Goal: Task Accomplishment & Management: Manage account settings

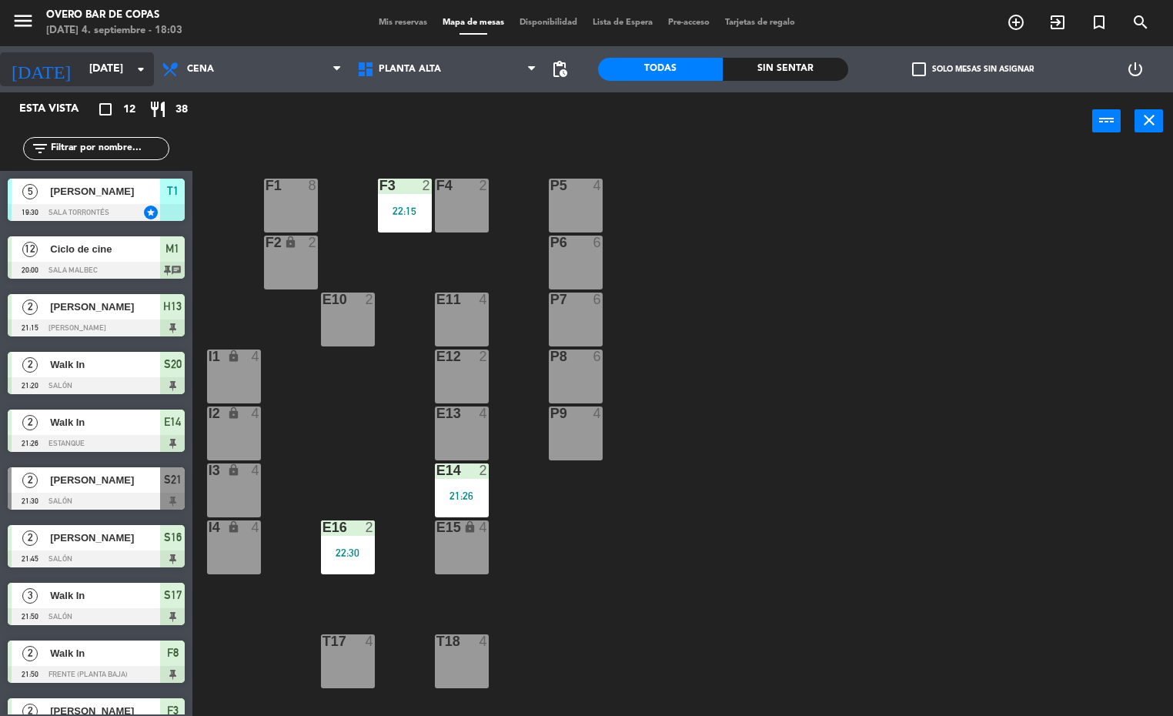
click at [92, 75] on input "[DATE]" at bounding box center [155, 69] width 146 height 28
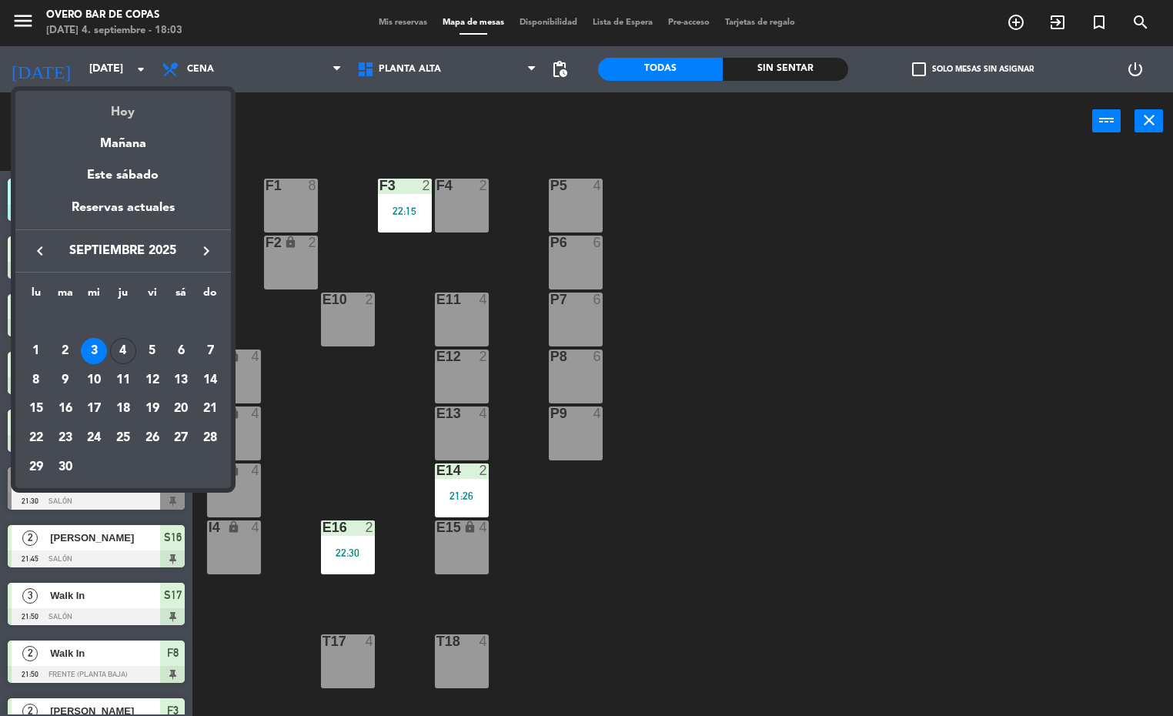
click at [137, 100] on div "Hoy" at bounding box center [123, 107] width 216 height 32
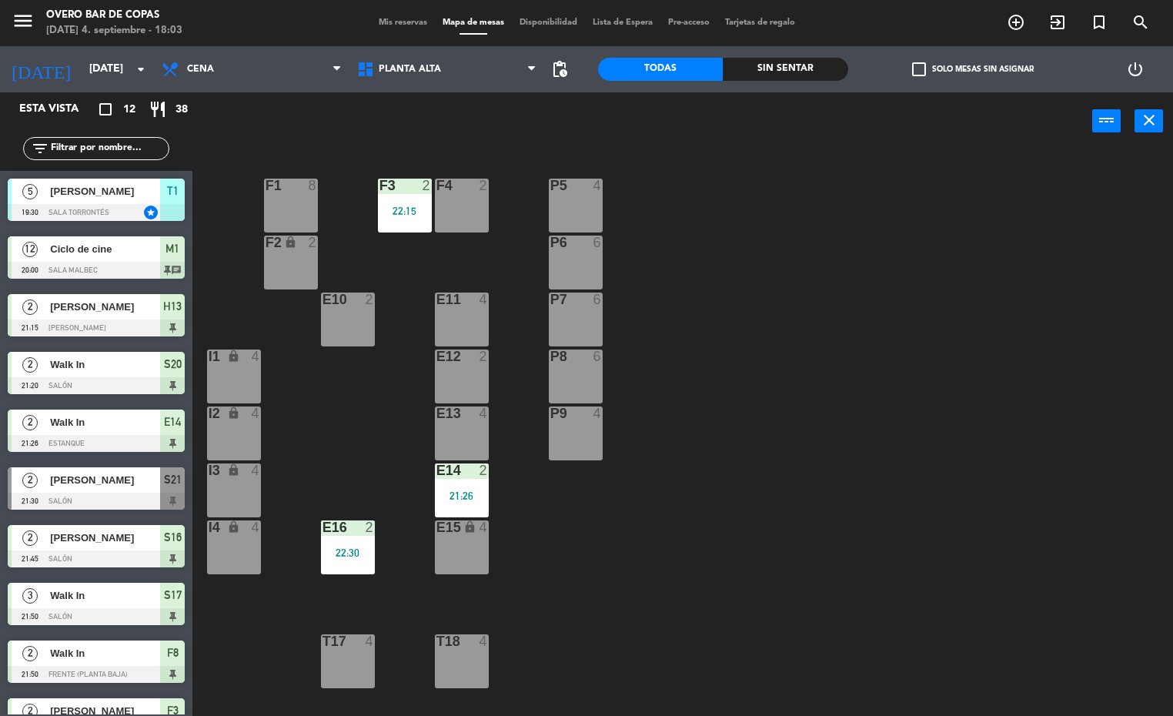
type input "[DEMOGRAPHIC_DATA][DATE]"
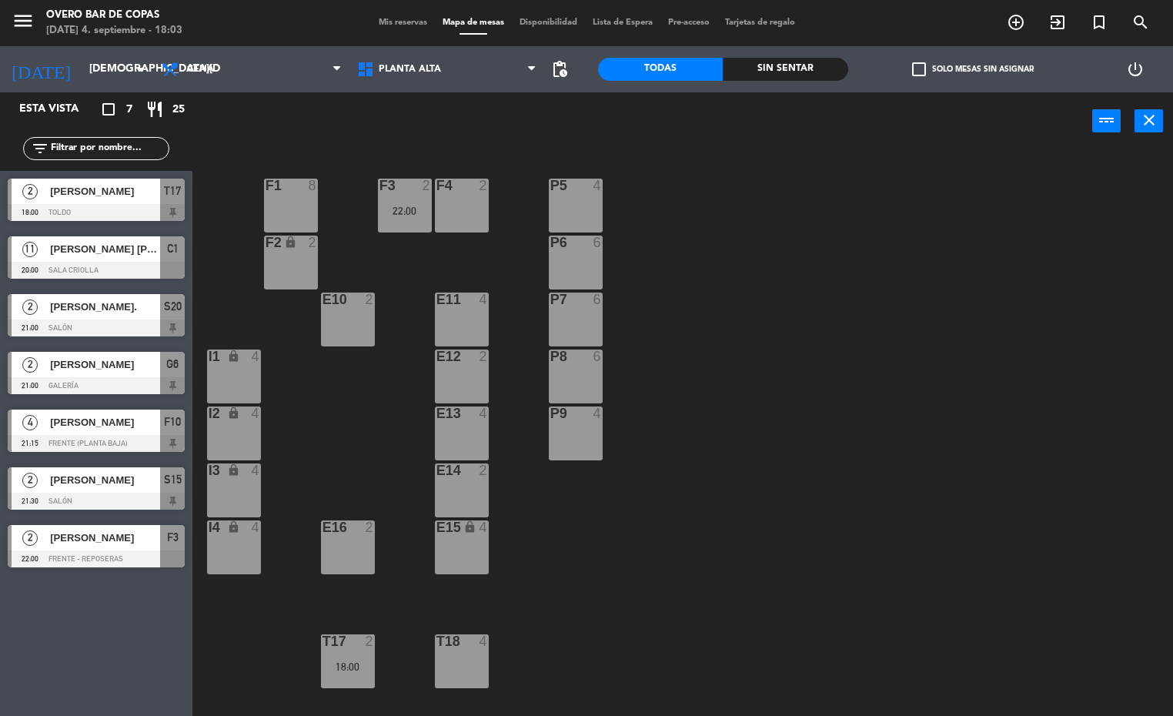
click at [127, 211] on div at bounding box center [96, 212] width 177 height 17
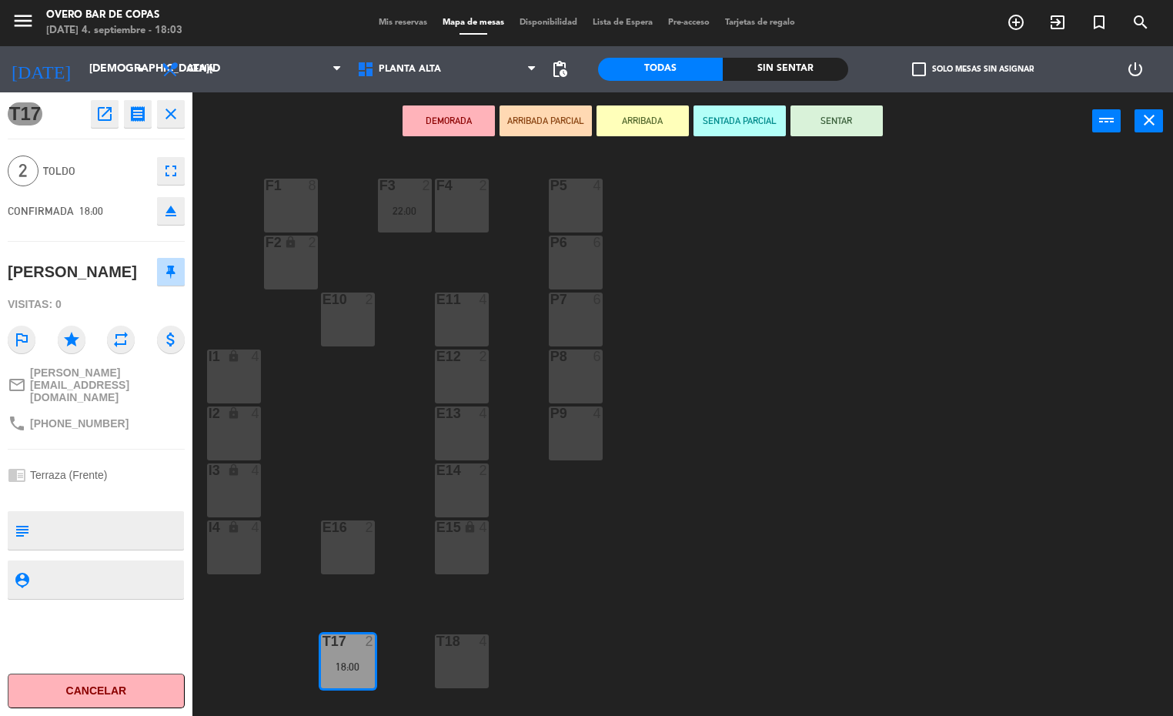
click at [652, 125] on button "ARRIBADA" at bounding box center [643, 120] width 92 height 31
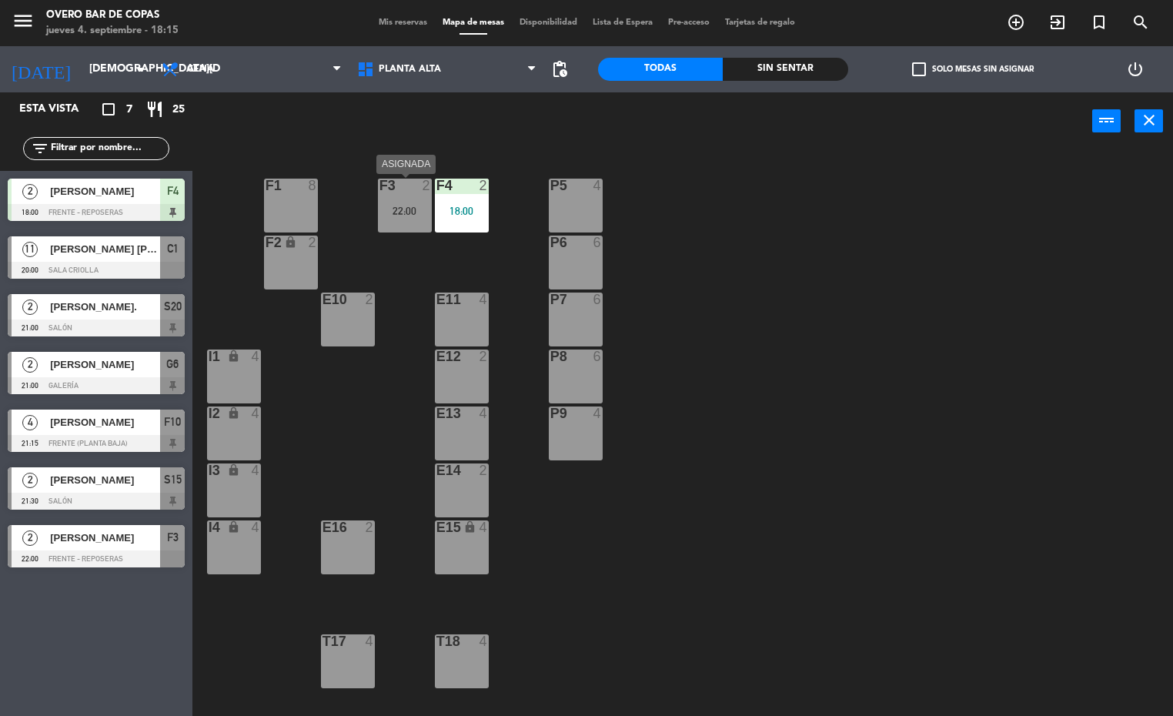
click at [407, 218] on div "F3 2 22:00" at bounding box center [405, 206] width 54 height 54
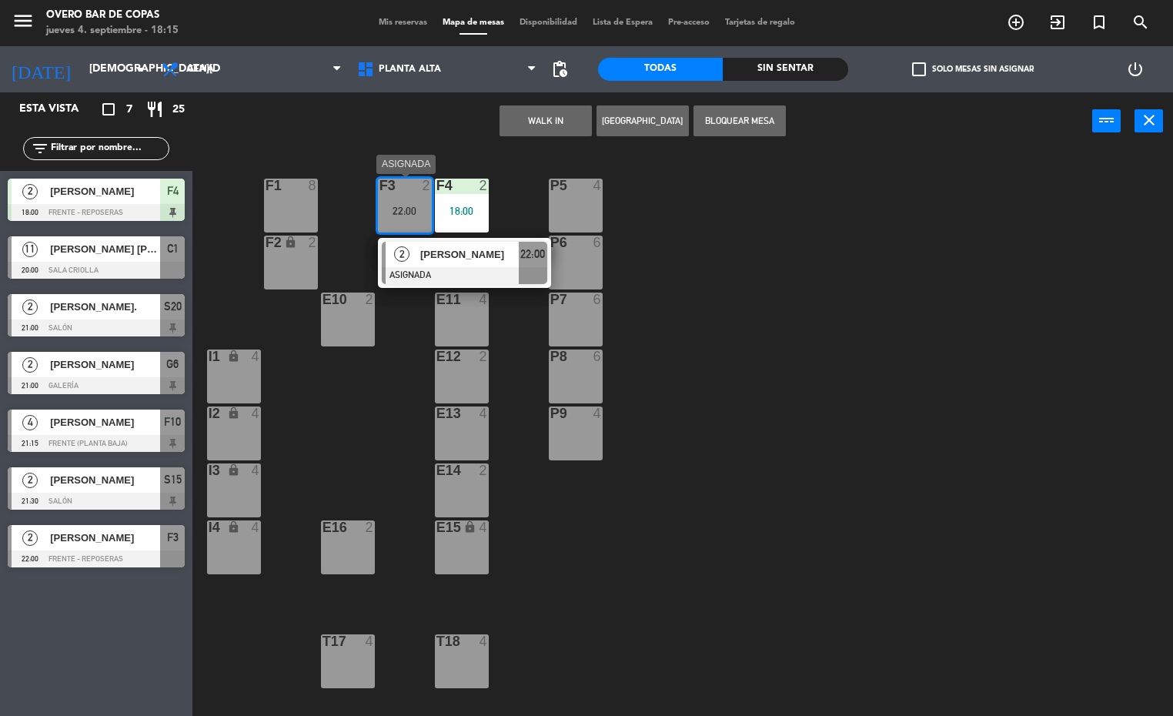
click at [470, 261] on span "[PERSON_NAME]" at bounding box center [469, 254] width 99 height 16
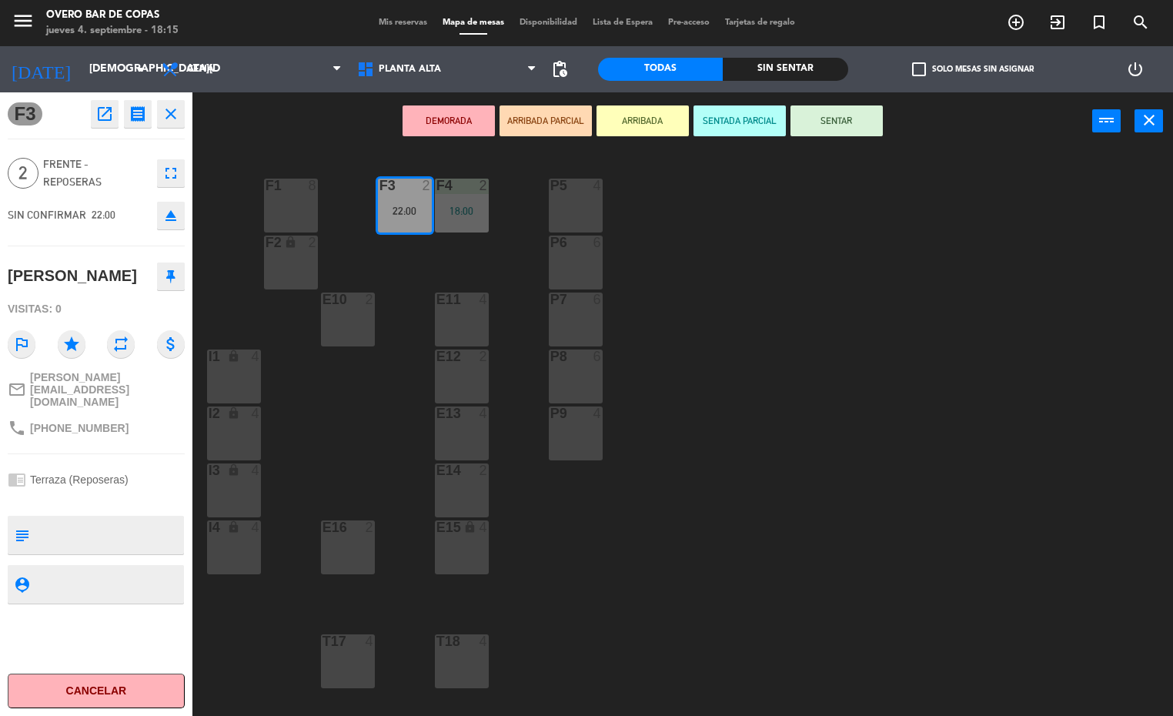
drag, startPoint x: 737, startPoint y: 293, endPoint x: 537, endPoint y: 282, distance: 201.2
click at [737, 294] on div "P5 4 F1 8 F3 2 22:00 F4 2 18:00 P6 6 F2 lock 2 P7 6 E10 2 E11 4 P8 6 E12 2 I1 l…" at bounding box center [688, 434] width 969 height 566
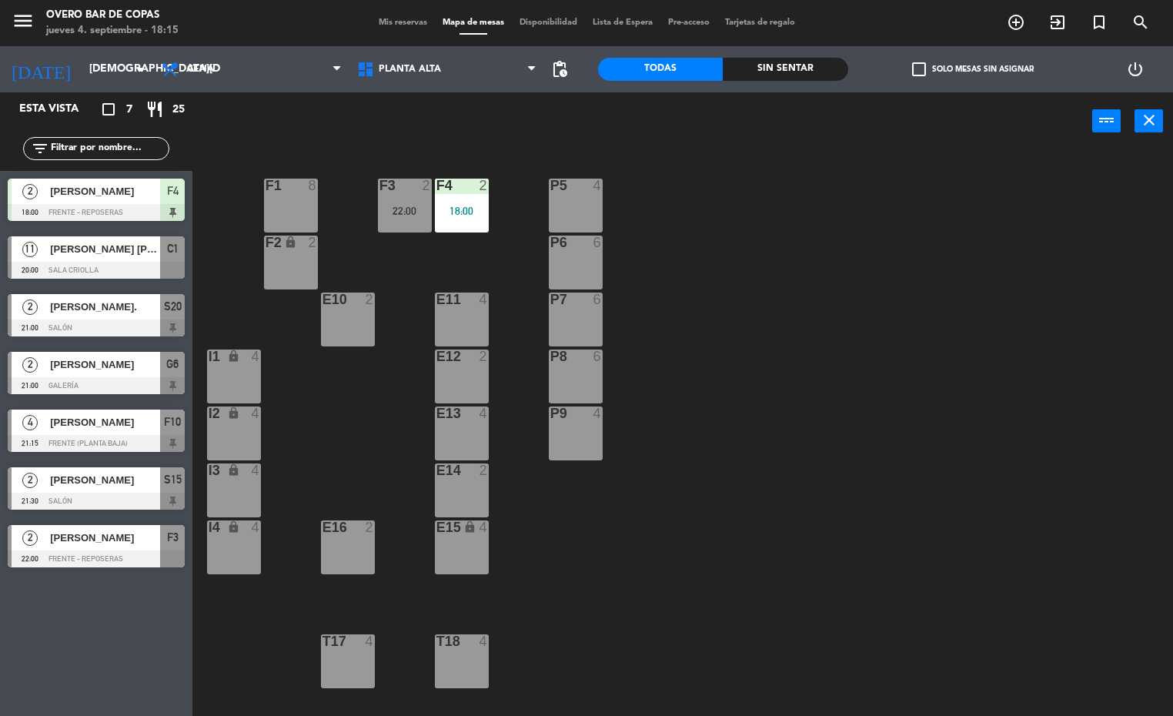
click at [453, 226] on div "F4 2 18:00" at bounding box center [462, 206] width 54 height 54
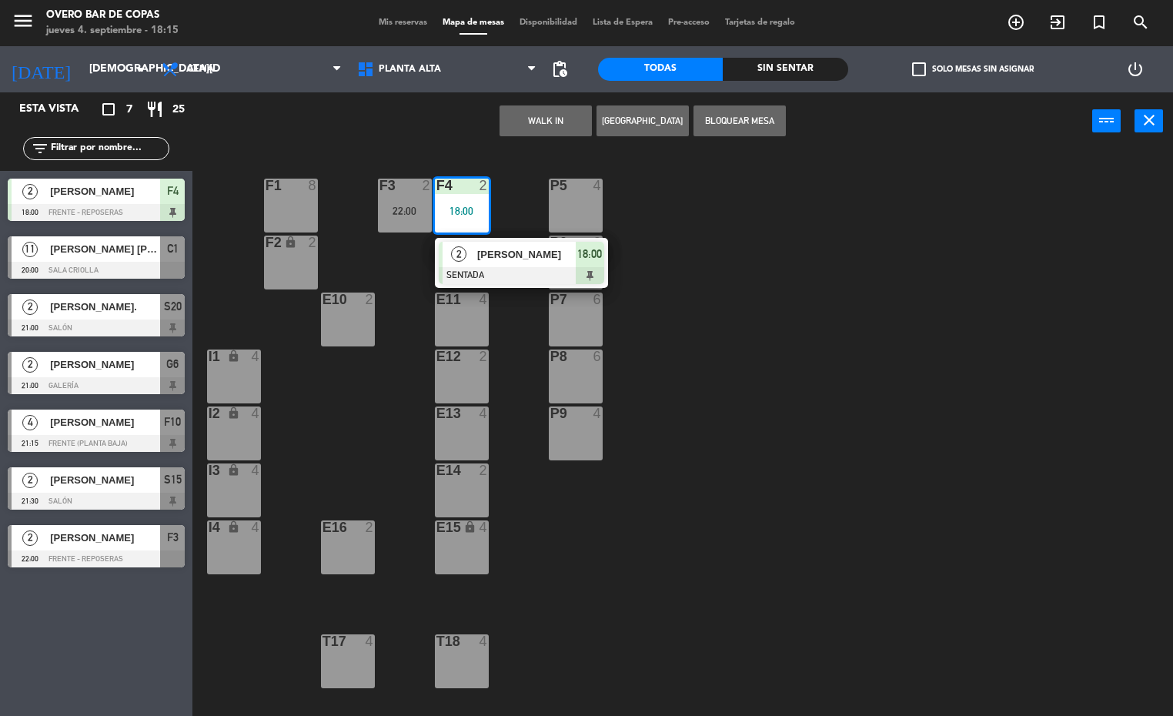
click at [709, 236] on div "P5 4 F1 8 F3 2 22:00 F4 2 18:00 2 [PERSON_NAME] SENTADA 18:00 P6 6 F2 lock 2 P7…" at bounding box center [688, 434] width 969 height 566
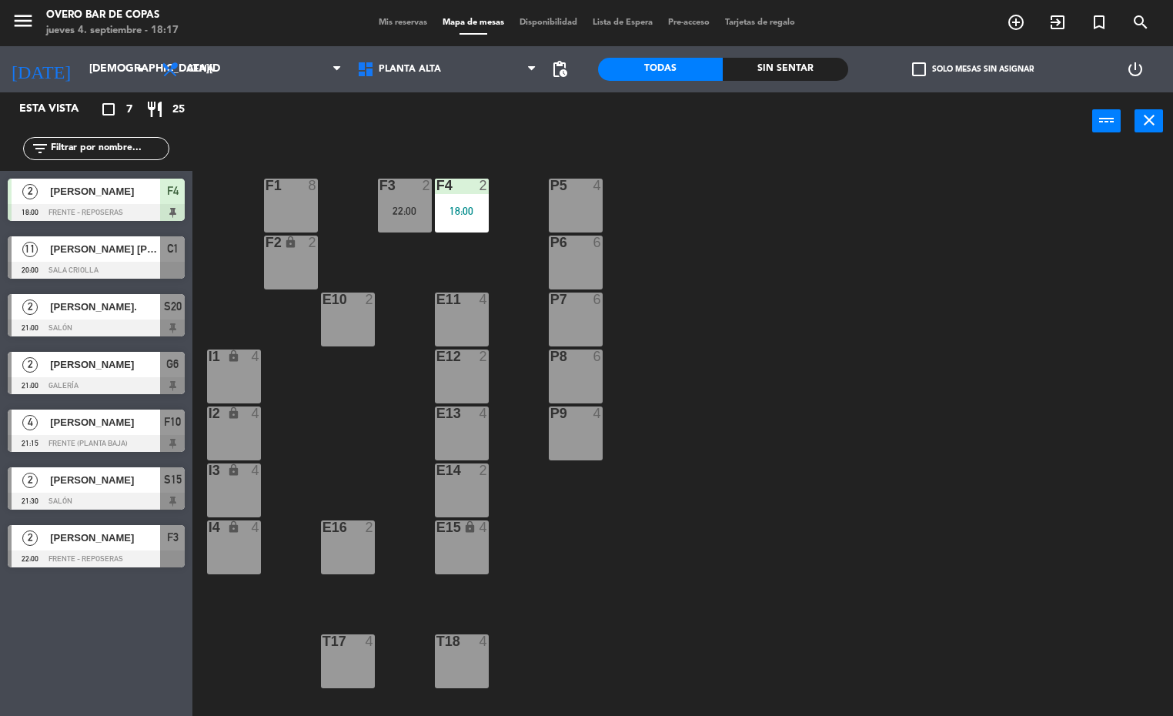
click at [851, 580] on div "P5 4 F1 8 F3 2 22:00 F4 2 18:00 P6 6 F2 lock 2 P7 6 E10 2 E11 4 P8 6 E12 2 I1 l…" at bounding box center [688, 434] width 969 height 566
drag, startPoint x: 793, startPoint y: 642, endPoint x: 784, endPoint y: 640, distance: 9.5
click at [787, 640] on div "P5 4 F1 8 F3 2 22:00 F4 2 18:00 P6 6 F2 lock 2 P7 6 E10 2 E11 4 P8 6 E12 2 I1 l…" at bounding box center [688, 434] width 969 height 566
click at [1172, 564] on html "close × Overo Bar de Copas × chrome_reader_mode Listado de Reservas account_box…" at bounding box center [586, 358] width 1173 height 716
click at [811, 398] on div "P5 4 F1 8 F3 2 22:00 F4 2 18:00 P6 6 F2 lock 2 P7 6 E10 2 E11 4 P8 6 E12 2 I1 l…" at bounding box center [688, 434] width 969 height 566
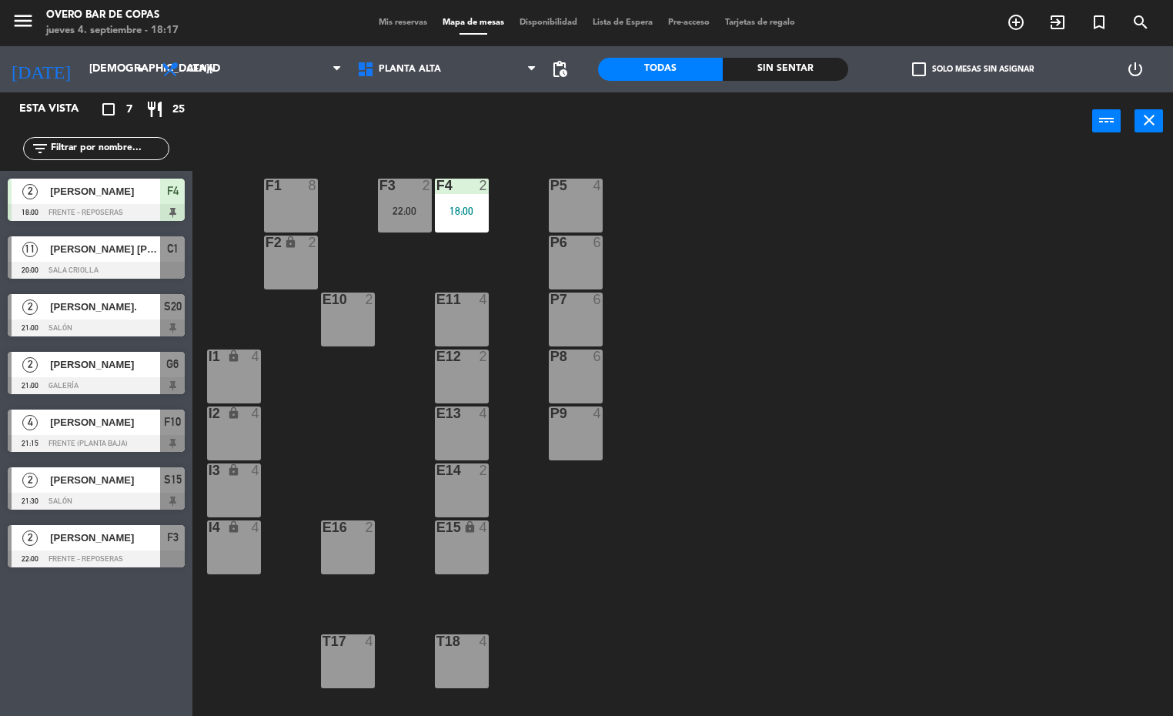
click at [453, 215] on div "18:00" at bounding box center [462, 211] width 54 height 11
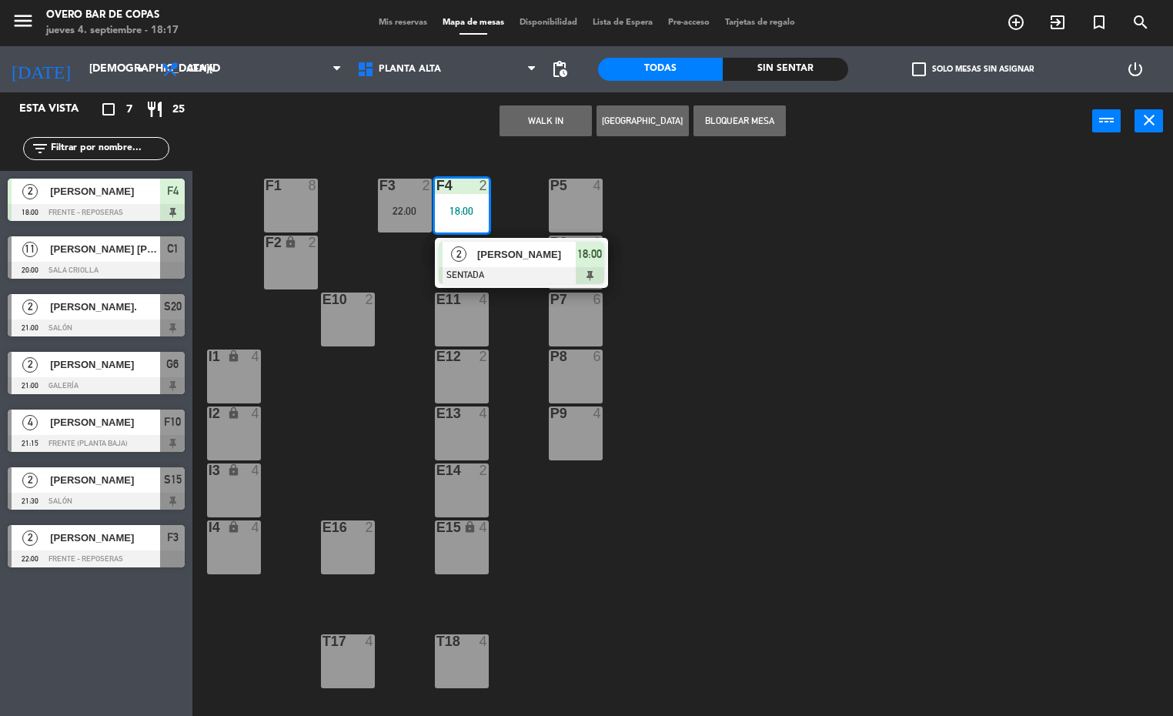
click at [400, 212] on div "22:00" at bounding box center [405, 211] width 54 height 11
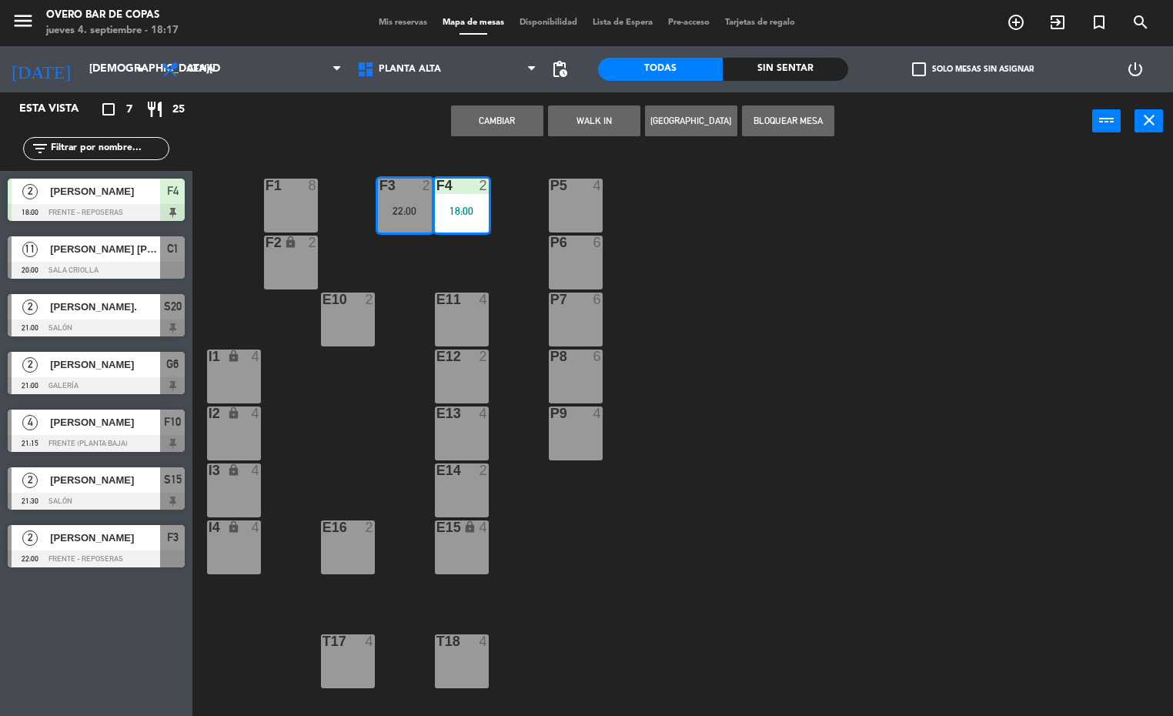
click at [802, 256] on div "P5 4 F1 8 F3 2 22:00 F4 2 18:00 P6 6 F2 lock 2 P7 6 E10 2 E11 4 P8 6 E12 2 I1 l…" at bounding box center [688, 434] width 969 height 566
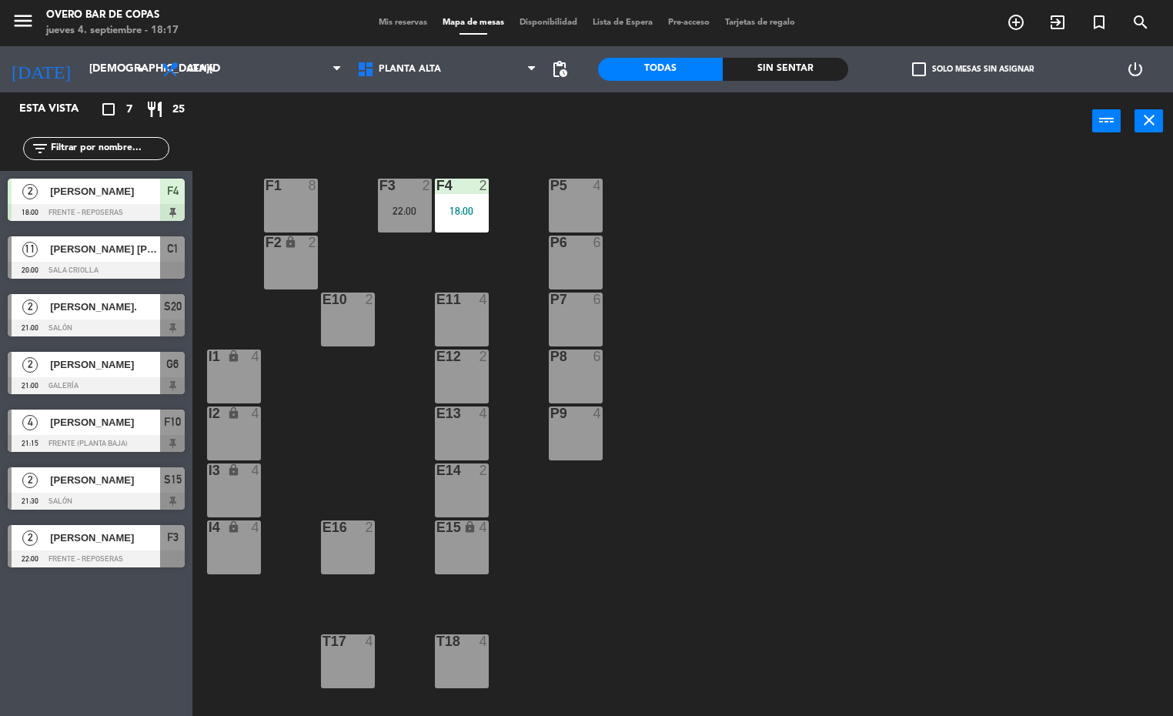
drag, startPoint x: 420, startPoint y: 194, endPoint x: 682, endPoint y: 349, distance: 304.0
click at [423, 194] on div "F3 2 22:00" at bounding box center [405, 206] width 54 height 54
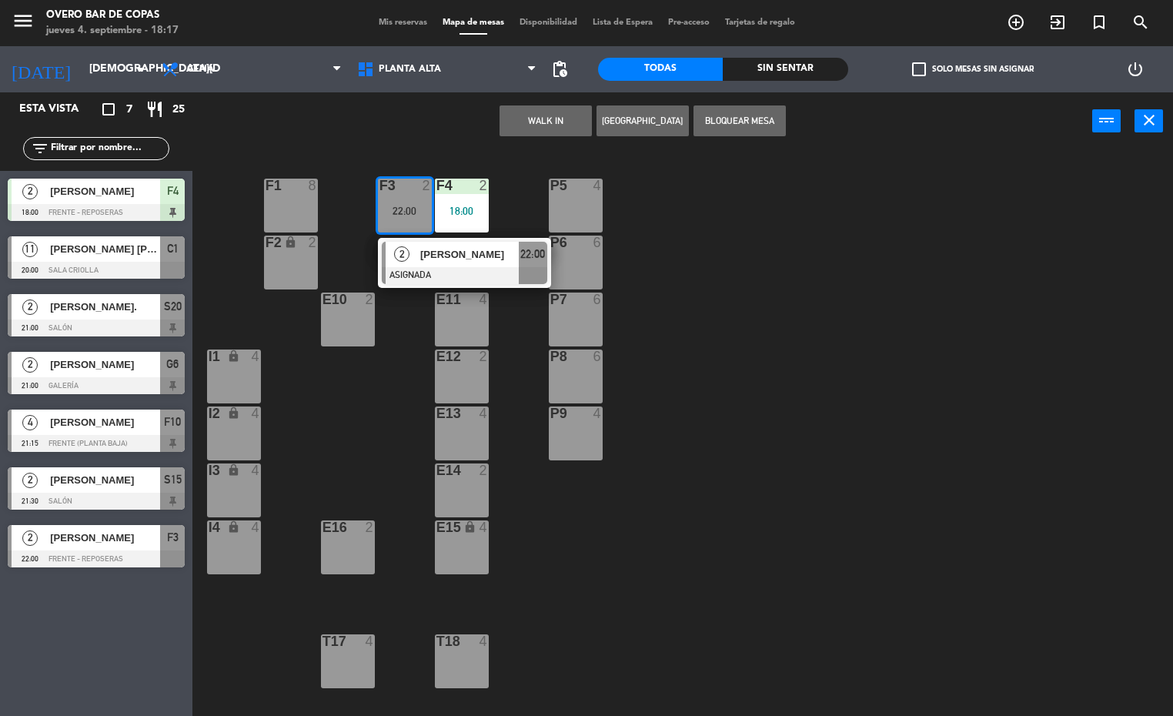
click at [1031, 474] on div "P5 4 F1 8 F3 2 22:00 2 [PERSON_NAME] ASIGNADA 22:00 F4 2 18:00 P6 6 F2 lock 2 P…" at bounding box center [688, 434] width 969 height 566
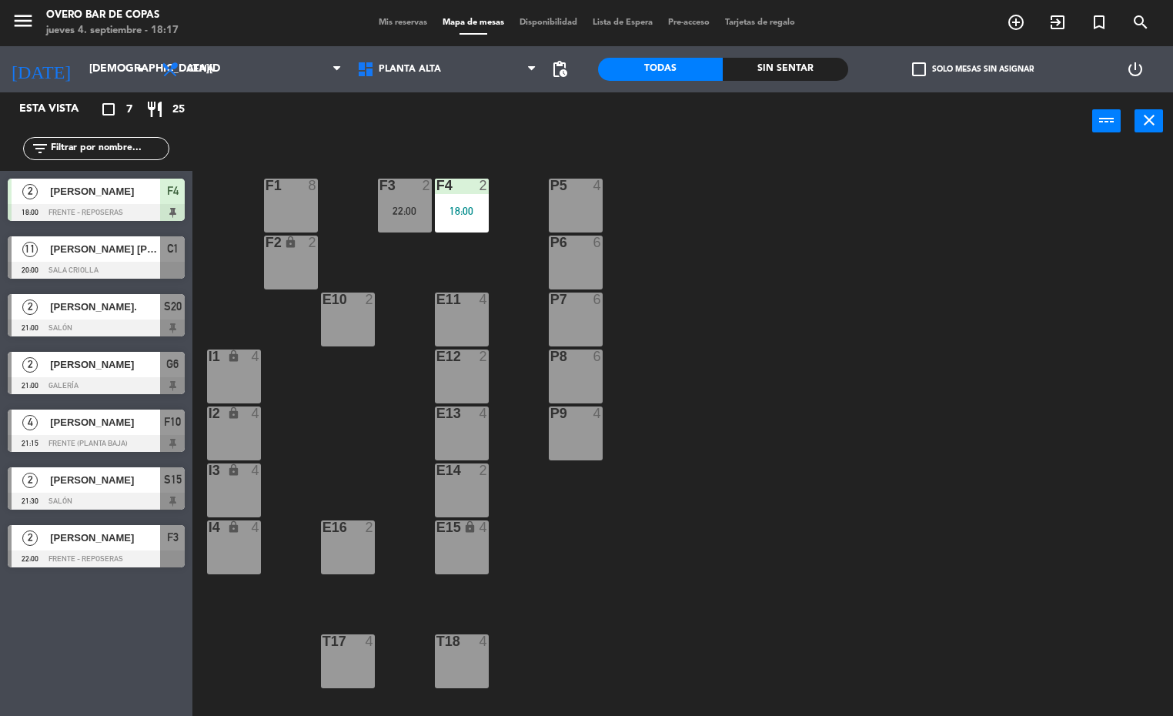
drag, startPoint x: 1046, startPoint y: 504, endPoint x: 966, endPoint y: 493, distance: 80.9
click at [1037, 503] on div "P5 4 F1 8 F3 2 22:00 F4 2 18:00 P6 6 F2 lock 2 P7 6 E10 2 E11 4 P8 6 E12 2 I1 l…" at bounding box center [688, 434] width 969 height 566
click at [441, 84] on span "Planta Alta" at bounding box center [447, 69] width 196 height 34
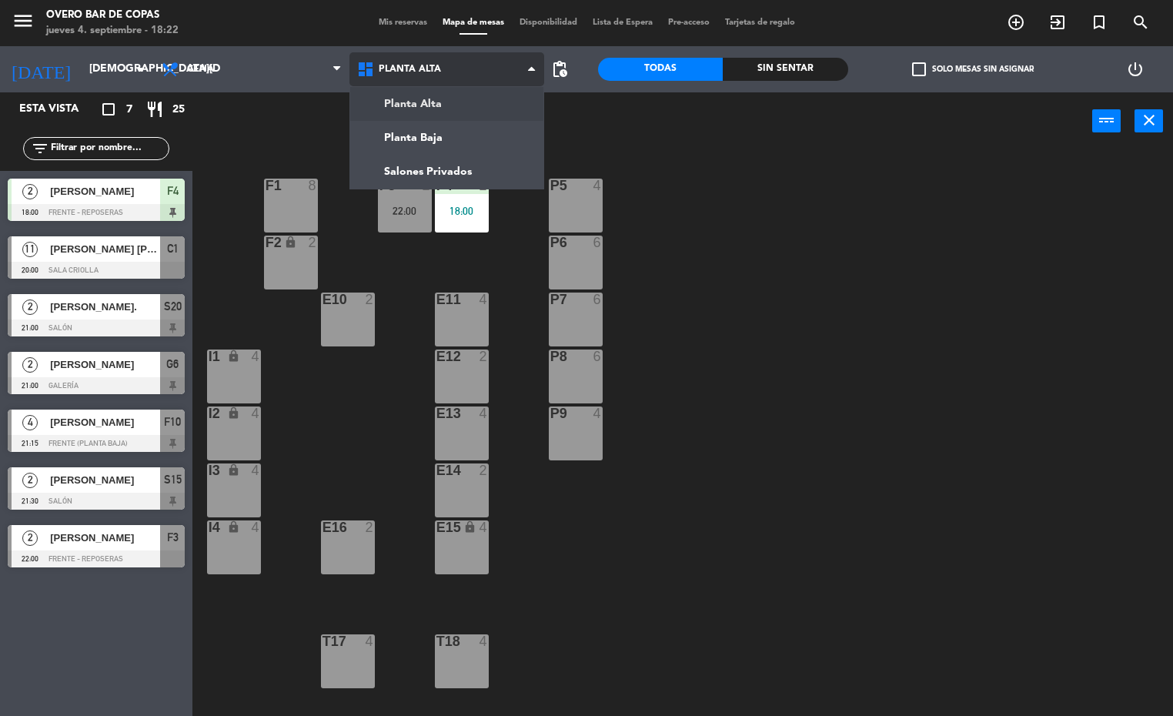
click at [465, 155] on ng-component "menu Overo Bar de Copas [DATE] 4. septiembre - 18:22 Mis reservas Mapa de mesas…" at bounding box center [586, 358] width 1173 height 717
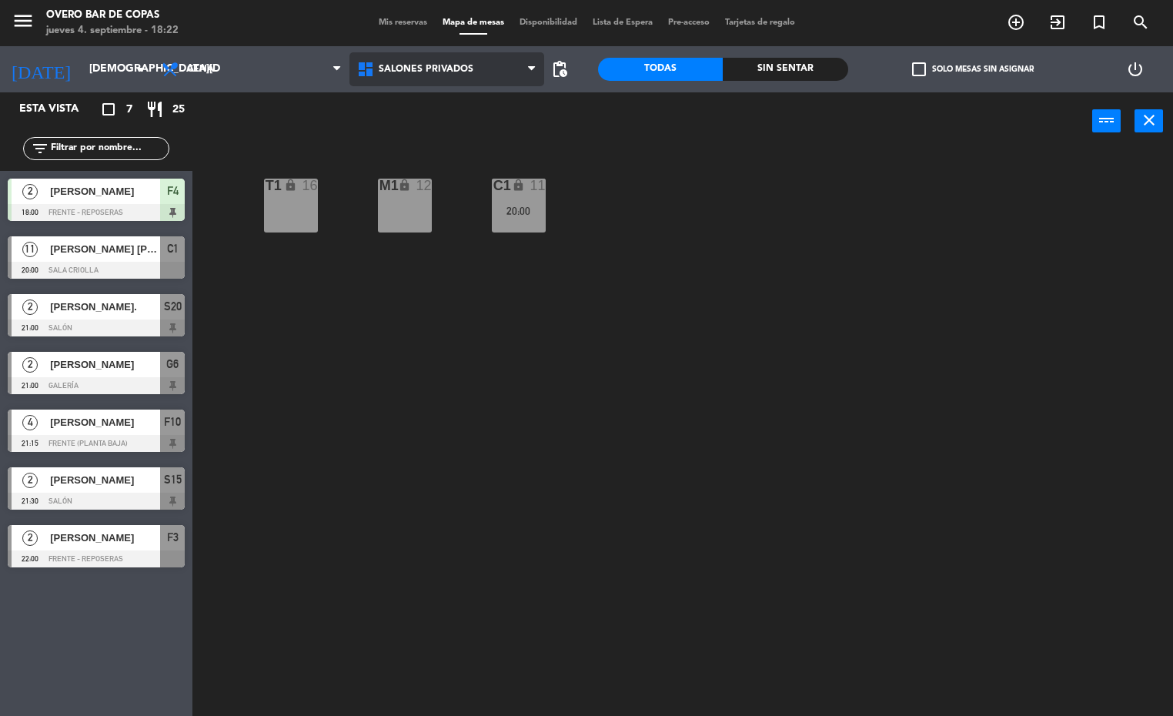
click at [430, 68] on span "Salones Privados" at bounding box center [426, 69] width 95 height 11
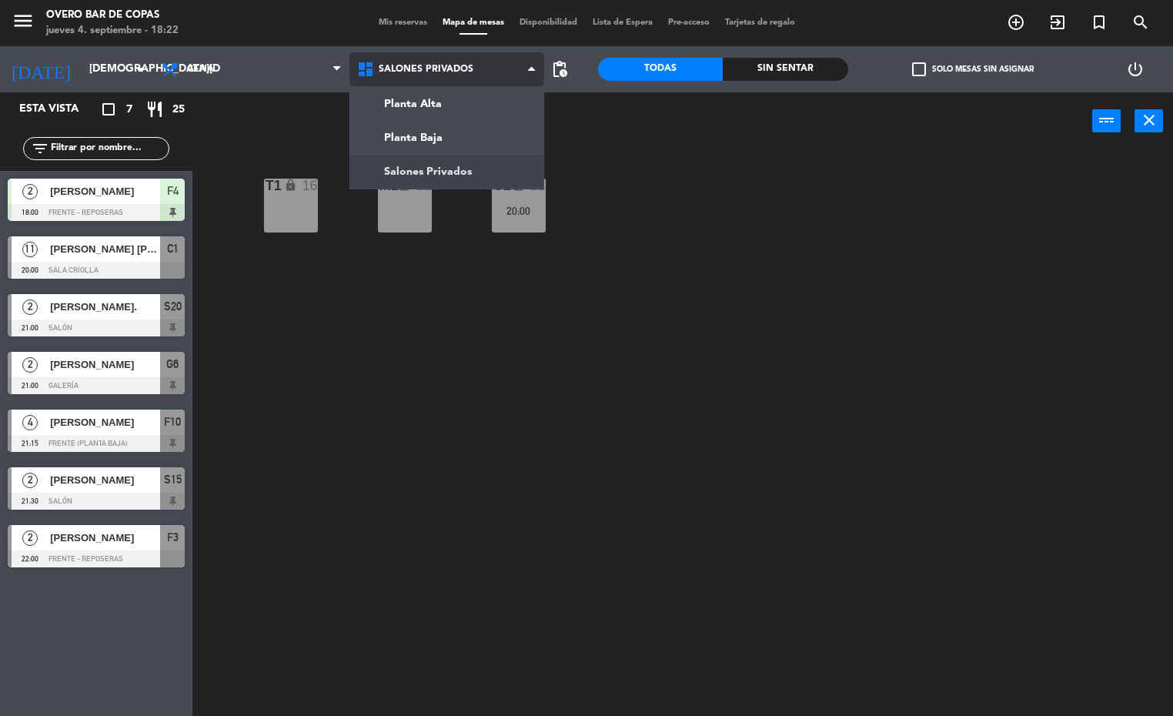
click at [443, 132] on ng-component "menu Overo Bar de Copas [DATE] 4. septiembre - 18:22 Mis reservas Mapa de mesas…" at bounding box center [586, 358] width 1173 height 717
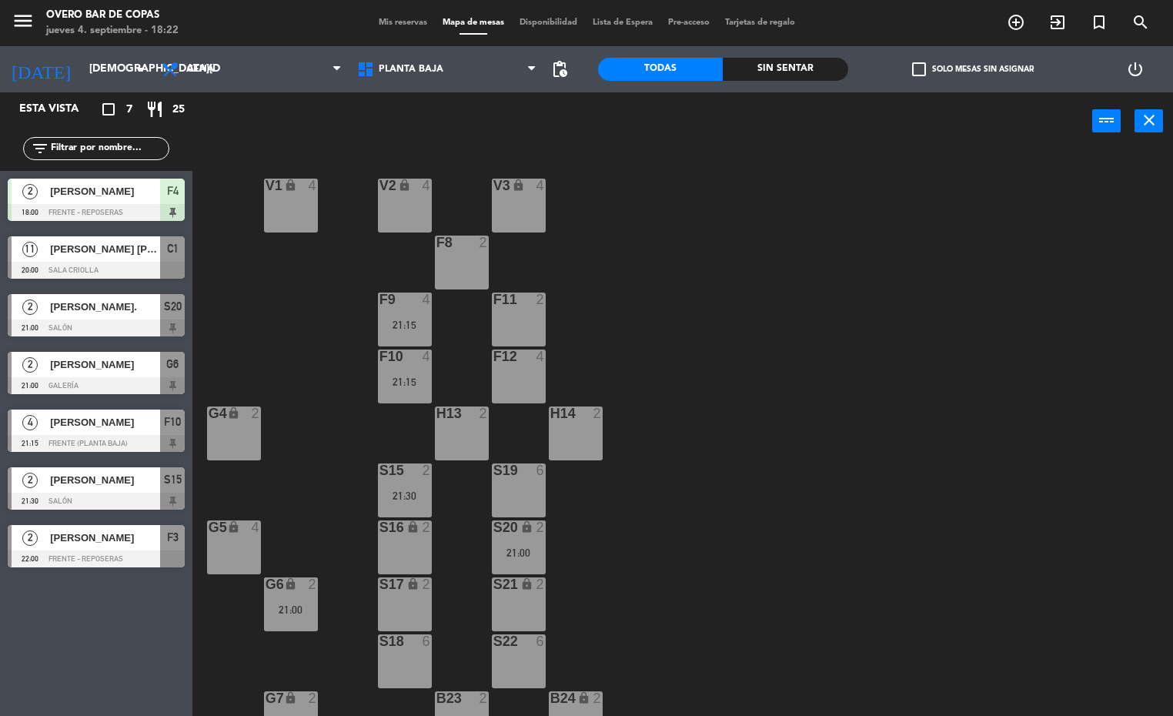
click at [294, 594] on div "G6 lock 2 21:00" at bounding box center [291, 604] width 54 height 54
click at [875, 407] on div "V1 lock 4 V2 lock 4 V3 lock 4 F8 2 F9 4 21:15 F11 2 F10 4 21:15 F12 4 G4 lock 2…" at bounding box center [688, 434] width 969 height 566
click at [529, 553] on div "21:00" at bounding box center [519, 552] width 54 height 11
click at [538, 504] on div "S19 6" at bounding box center [519, 490] width 54 height 54
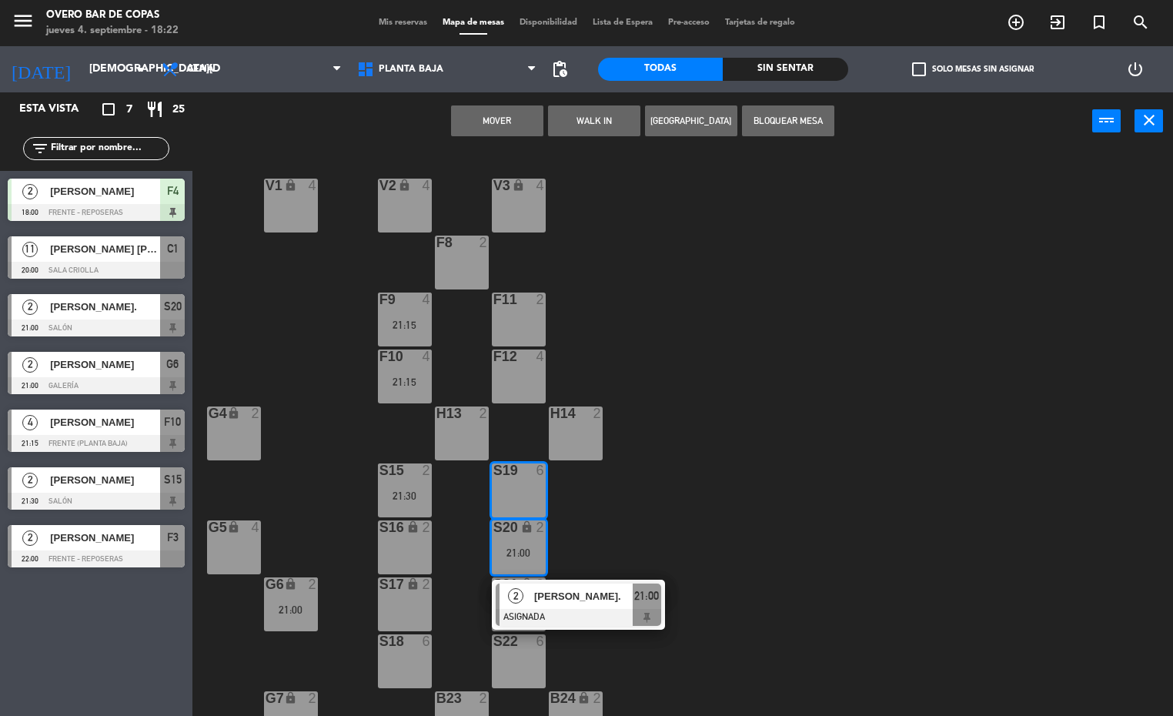
click at [496, 120] on button "Mover" at bounding box center [497, 120] width 92 height 31
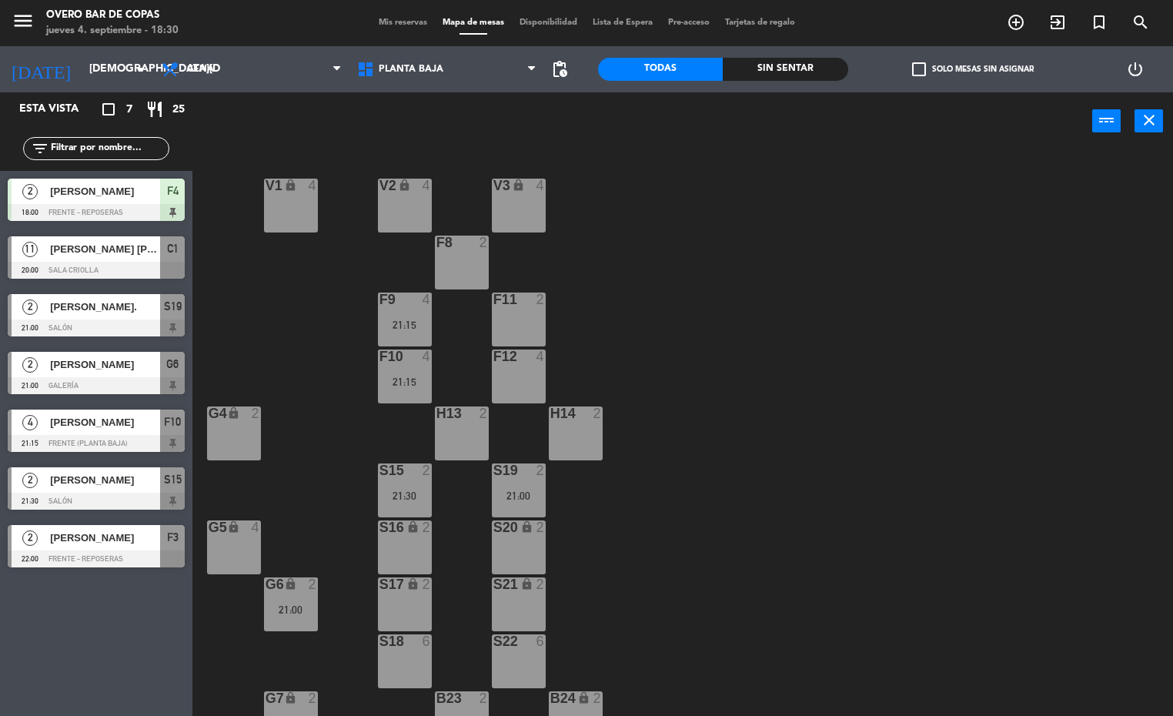
click at [825, 379] on div "V1 lock 4 V2 lock 4 V3 lock 4 F8 2 F9 4 21:15 F11 2 F10 4 21:15 F12 4 G4 lock 2…" at bounding box center [688, 434] width 969 height 566
click at [420, 300] on div "4" at bounding box center [429, 300] width 25 height 14
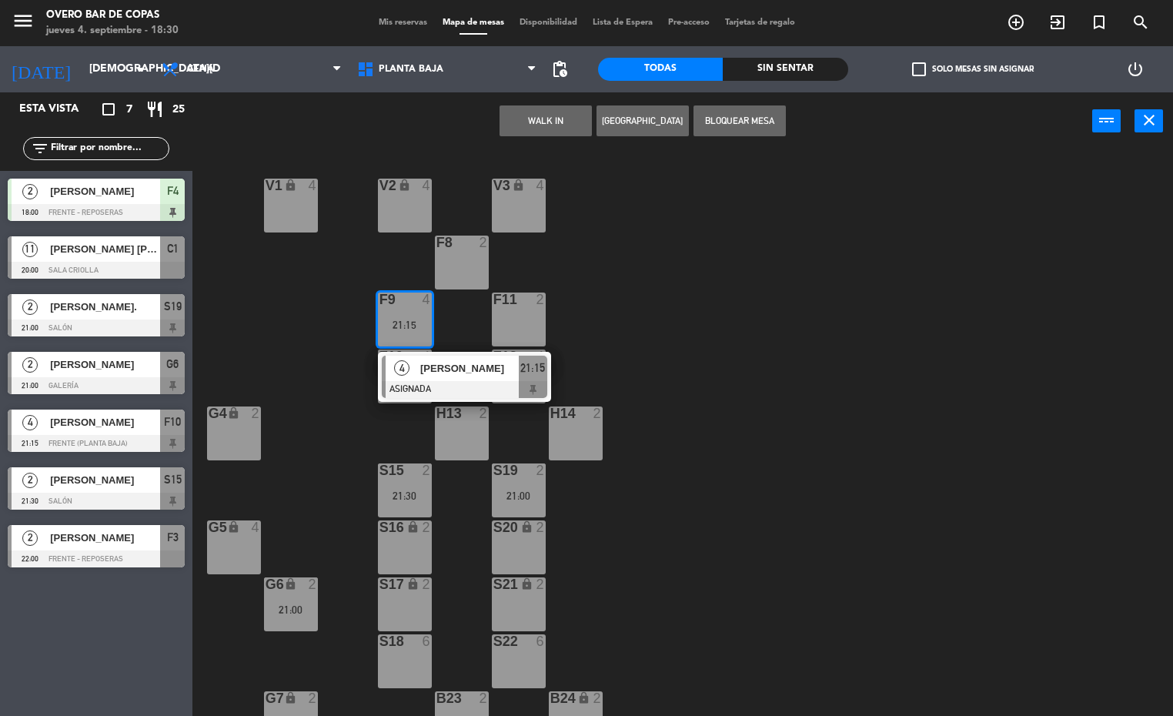
click at [816, 313] on div "V1 lock 4 V2 lock 4 V3 lock 4 F8 2 F9 4 21:15 4 [PERSON_NAME] ASIGNADA 21:15 F1…" at bounding box center [688, 434] width 969 height 566
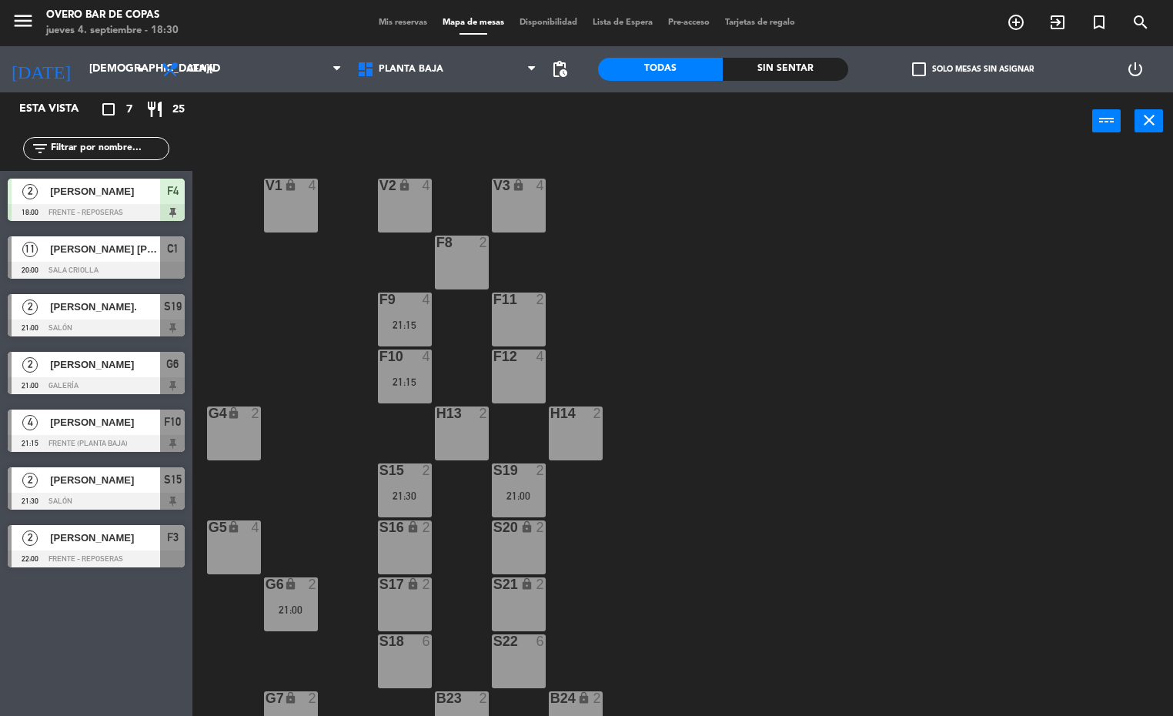
click at [413, 369] on div "F10 4 21:15" at bounding box center [405, 376] width 54 height 54
click at [748, 329] on div "V1 lock 4 V2 lock 4 V3 lock 4 F8 2 F9 4 21:15 F11 2 F10 4 21:15 F12 4 G4 lock 2…" at bounding box center [688, 434] width 969 height 566
click at [299, 610] on div "21:00" at bounding box center [291, 609] width 54 height 11
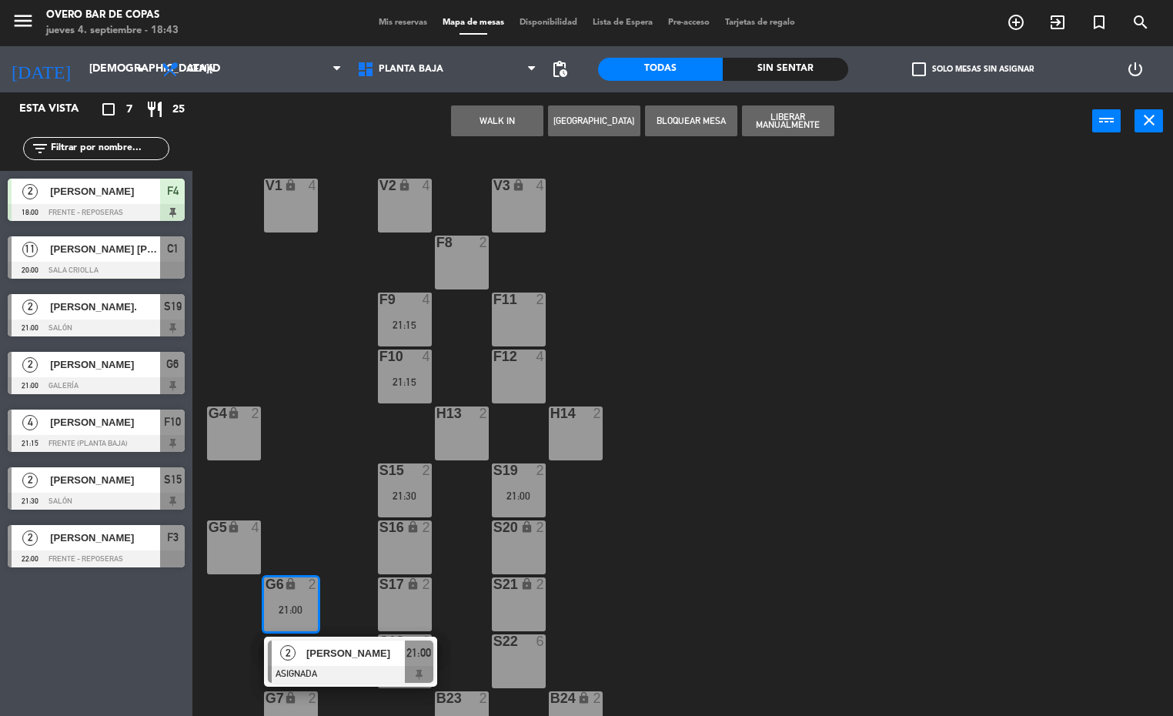
click at [402, 603] on div "S17 lock 2" at bounding box center [405, 604] width 54 height 54
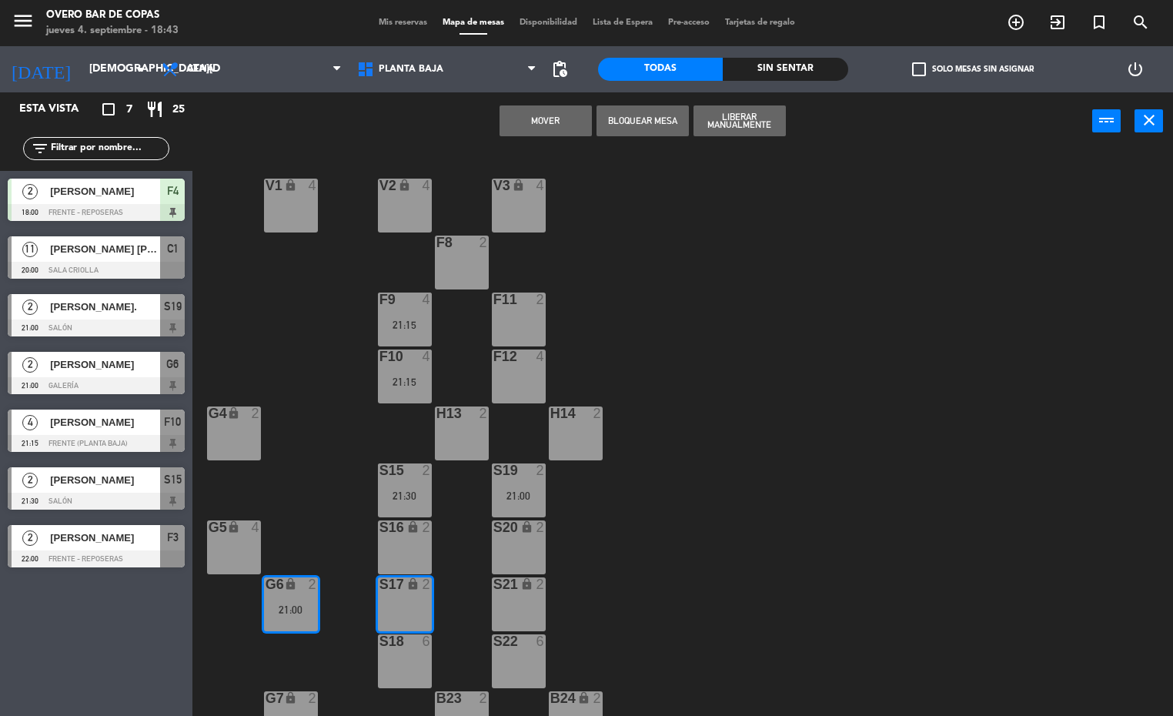
click at [557, 122] on button "Mover" at bounding box center [546, 120] width 92 height 31
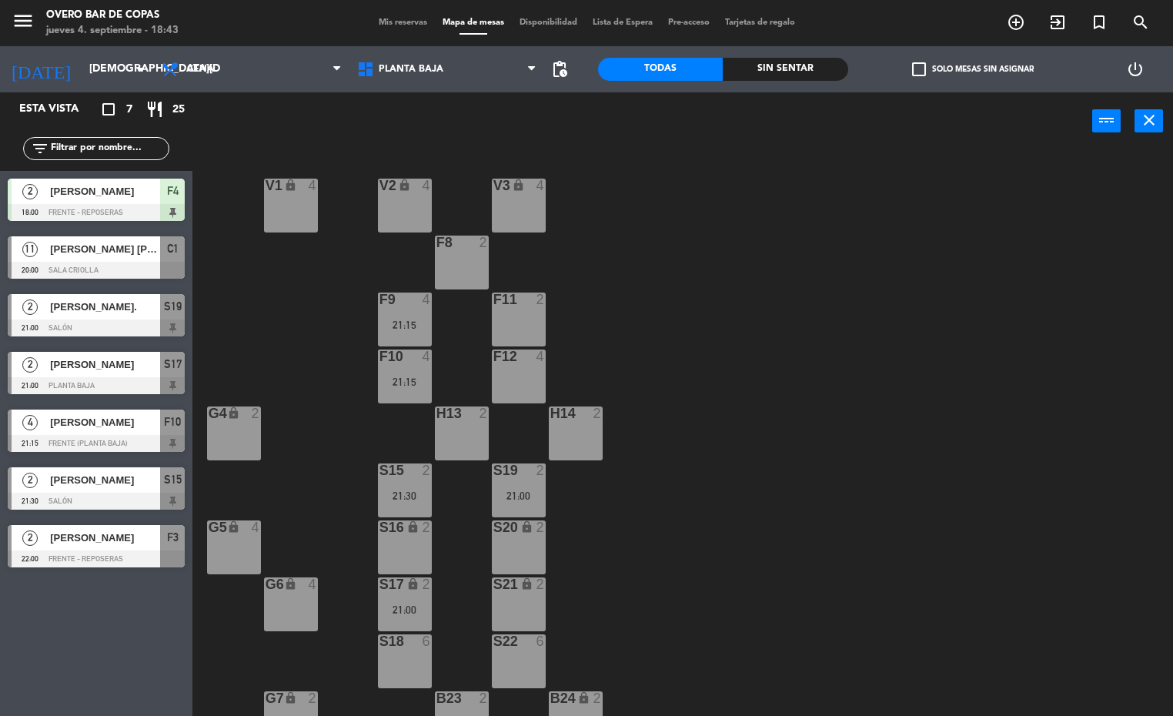
click at [296, 597] on div "G6 lock 4" at bounding box center [291, 604] width 54 height 54
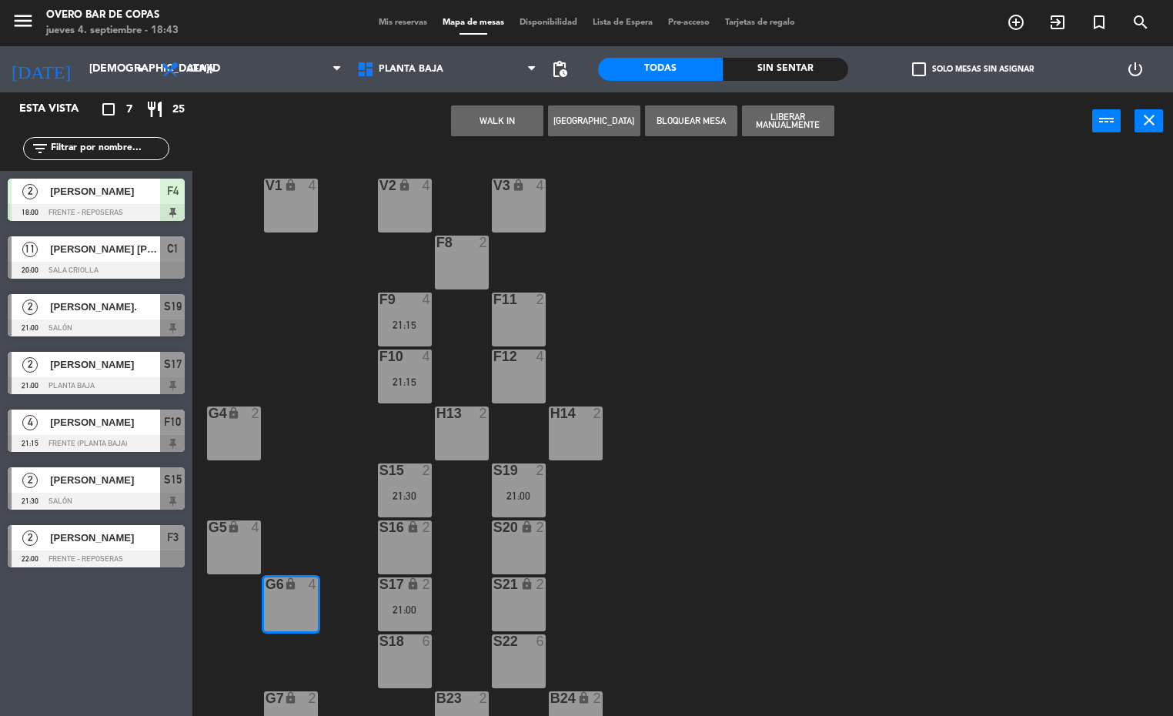
click at [518, 115] on button "WALK IN" at bounding box center [497, 120] width 92 height 31
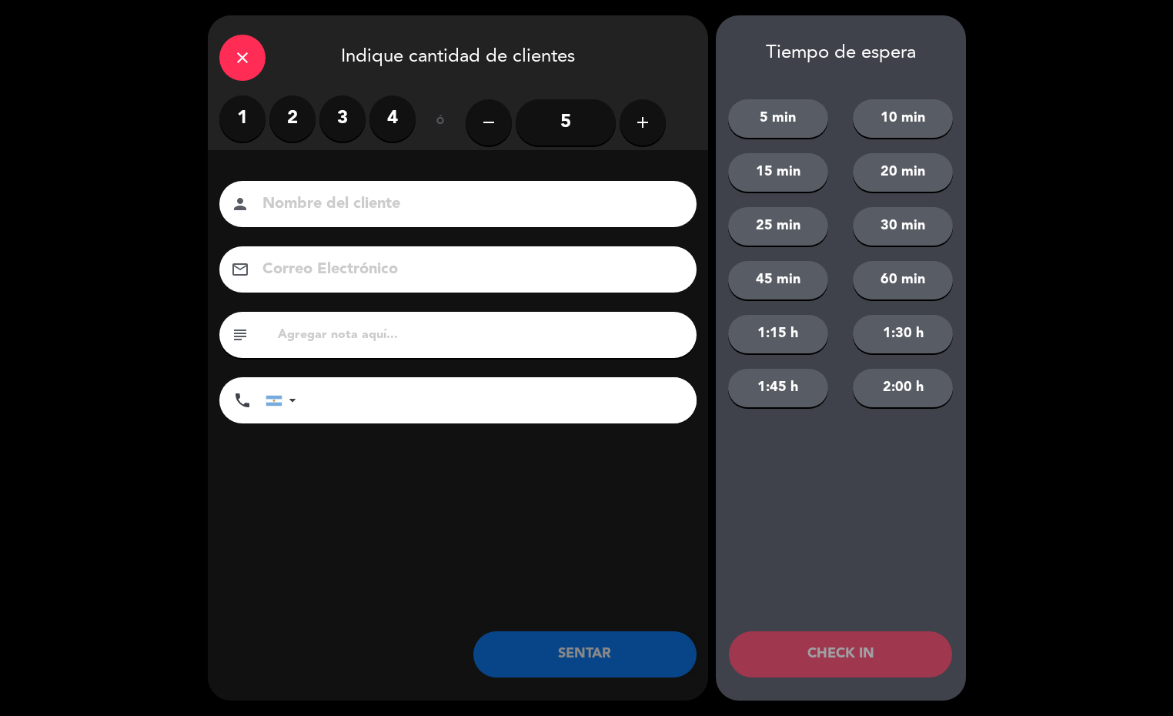
click at [329, 120] on label "3" at bounding box center [342, 118] width 46 height 46
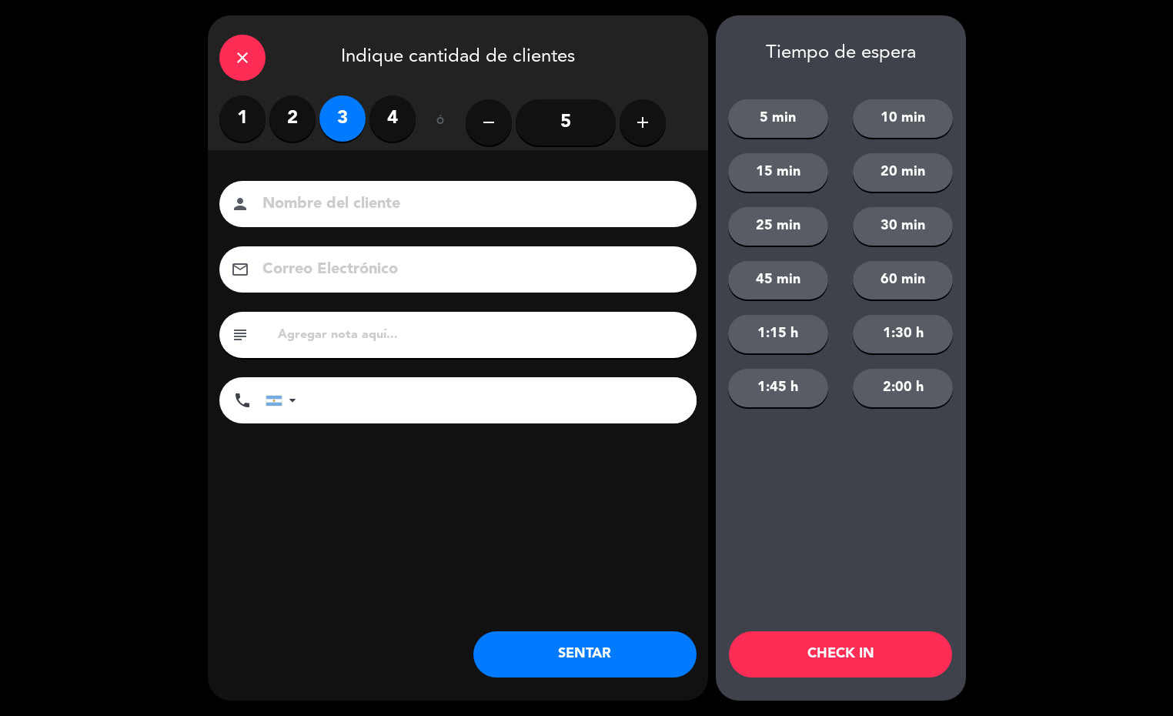
click at [612, 654] on button "SENTAR" at bounding box center [584, 654] width 223 height 46
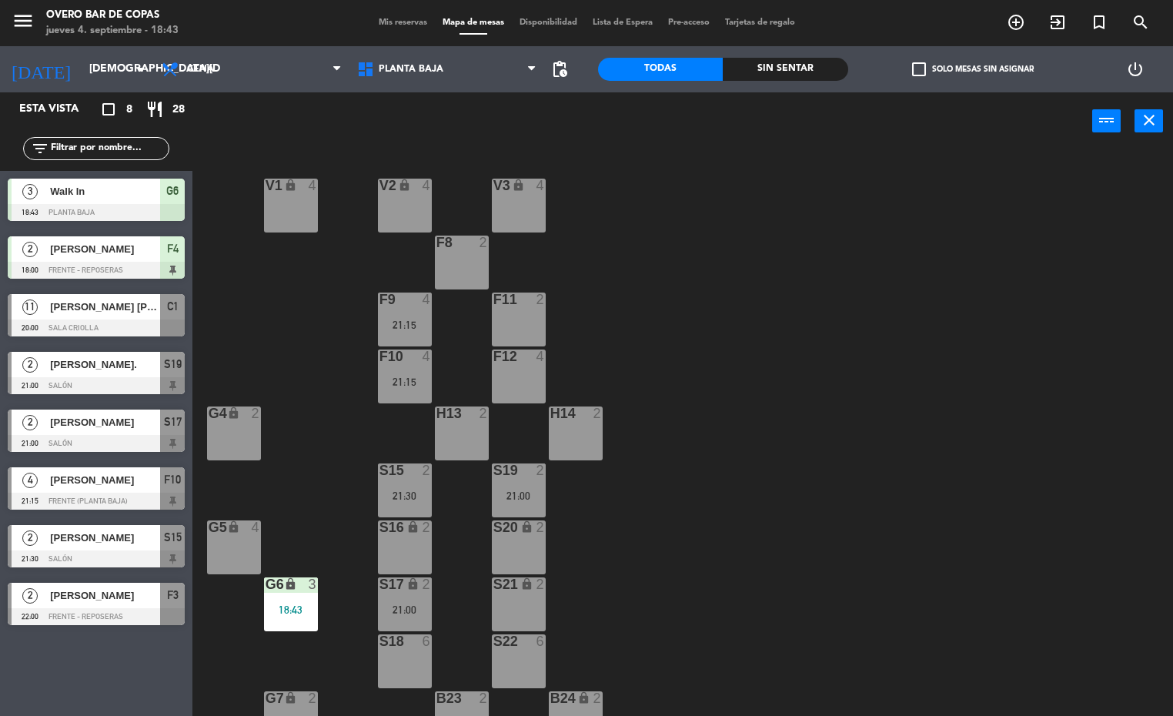
click at [568, 423] on div "H14 2" at bounding box center [576, 433] width 54 height 54
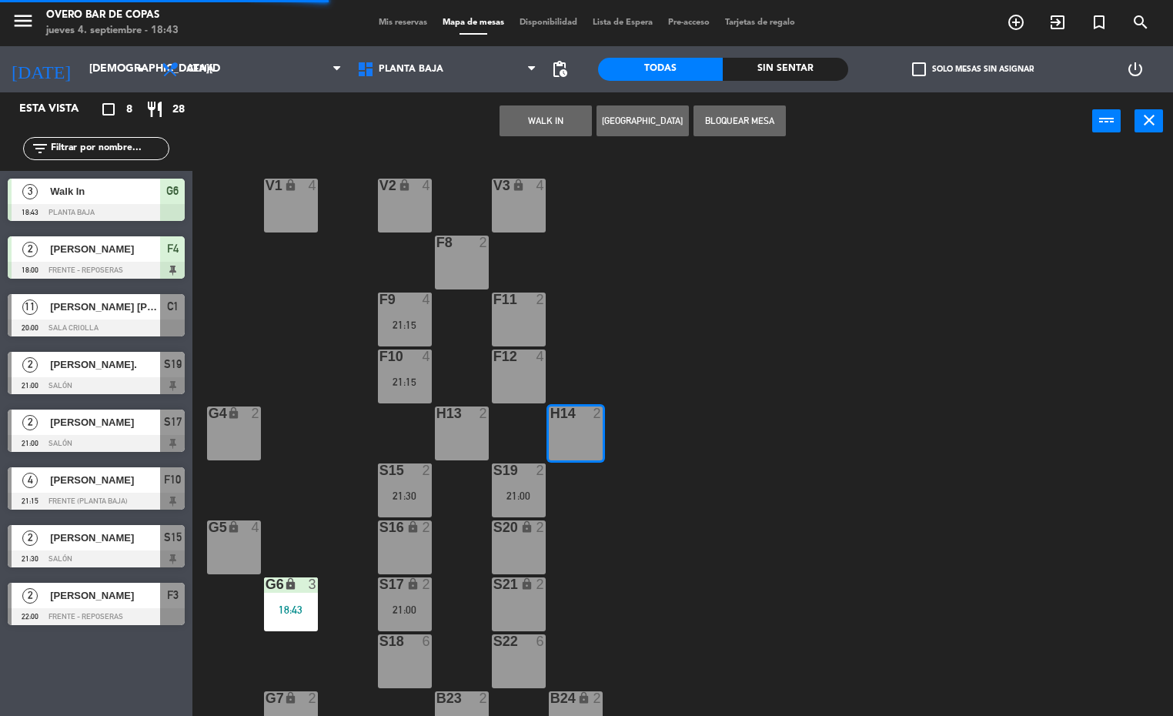
click at [543, 132] on button "WALK IN" at bounding box center [546, 120] width 92 height 31
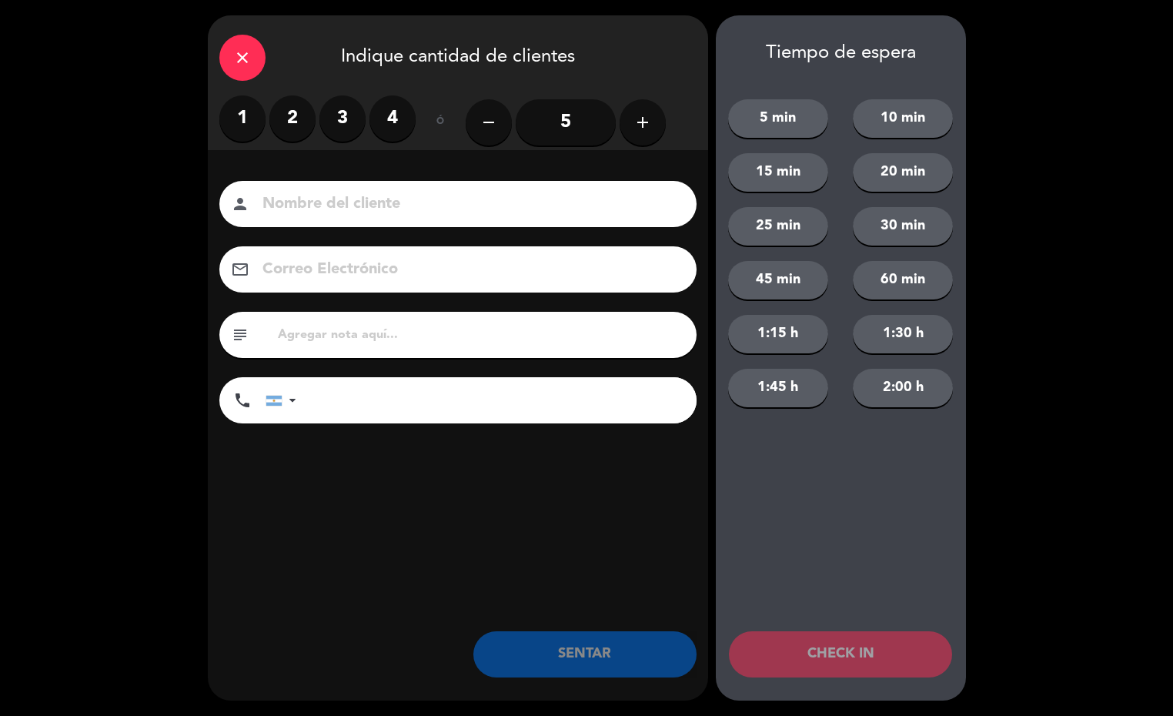
click at [303, 119] on label "2" at bounding box center [292, 118] width 46 height 46
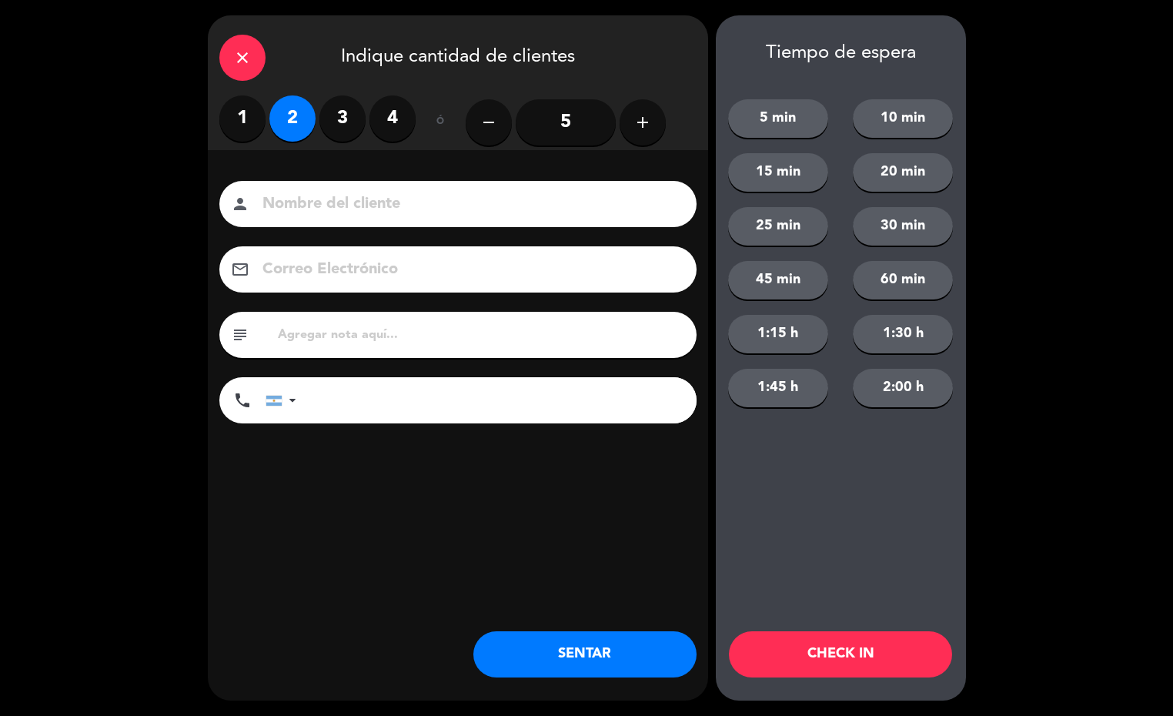
click at [617, 654] on button "SENTAR" at bounding box center [584, 654] width 223 height 46
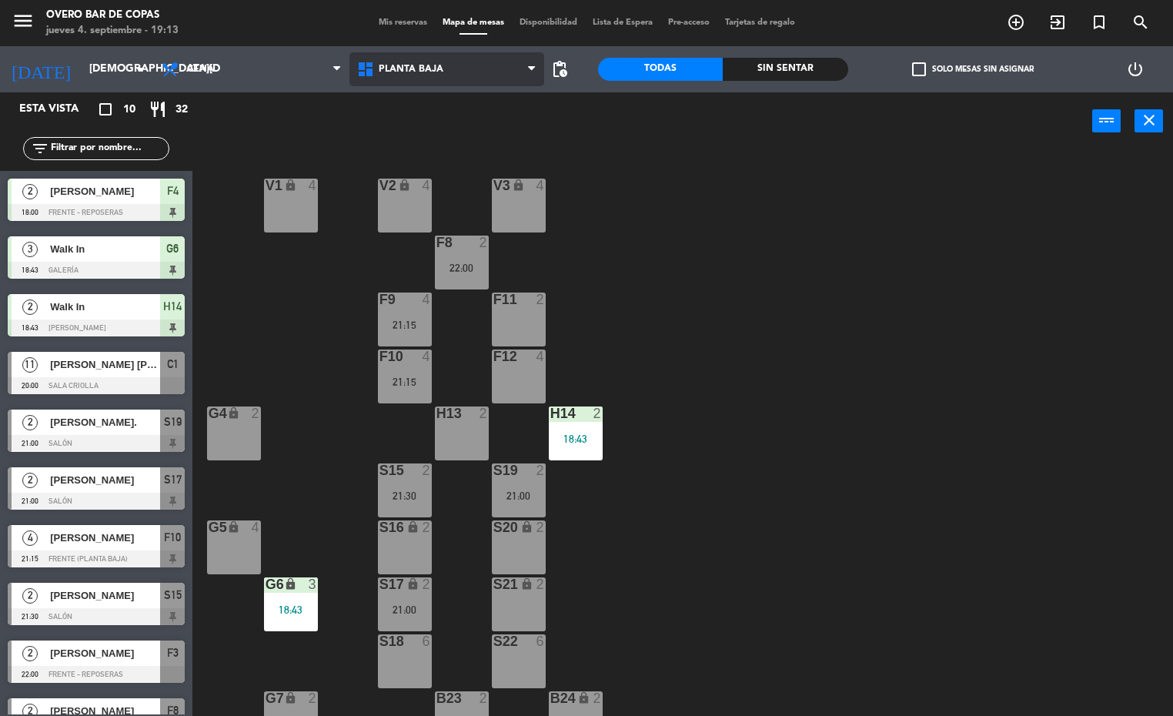
click at [361, 85] on span "Planta Baja" at bounding box center [447, 69] width 196 height 34
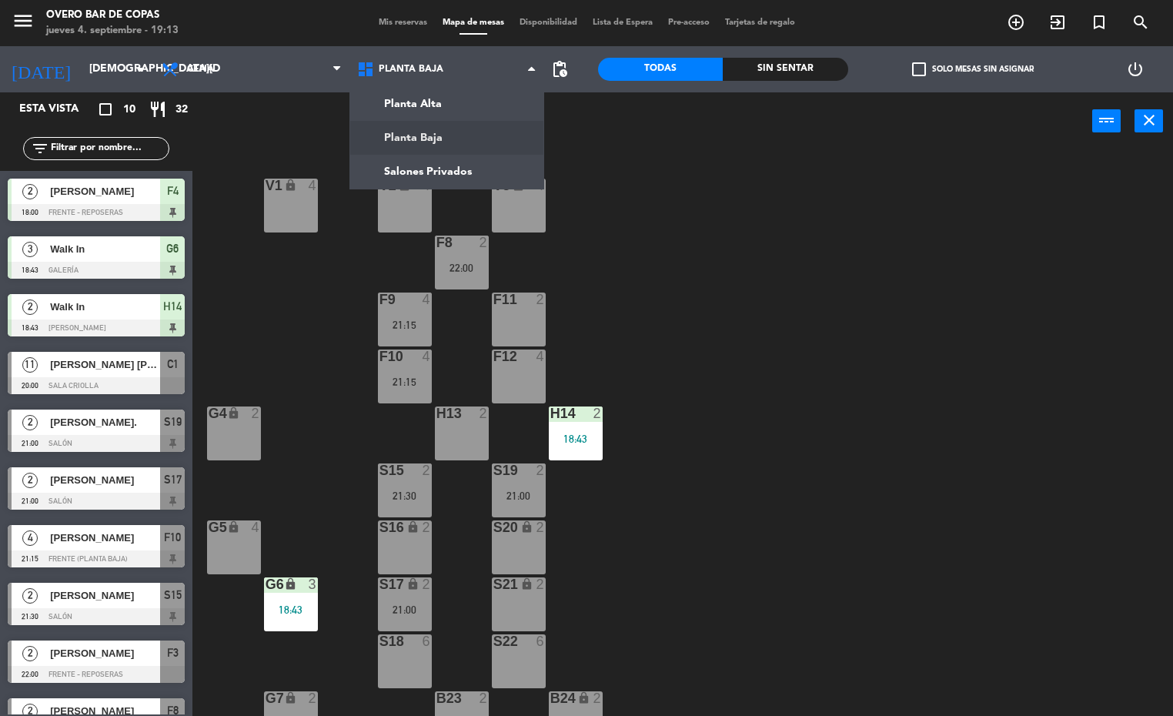
click at [412, 125] on ng-component "menu Overo Bar de Copas [DATE] 4. septiembre - 19:13 Mis reservas Mapa de mesas…" at bounding box center [586, 358] width 1173 height 717
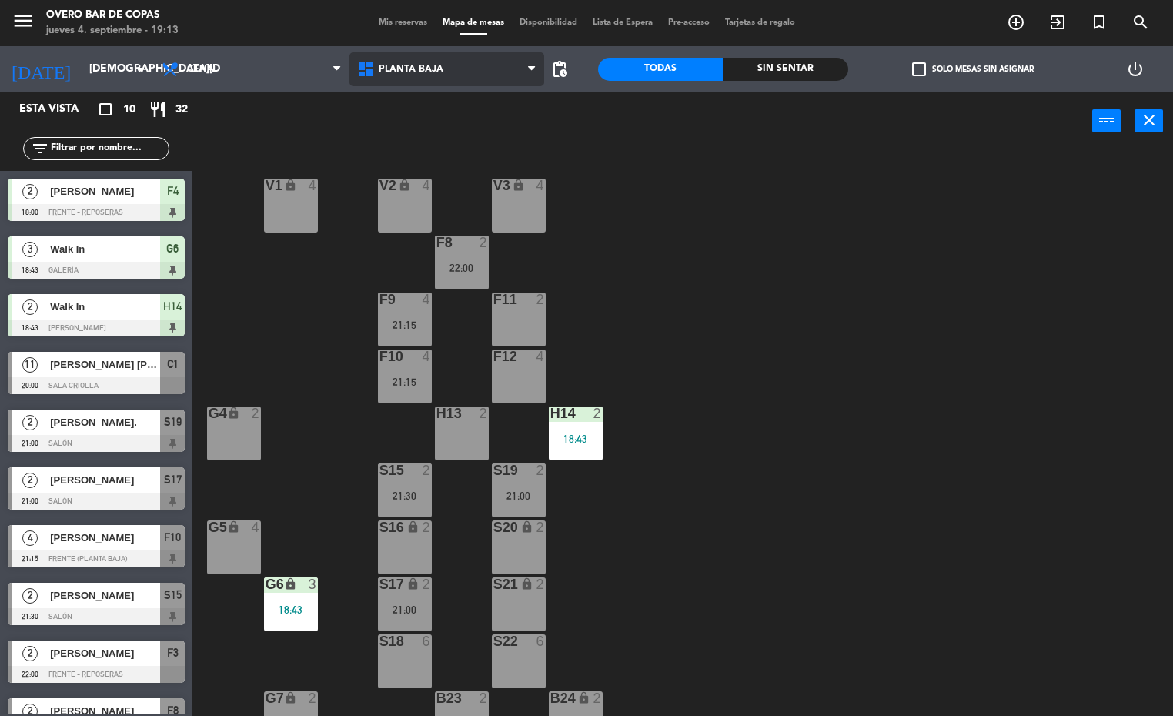
click at [416, 64] on span "Planta Baja" at bounding box center [411, 69] width 65 height 11
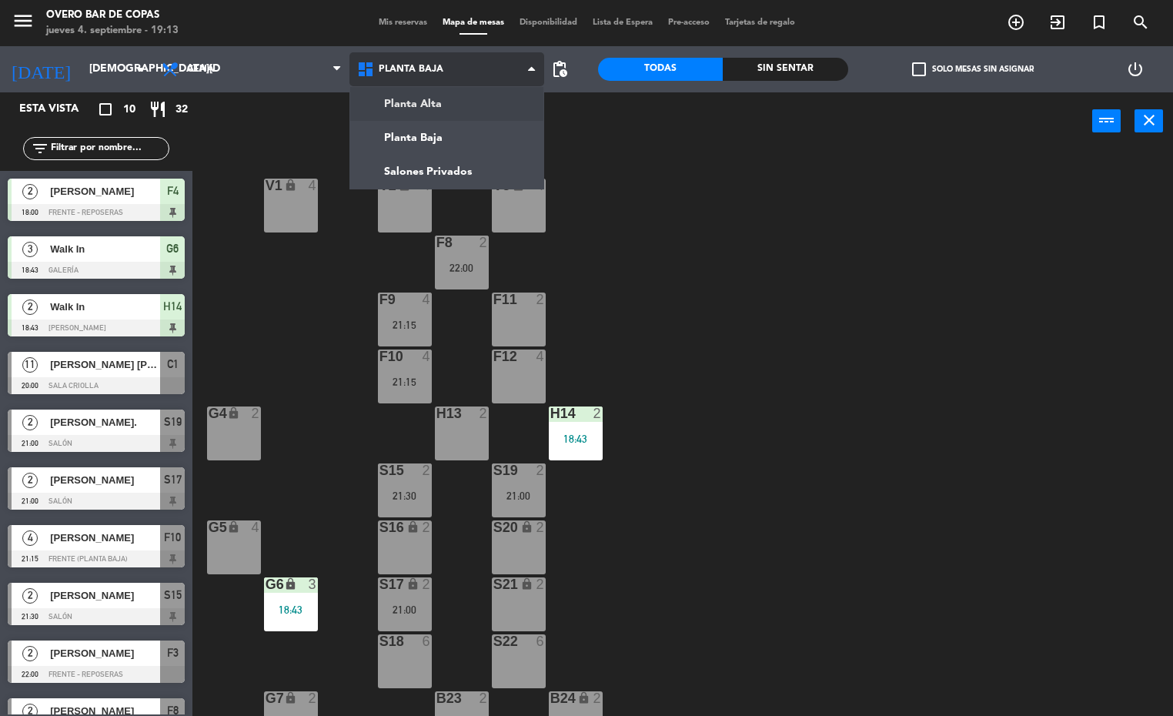
click at [434, 91] on div "Planta Alta Planta Baja Salones Privados Planta [GEOGRAPHIC_DATA] [GEOGRAPHIC_D…" at bounding box center [447, 69] width 196 height 46
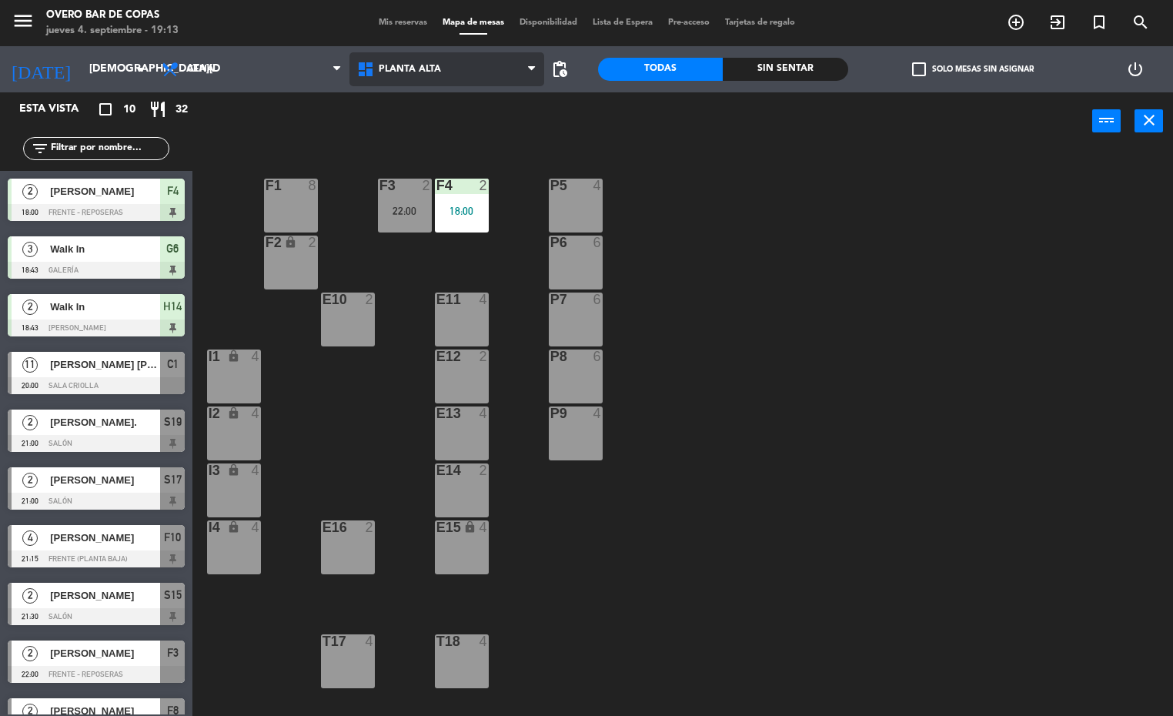
click at [490, 56] on span "Planta Alta" at bounding box center [447, 69] width 196 height 34
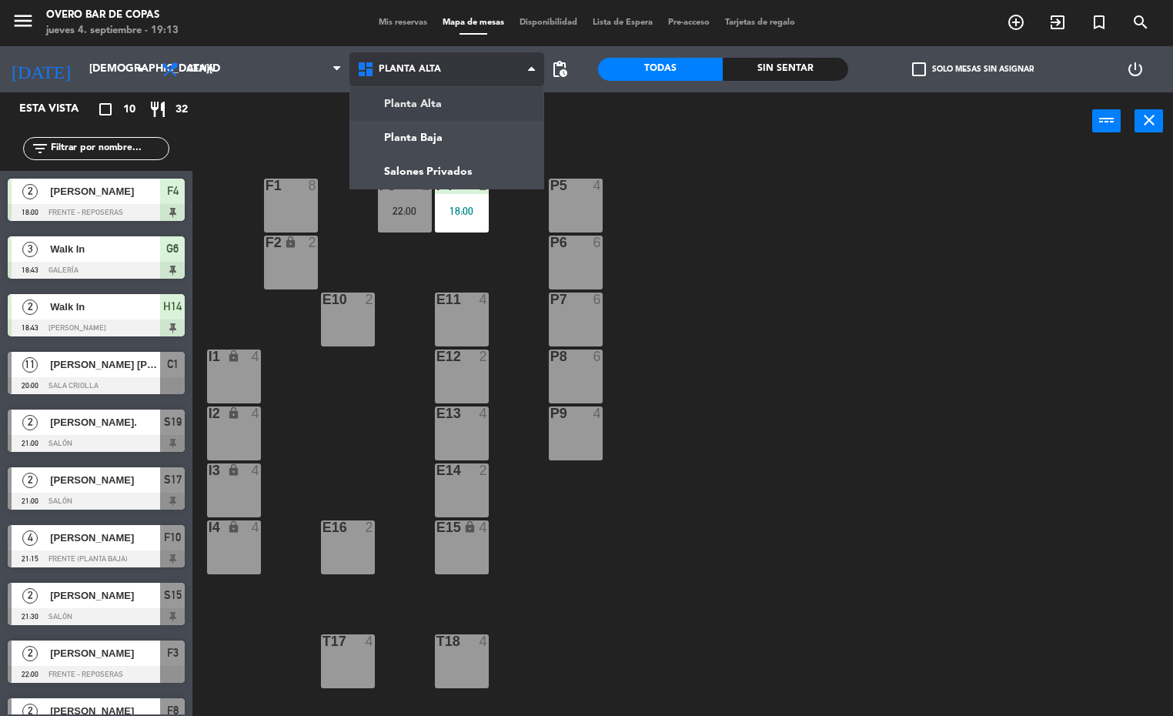
click at [497, 152] on ng-component "menu Overo Bar de Copas [DATE] 4. septiembre - 19:13 Mis reservas Mapa de mesas…" at bounding box center [586, 358] width 1173 height 717
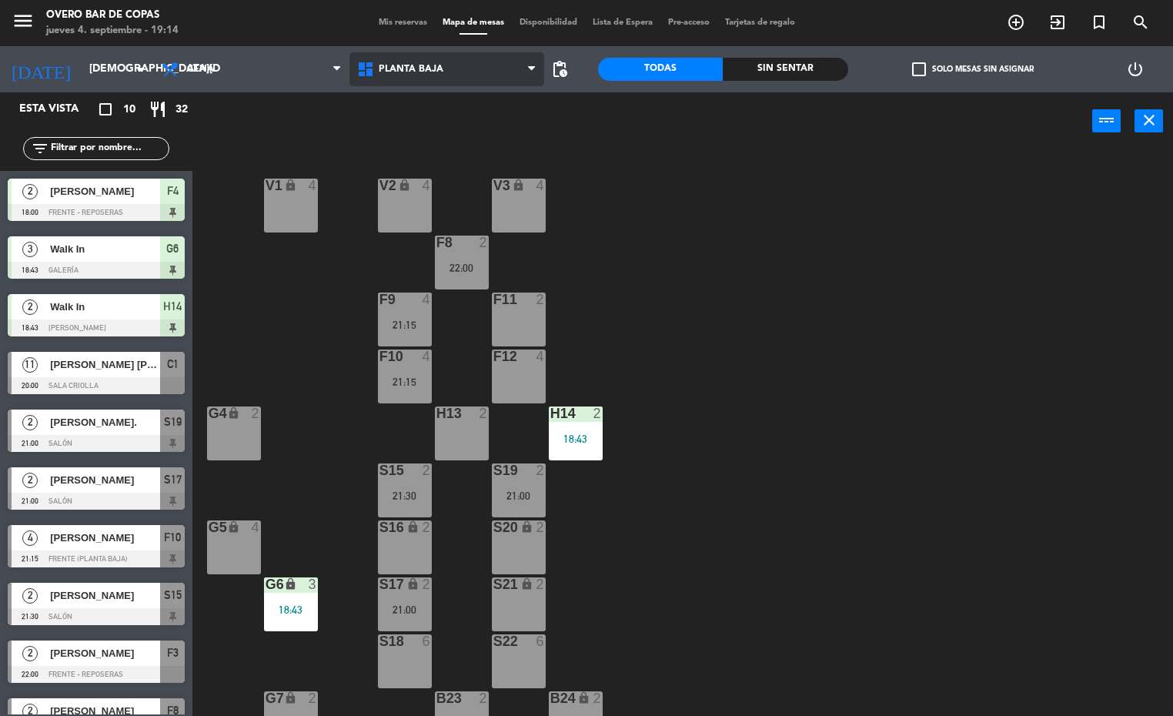
click at [379, 82] on span "Planta Baja" at bounding box center [447, 69] width 196 height 34
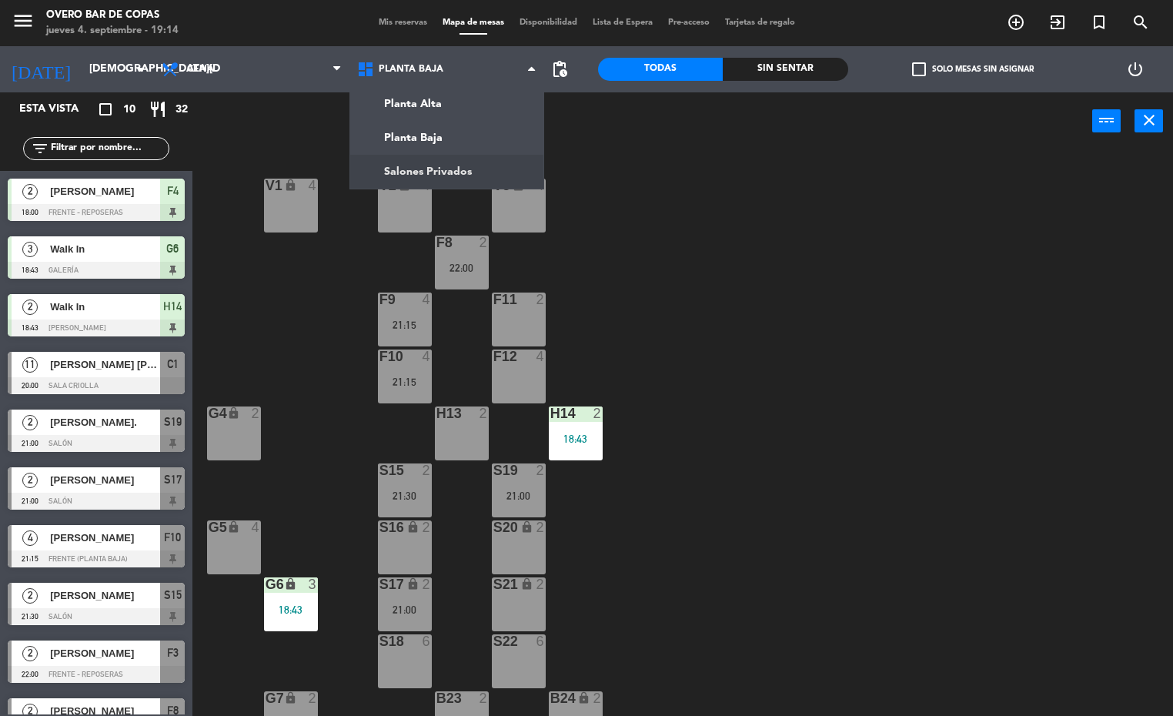
click at [751, 252] on div "V1 lock 4 V2 lock 4 V3 lock 4 F8 2 22:00 F9 4 21:15 F11 2 F10 4 21:15 F12 4 G4 …" at bounding box center [688, 434] width 969 height 566
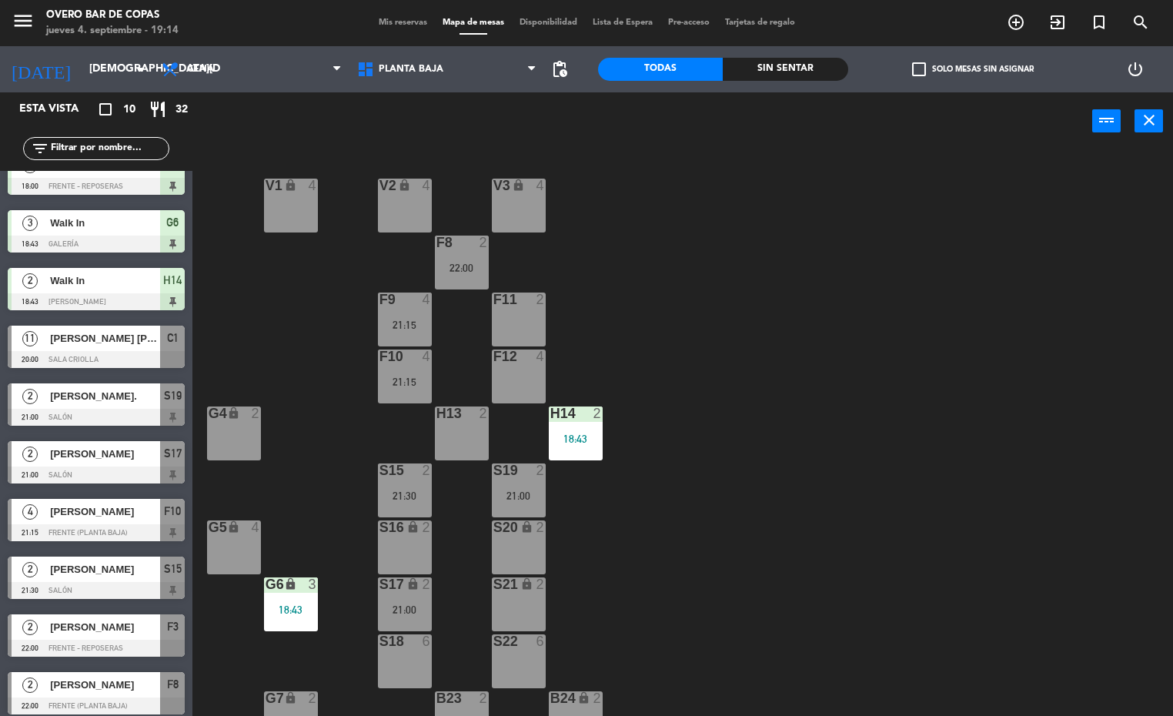
scroll to position [33, 0]
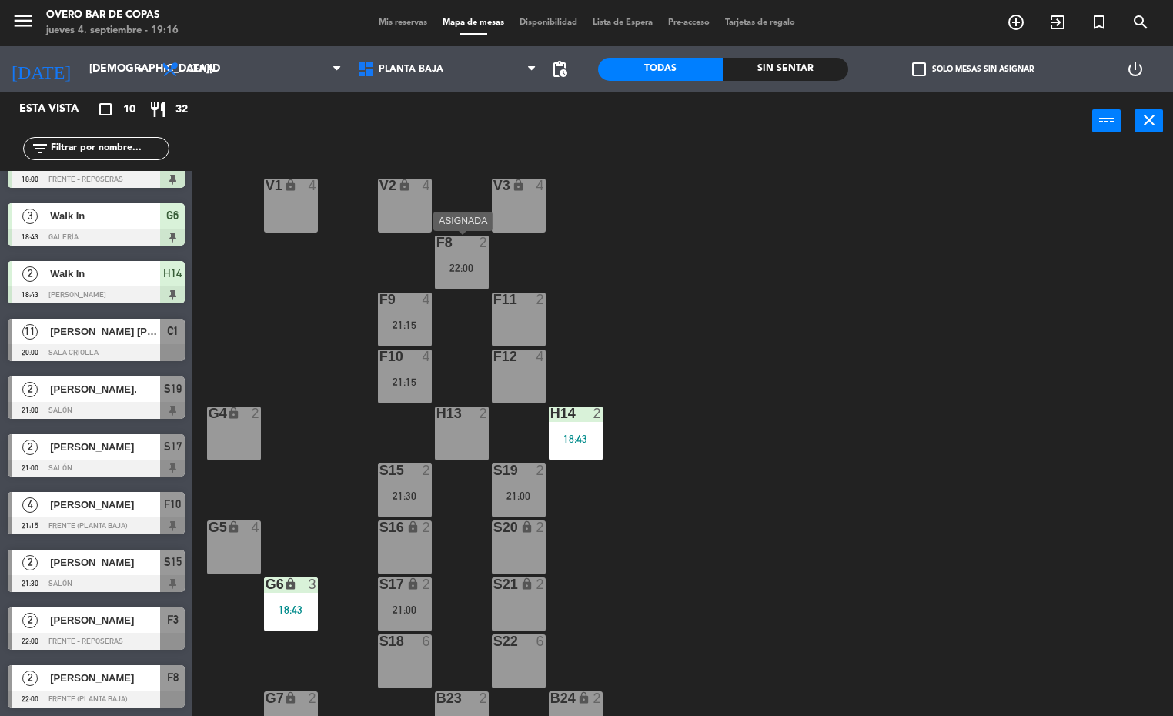
click at [458, 275] on div "F8 2 22:00" at bounding box center [462, 263] width 54 height 54
click at [499, 316] on div "F11 2 22:00" at bounding box center [519, 320] width 54 height 54
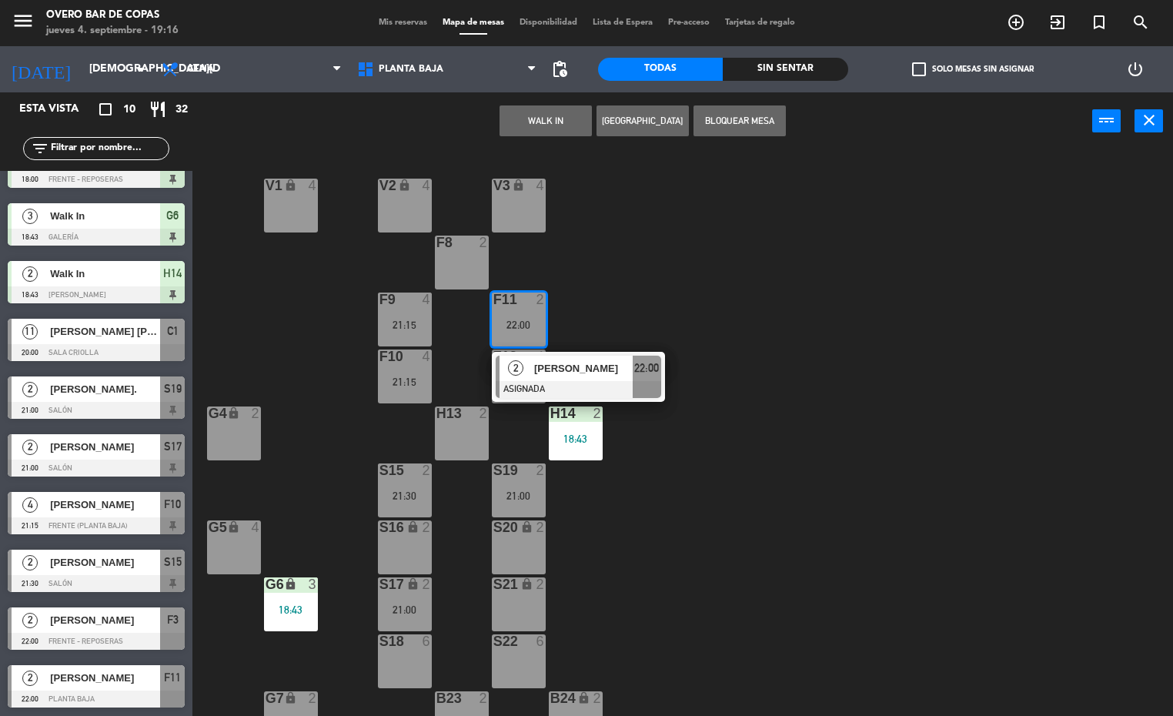
click at [473, 272] on div "F8 2" at bounding box center [462, 263] width 54 height 54
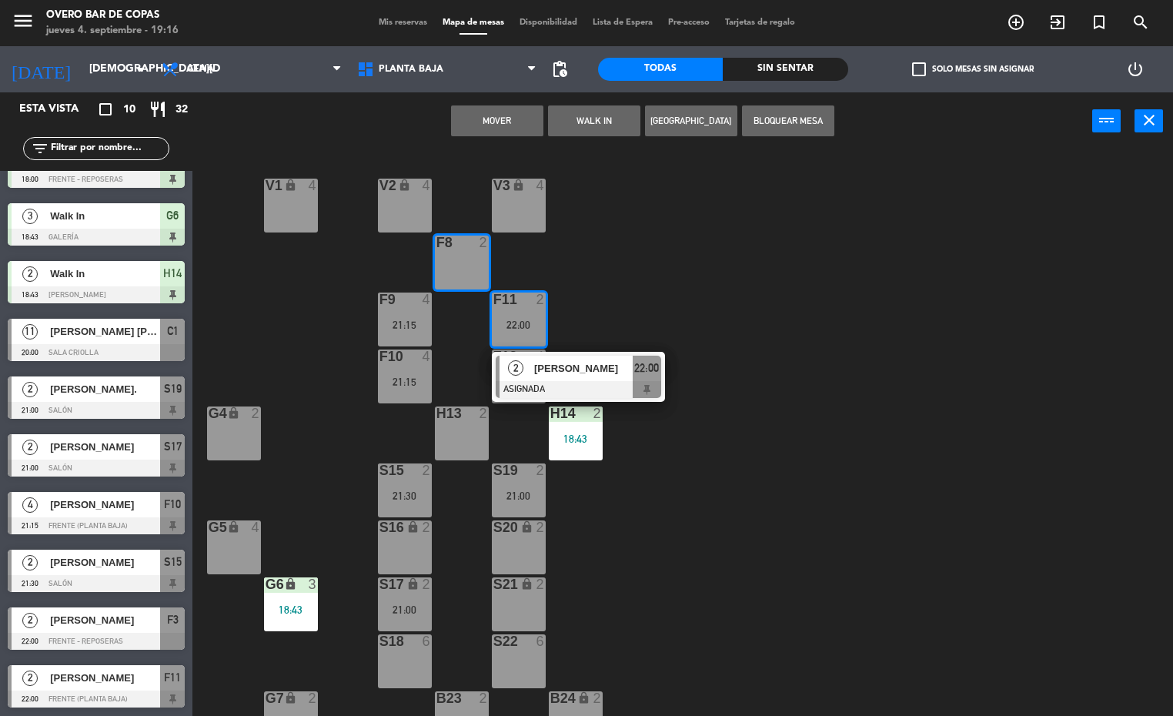
click at [509, 128] on button "Mover" at bounding box center [497, 120] width 92 height 31
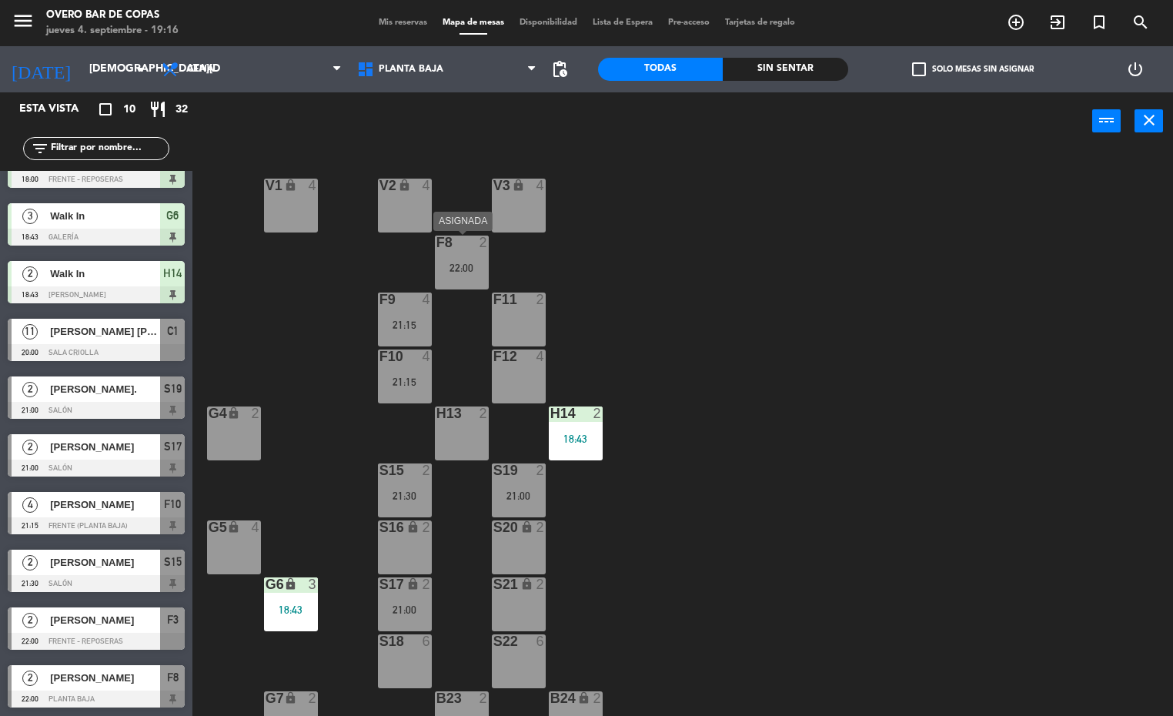
click at [462, 268] on div "22:00" at bounding box center [462, 267] width 54 height 11
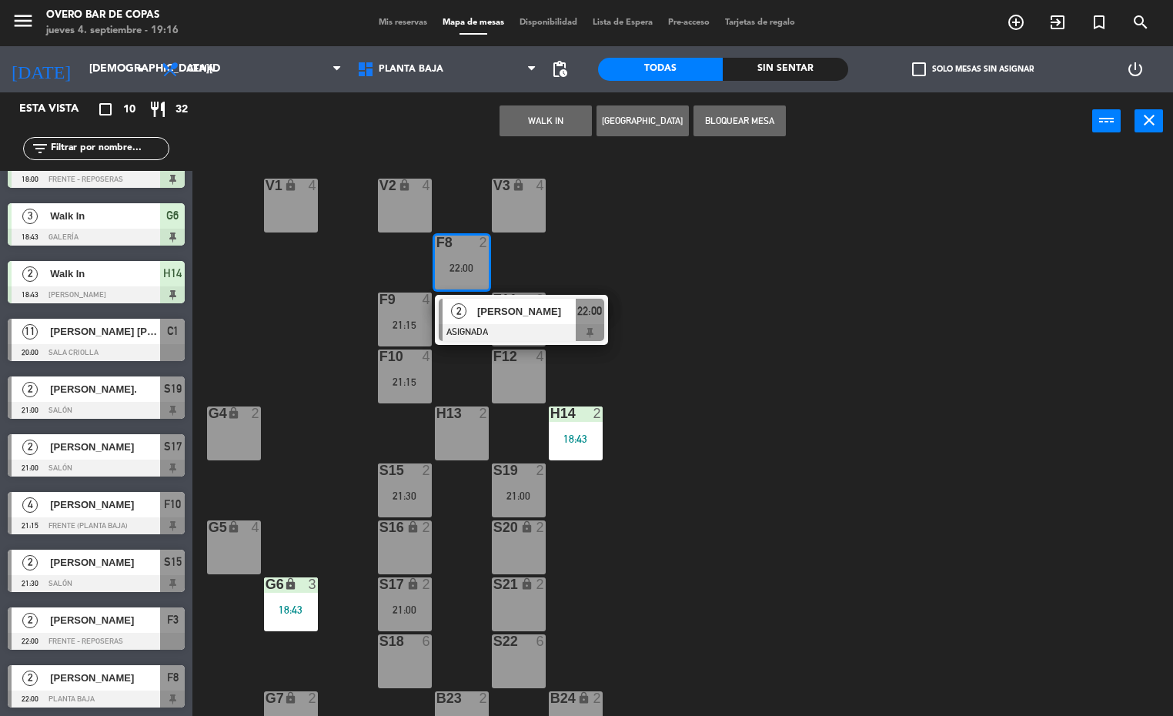
click at [483, 303] on span "[PERSON_NAME]" at bounding box center [526, 311] width 99 height 16
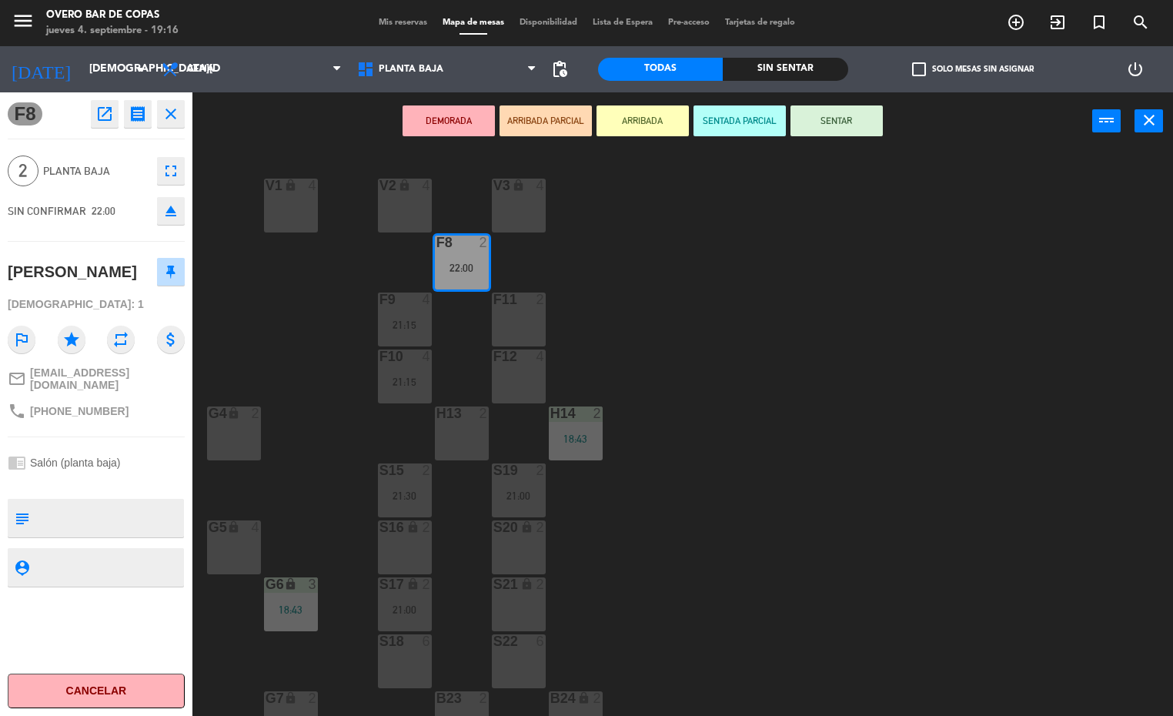
click at [679, 338] on div "V1 lock 4 V2 lock 4 V3 lock 4 F8 2 22:00 F9 4 21:15 F11 2 F10 4 21:15 F12 4 G4 …" at bounding box center [688, 434] width 969 height 566
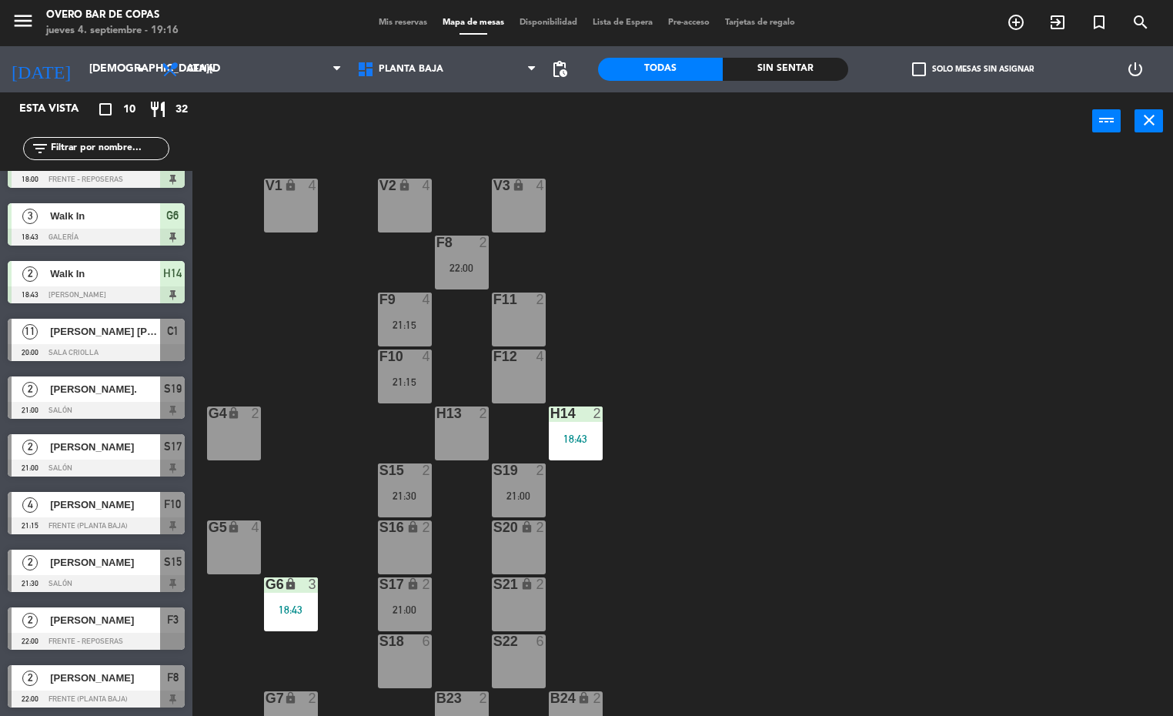
click at [515, 600] on div "S21 lock 2" at bounding box center [519, 604] width 54 height 54
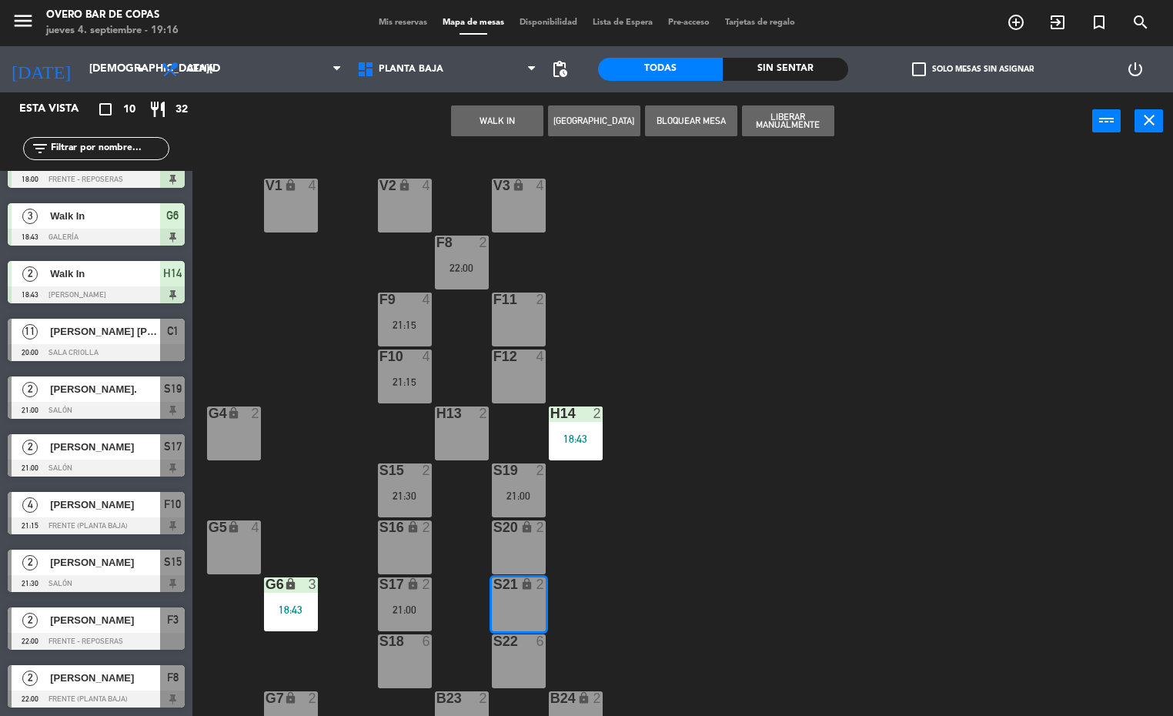
click at [463, 273] on div "F8 2 22:00" at bounding box center [462, 263] width 54 height 54
click at [458, 269] on div "22:00" at bounding box center [462, 267] width 54 height 11
click at [756, 316] on div "V1 lock 4 V2 lock 4 V3 lock 4 F8 2 22:00 F9 4 21:15 F11 2 F10 4 21:15 F12 4 G4 …" at bounding box center [688, 434] width 969 height 566
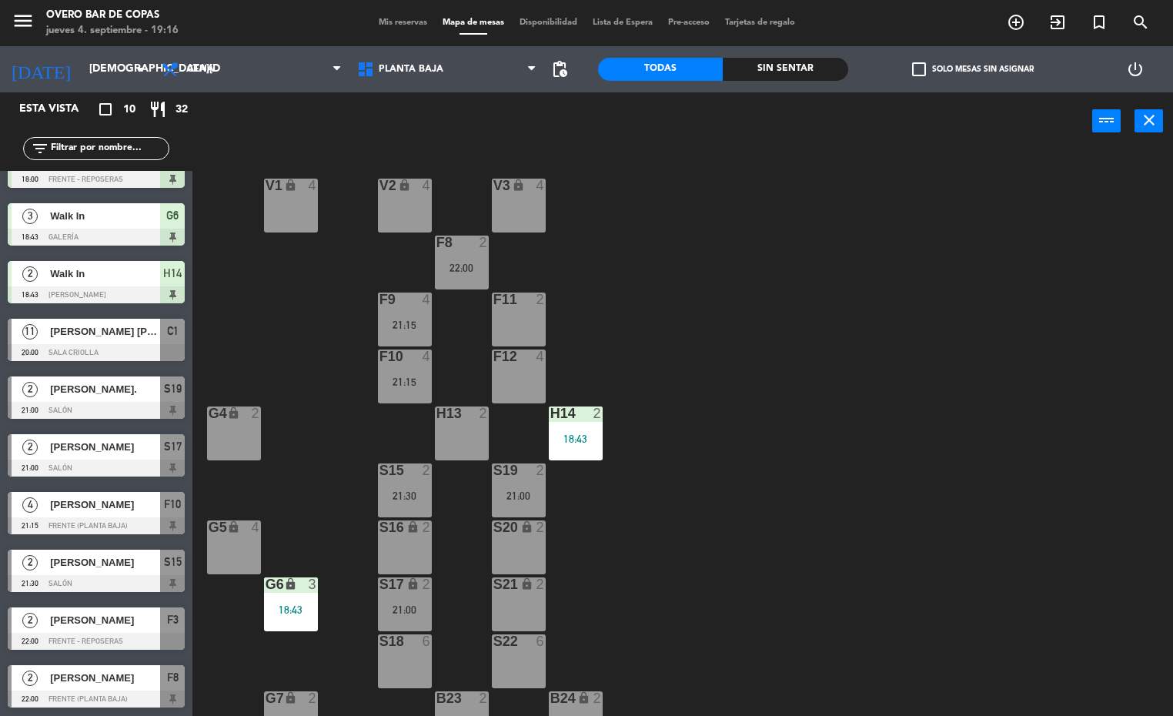
click at [464, 248] on div at bounding box center [461, 243] width 25 height 14
click at [525, 316] on div "F11 2 22:00" at bounding box center [519, 320] width 54 height 54
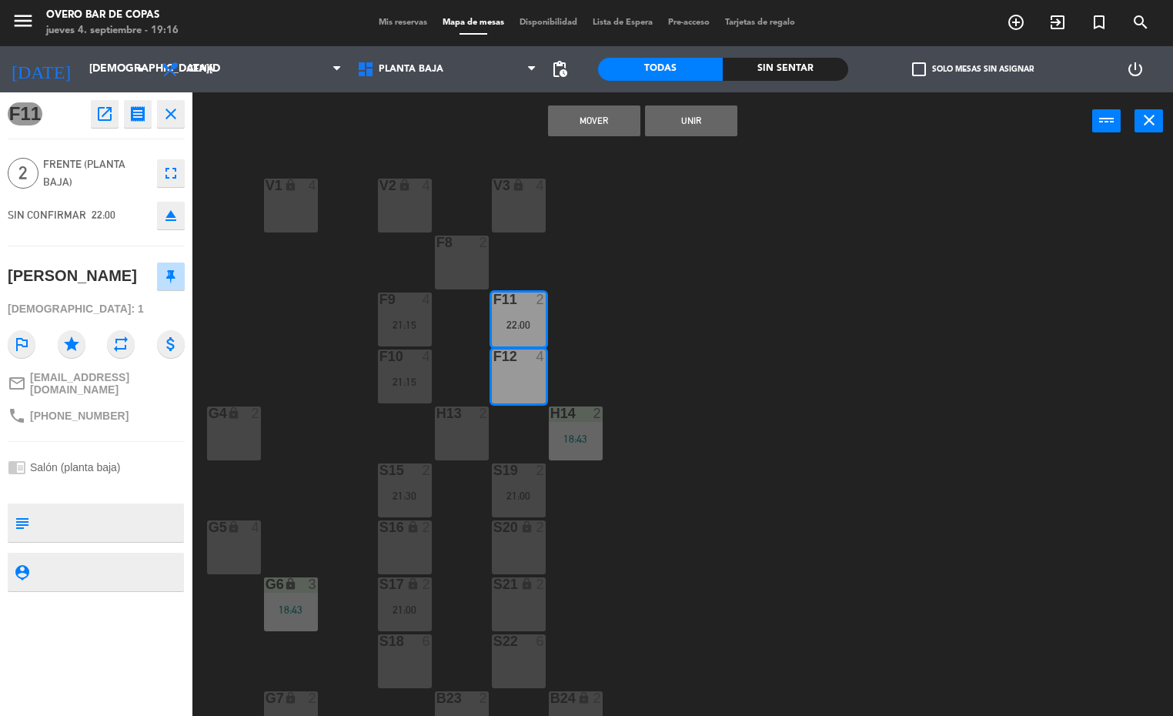
drag, startPoint x: 659, startPoint y: 356, endPoint x: 545, endPoint y: 373, distance: 115.1
click at [660, 356] on div "V1 lock 4 V2 lock 4 V3 lock 4 F8 2 F9 4 21:15 F11 2 22:00 F10 4 21:15 F12 4 G4 …" at bounding box center [688, 434] width 969 height 566
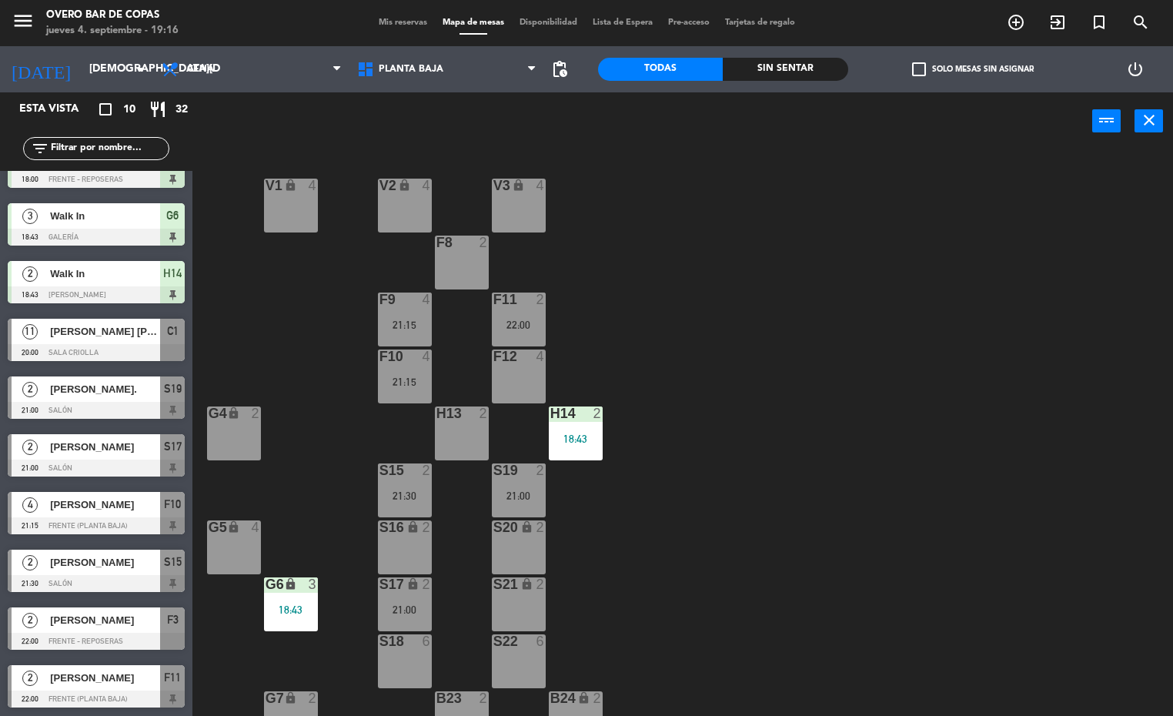
click at [511, 598] on div "S21 lock 2" at bounding box center [519, 604] width 54 height 54
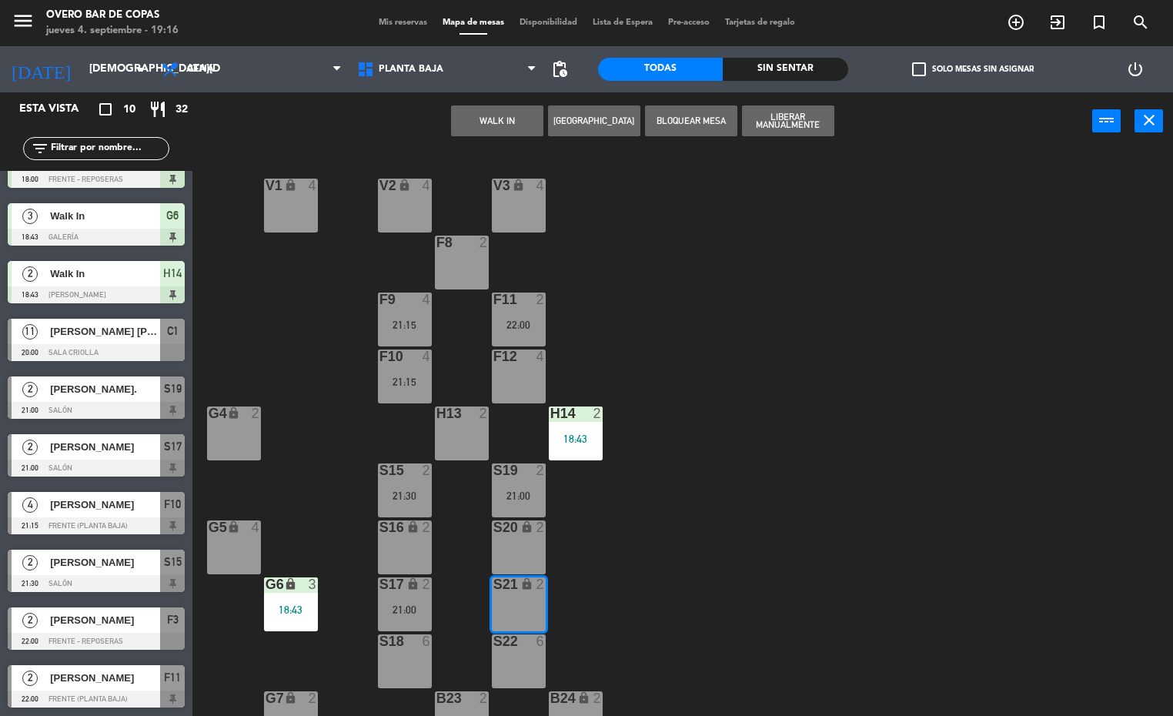
click at [500, 319] on div "22:00" at bounding box center [519, 324] width 54 height 11
click at [527, 319] on div "22:00" at bounding box center [519, 324] width 54 height 11
click at [718, 470] on div "V1 lock 4 V2 lock 4 V3 lock 4 F8 2 F9 4 21:15 F11 2 22:00 F10 4 21:15 F12 4 G4 …" at bounding box center [688, 434] width 969 height 566
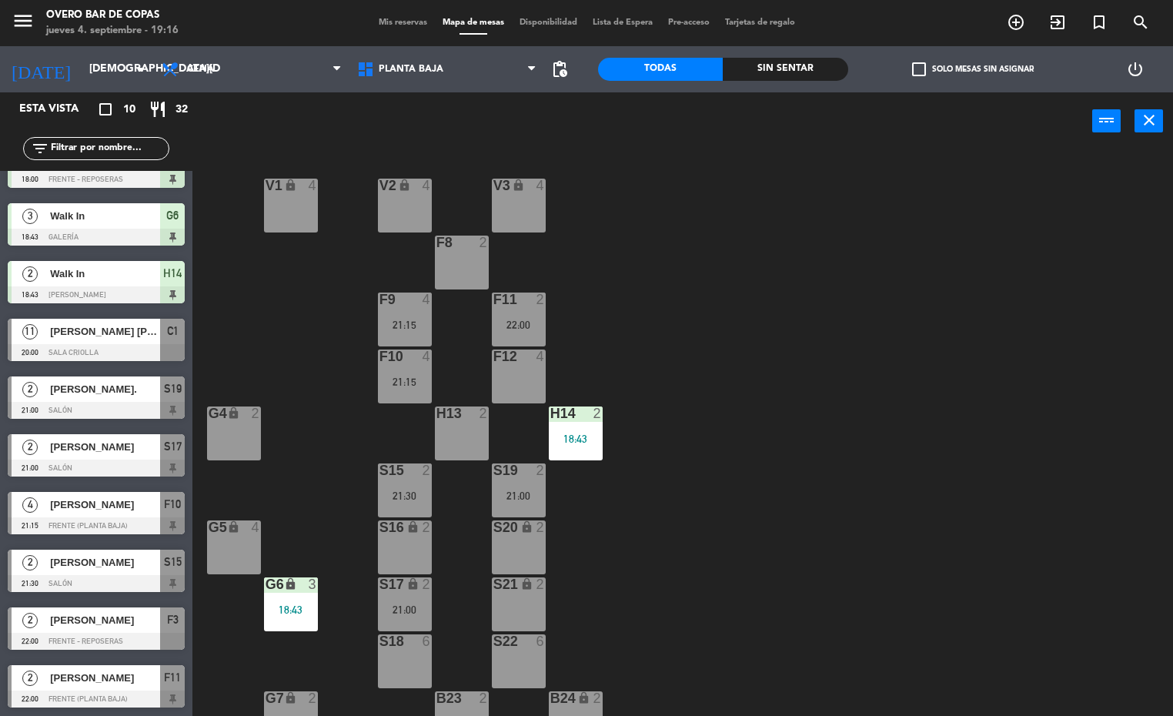
click at [529, 323] on div "22:00" at bounding box center [519, 324] width 54 height 11
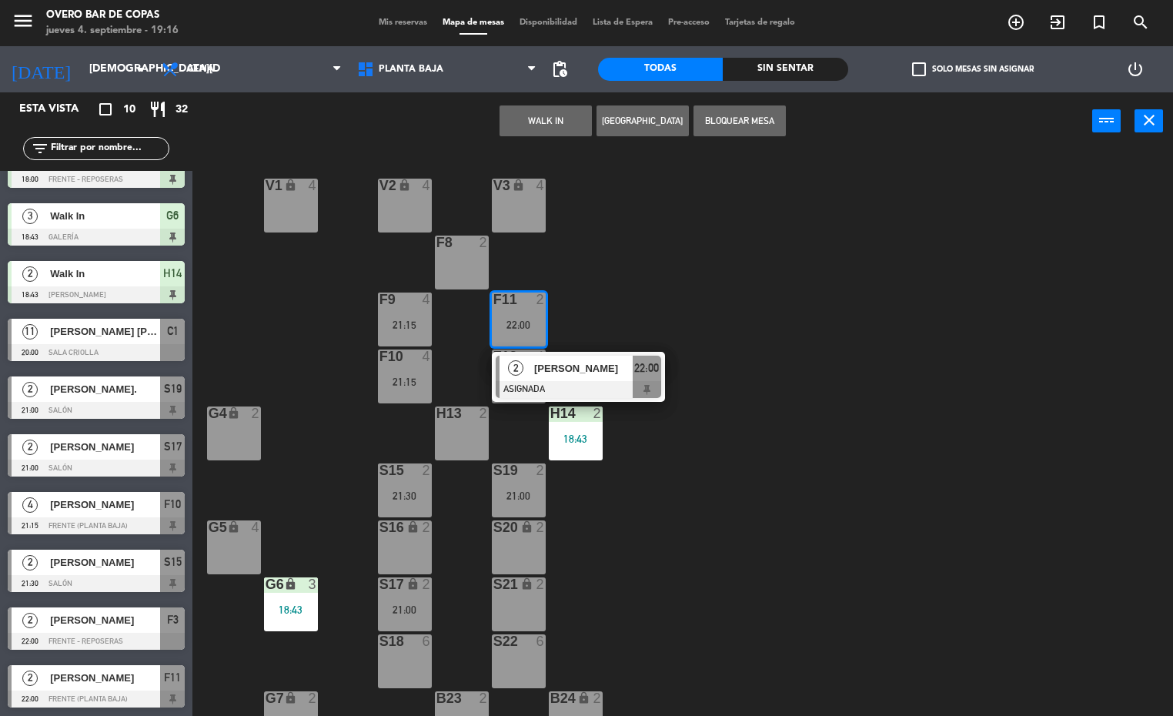
click at [524, 585] on icon "lock" at bounding box center [526, 583] width 13 height 13
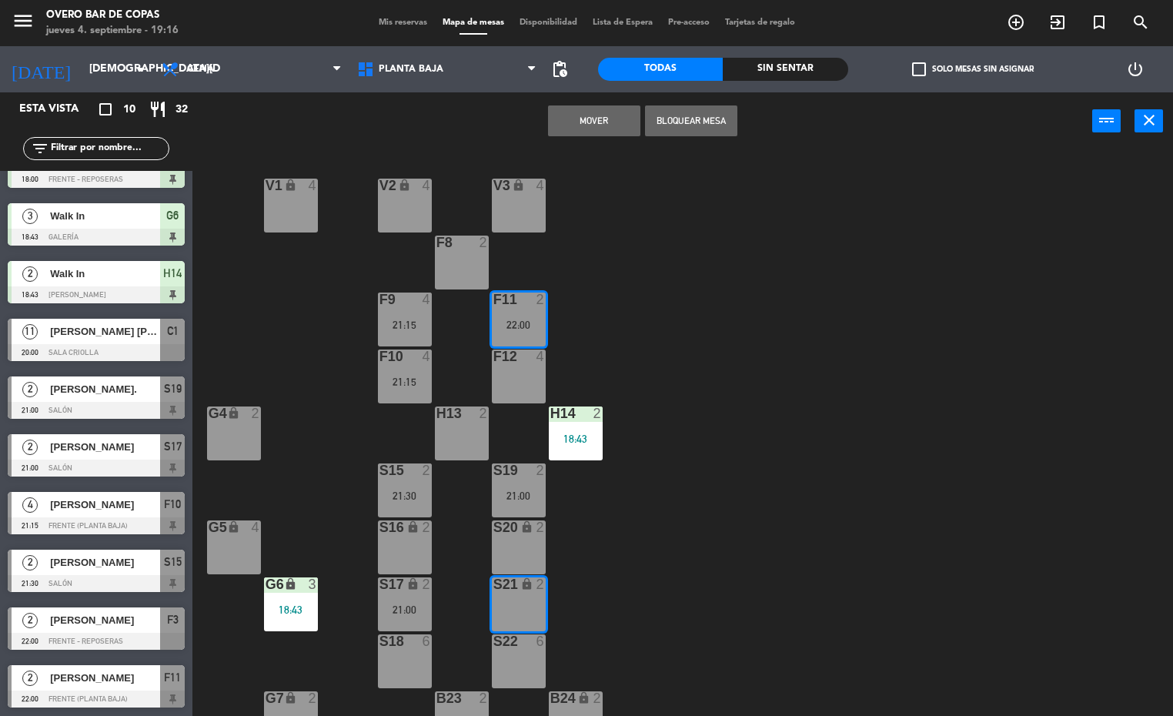
click at [592, 112] on button "Mover" at bounding box center [594, 120] width 92 height 31
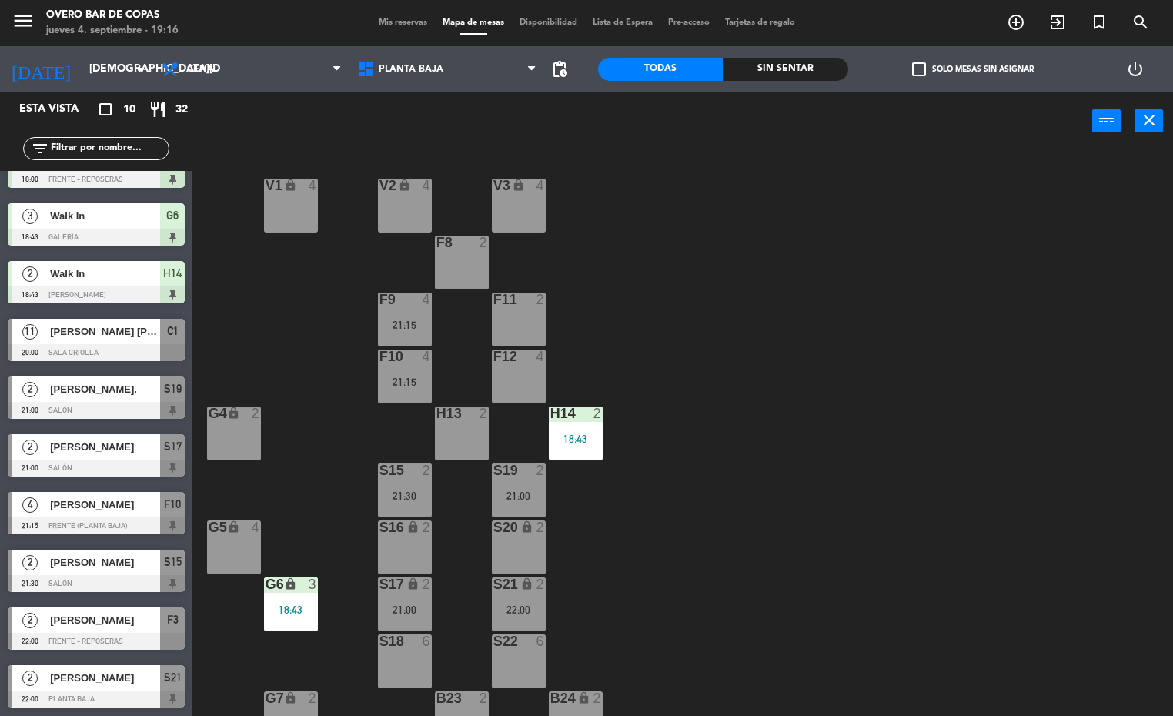
click at [389, 538] on div "S16 lock 2" at bounding box center [405, 547] width 54 height 54
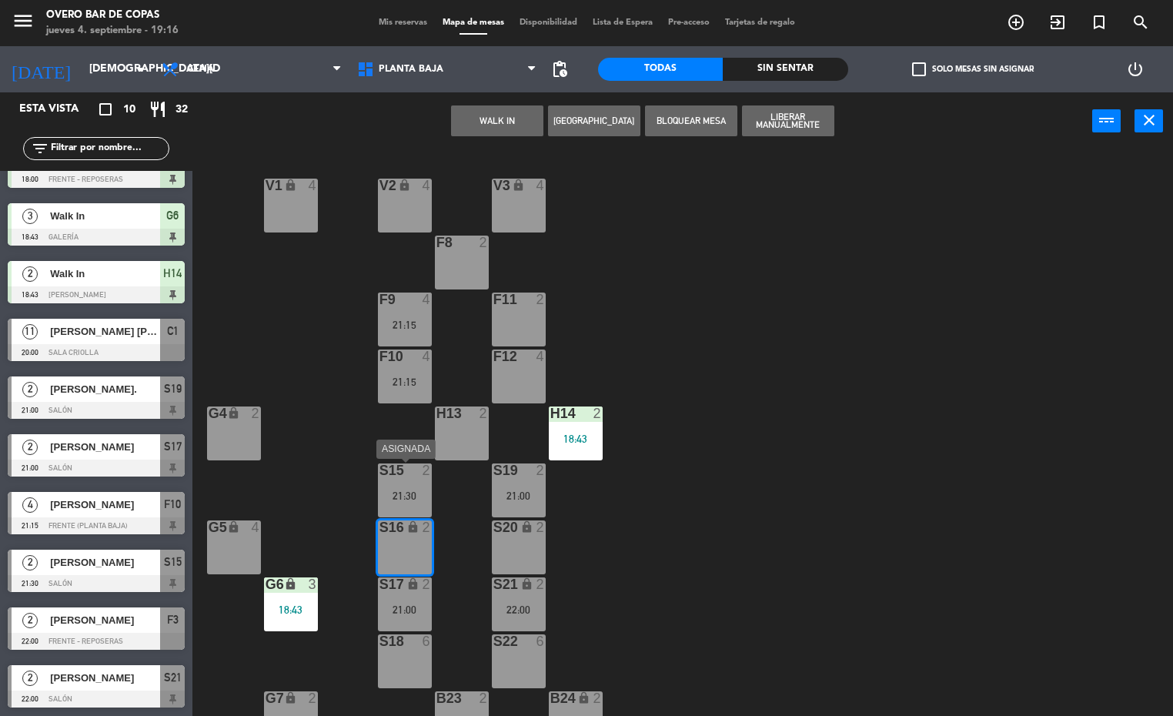
click at [384, 508] on div "S15 2 21:30" at bounding box center [405, 490] width 54 height 54
click at [504, 129] on button "Mover" at bounding box center [497, 120] width 92 height 31
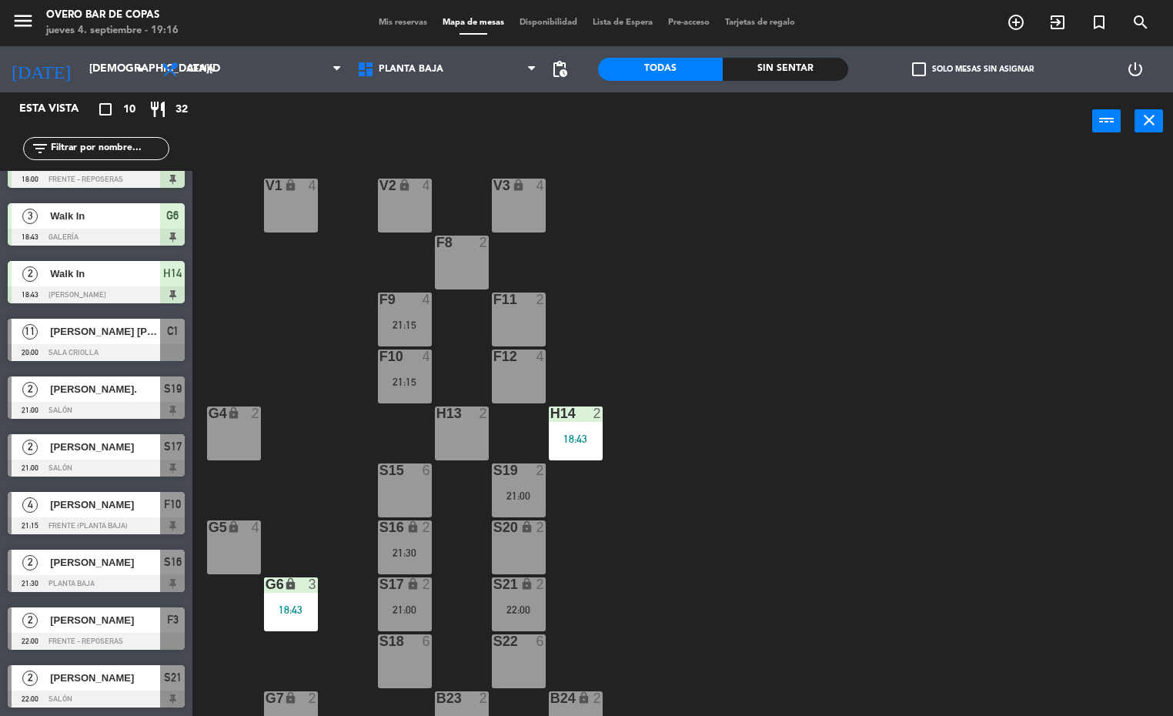
click at [513, 529] on div "lock" at bounding box center [518, 527] width 25 height 15
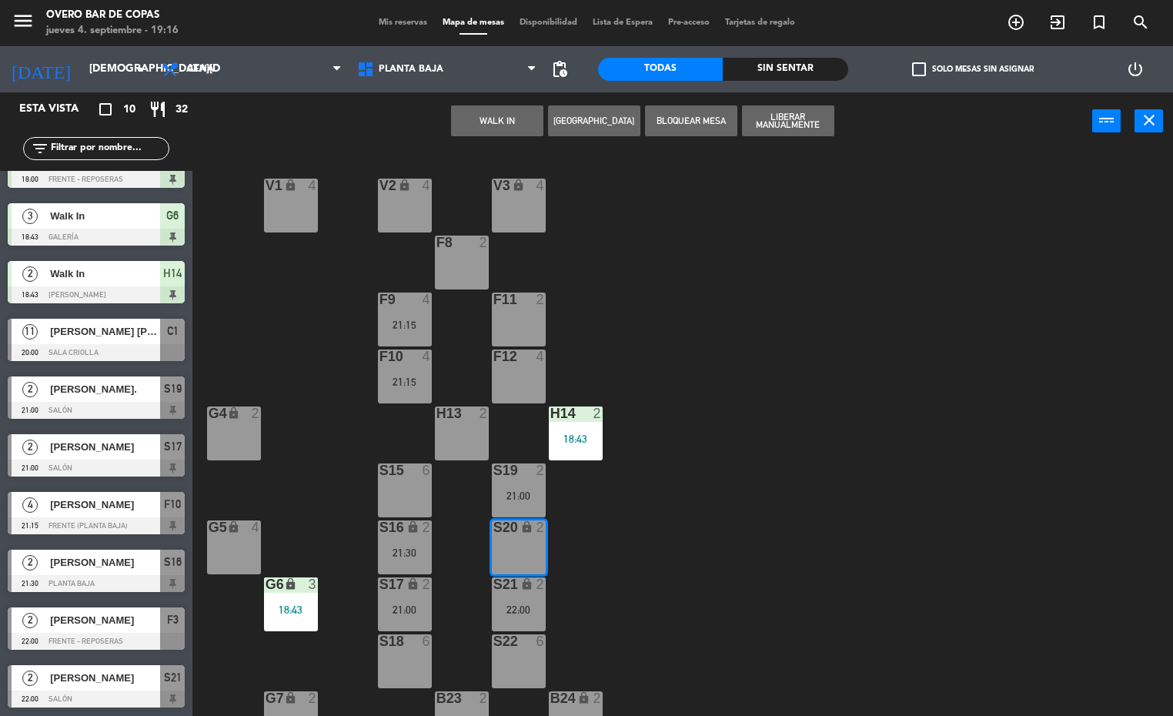
click at [532, 470] on div "2" at bounding box center [543, 470] width 25 height 14
click at [479, 123] on button "Mover" at bounding box center [497, 120] width 92 height 31
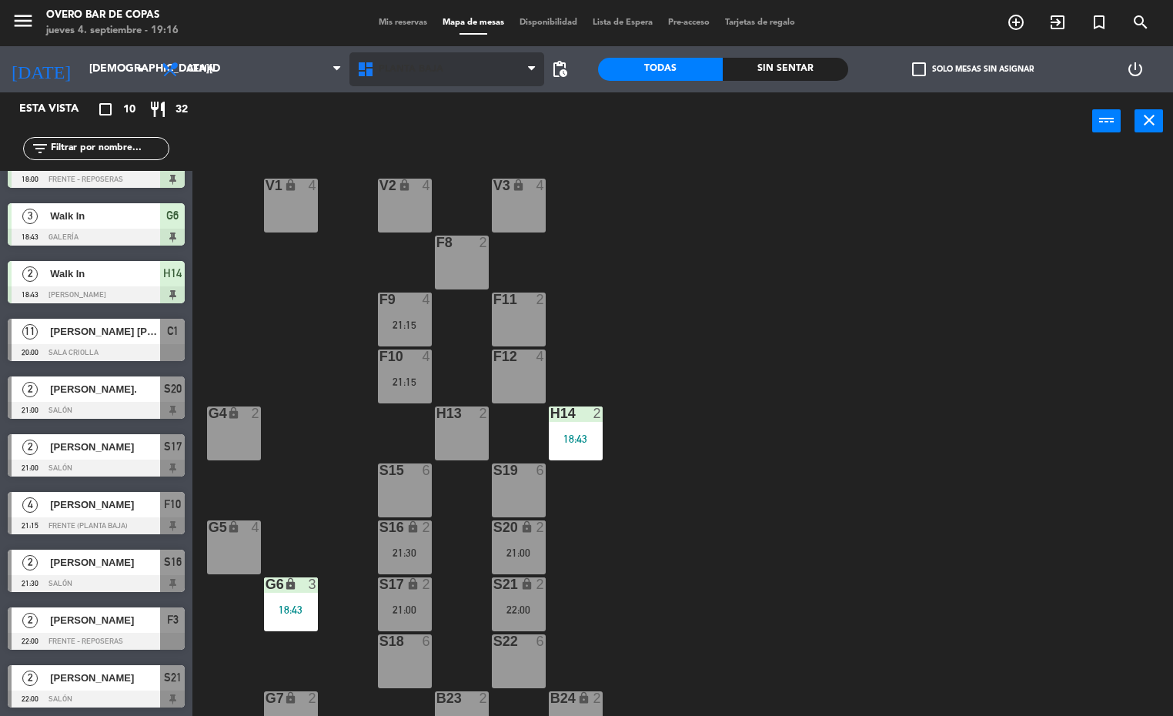
click at [423, 70] on span "Planta Baja" at bounding box center [411, 69] width 65 height 11
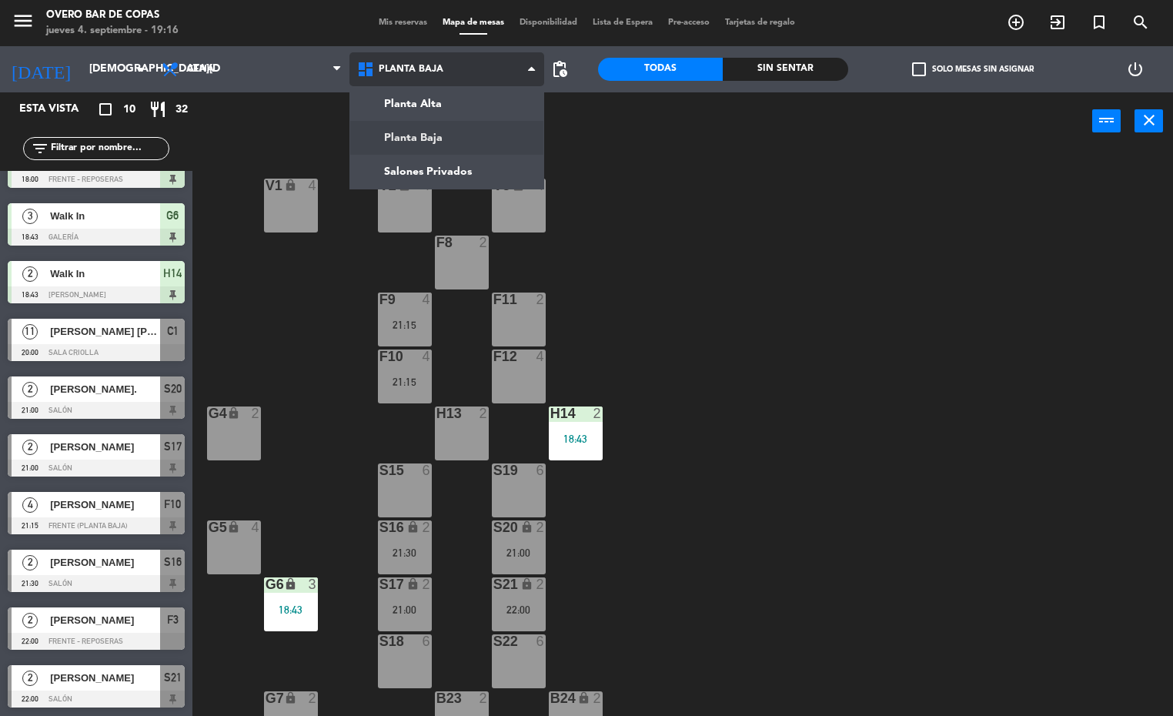
click at [425, 95] on ng-component "menu Overo Bar de Copas [DATE] 4. septiembre - 19:16 Mis reservas Mapa de mesas…" at bounding box center [586, 358] width 1173 height 717
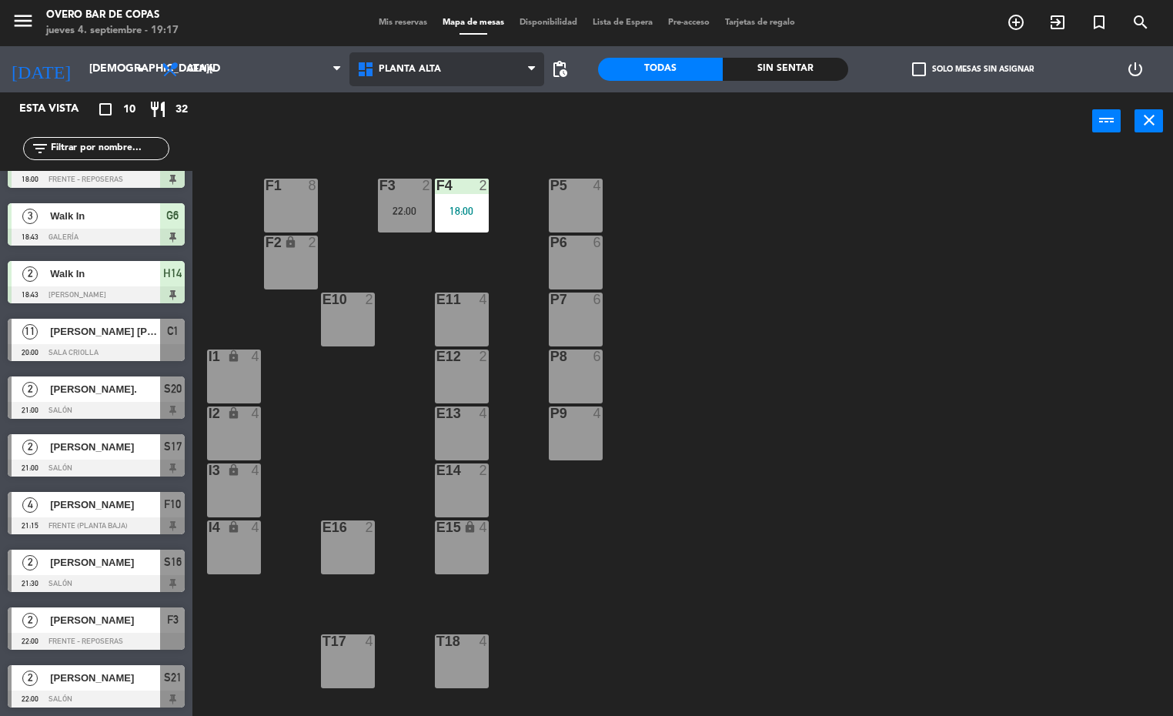
click at [483, 65] on span "Planta Alta" at bounding box center [447, 69] width 196 height 34
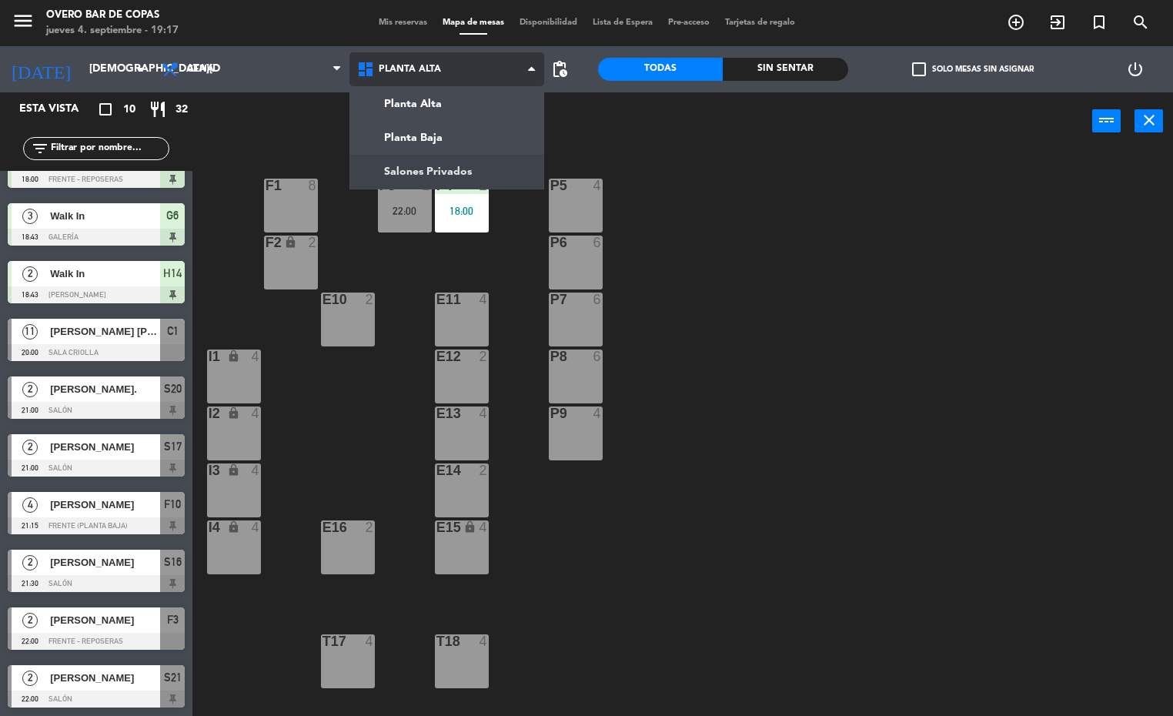
click at [453, 167] on ng-component "menu Overo Bar de Copas [DATE] 4. septiembre - 19:17 Mis reservas Mapa de mesas…" at bounding box center [586, 358] width 1173 height 717
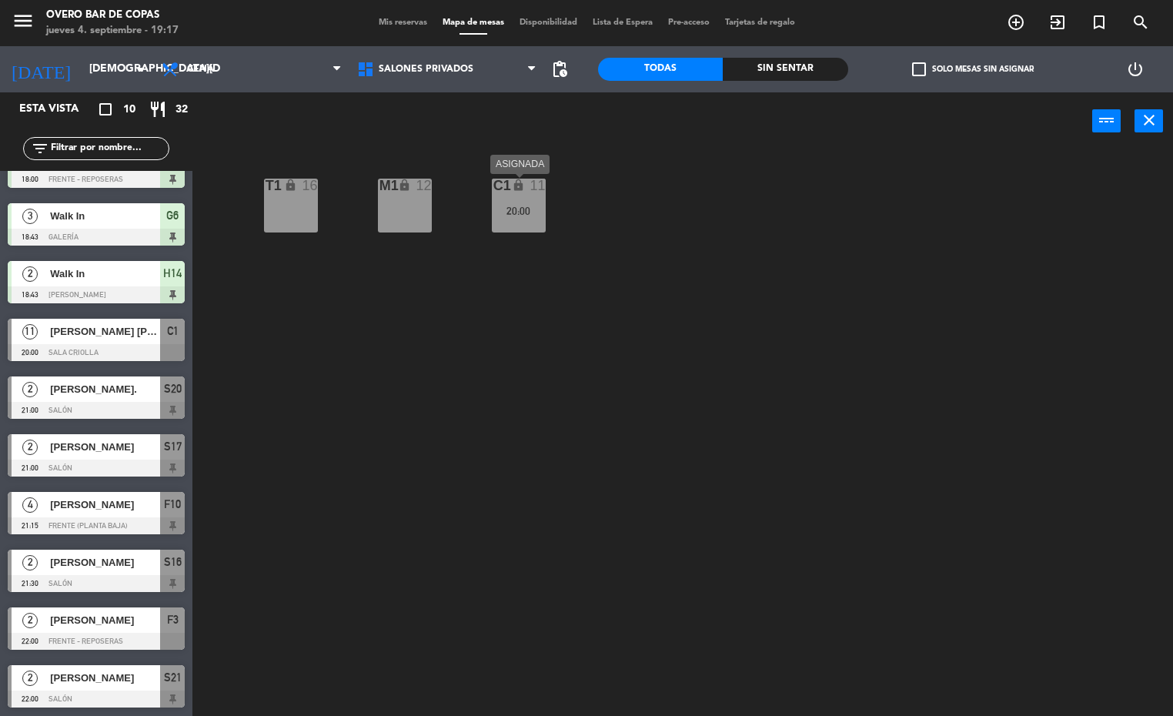
click at [532, 206] on div "20:00" at bounding box center [519, 211] width 54 height 11
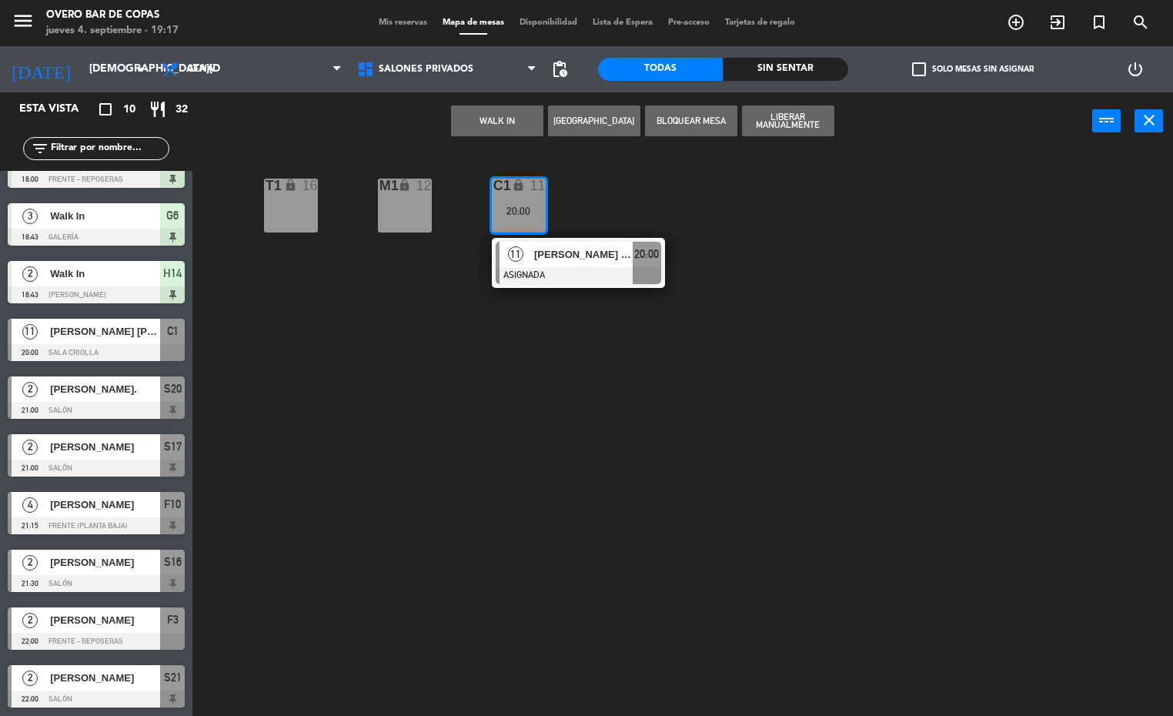
click at [792, 202] on div "T1 lock 16 M1 lock 12 C1 lock 11 20:00 11 [PERSON_NAME] [PERSON_NAME] ASIGNADA …" at bounding box center [688, 434] width 969 height 566
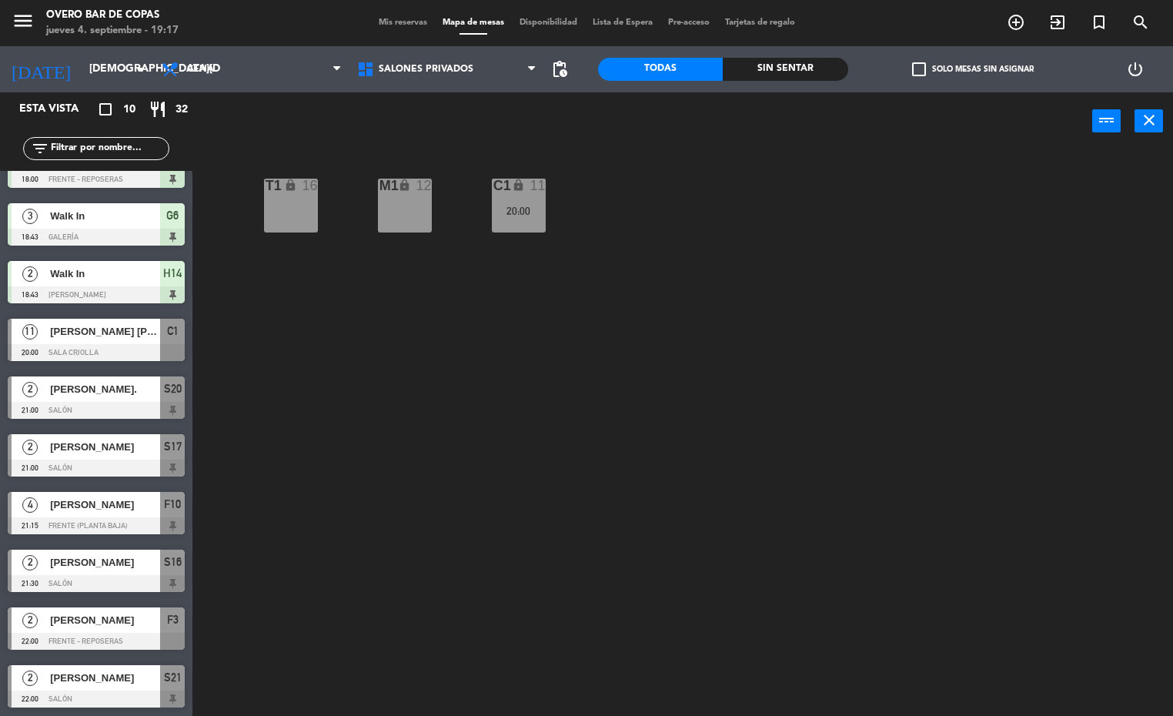
click at [541, 219] on div "C1 lock 11 20:00" at bounding box center [519, 206] width 54 height 54
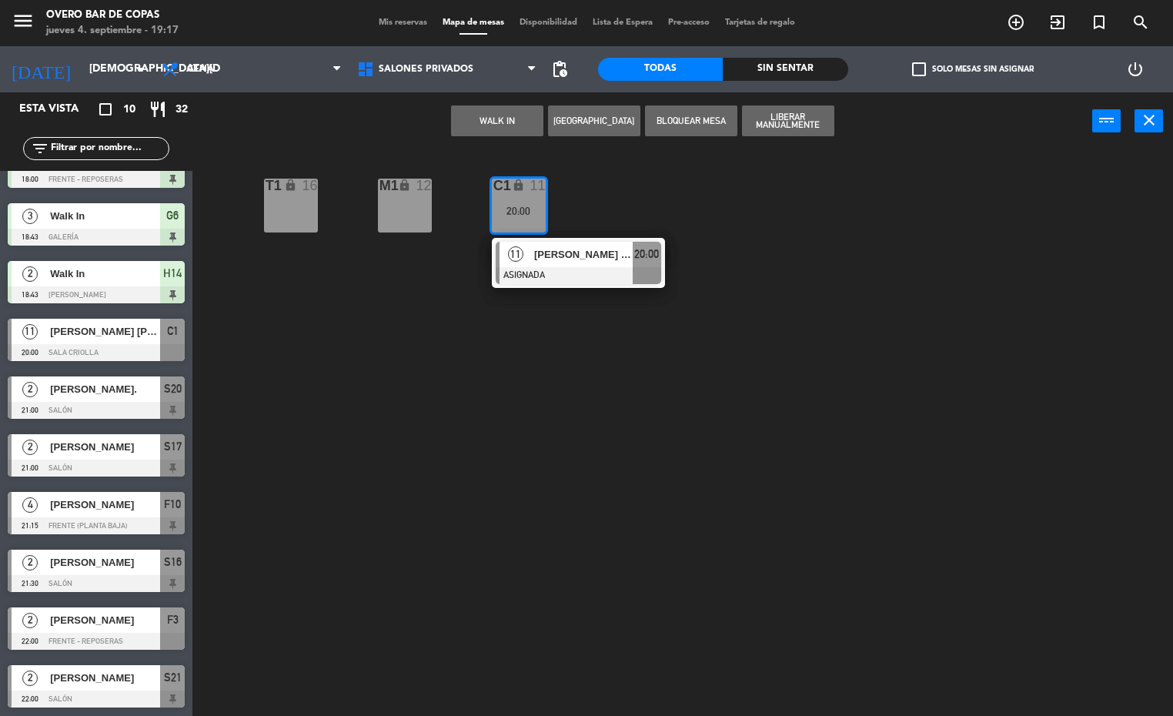
click at [559, 259] on span "[PERSON_NAME] [PERSON_NAME]" at bounding box center [583, 254] width 99 height 16
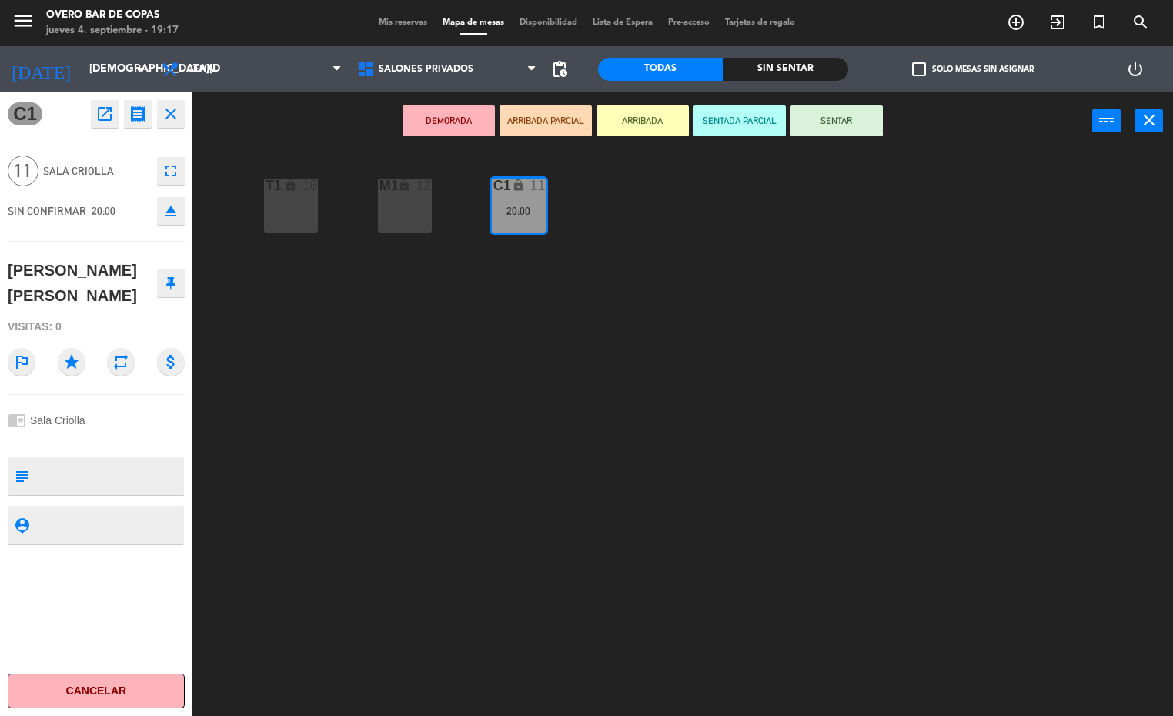
click at [114, 114] on button "open_in_new" at bounding box center [105, 114] width 28 height 28
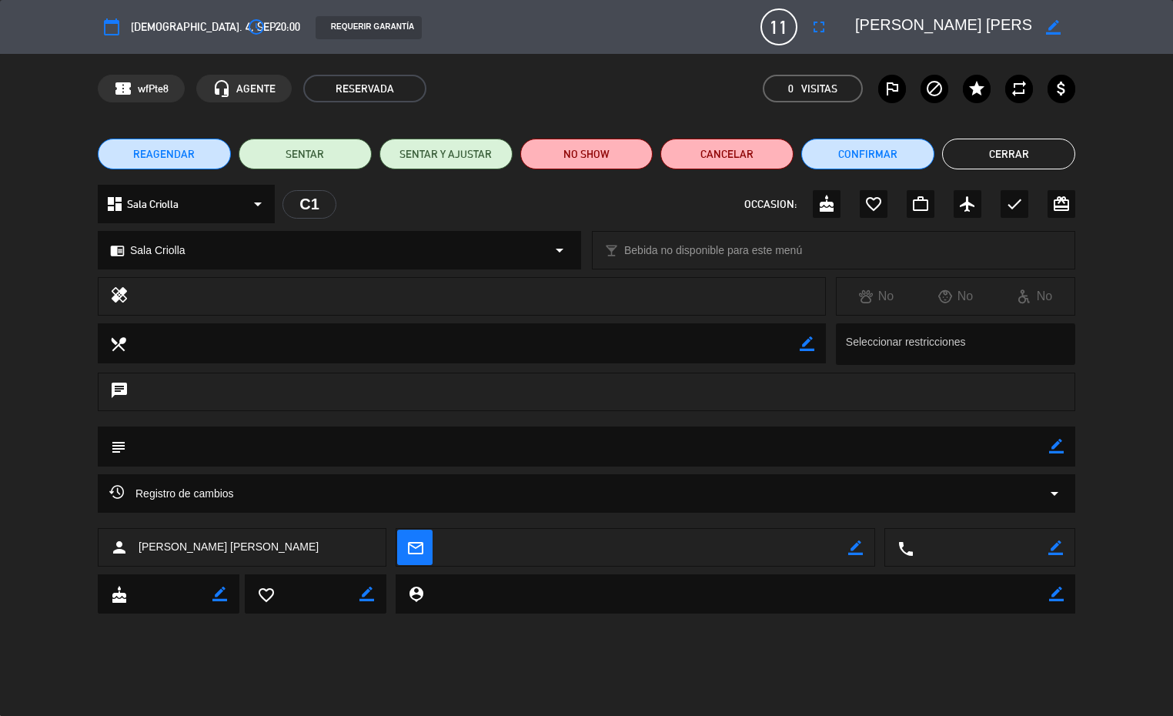
click at [977, 146] on button "Cerrar" at bounding box center [1008, 154] width 133 height 31
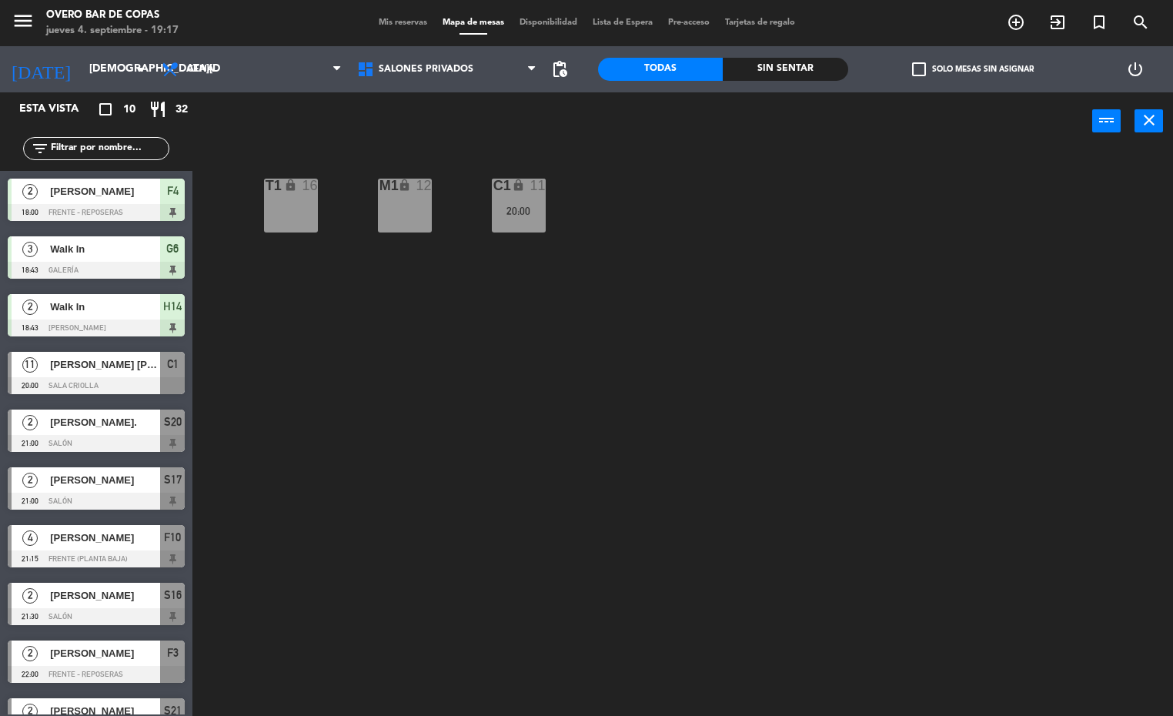
click at [444, 45] on div "menu Overo Bar de Copas [DATE] 4. septiembre - 19:17 Mis reservas Mapa de mesas…" at bounding box center [586, 23] width 1173 height 46
click at [436, 65] on span "Salones Privados" at bounding box center [426, 69] width 95 height 11
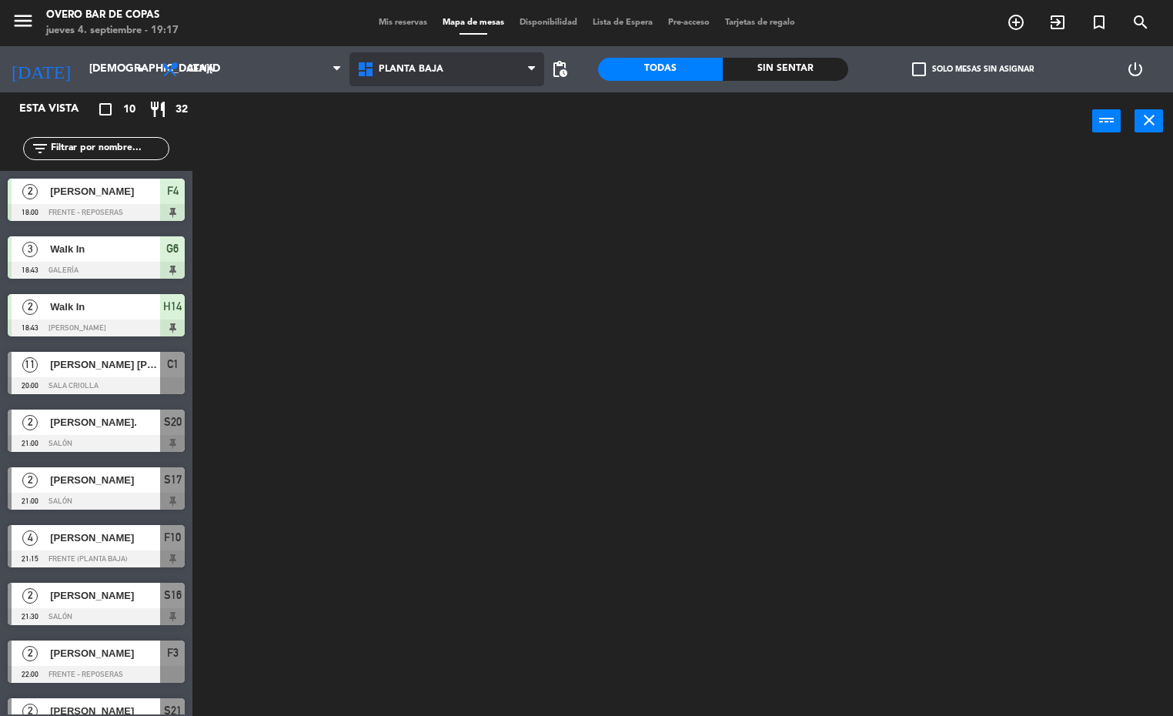
click at [428, 123] on ng-component "menu Overo Bar de Copas [DATE] 4. septiembre - 19:17 Mis reservas Mapa de mesas…" at bounding box center [586, 358] width 1173 height 717
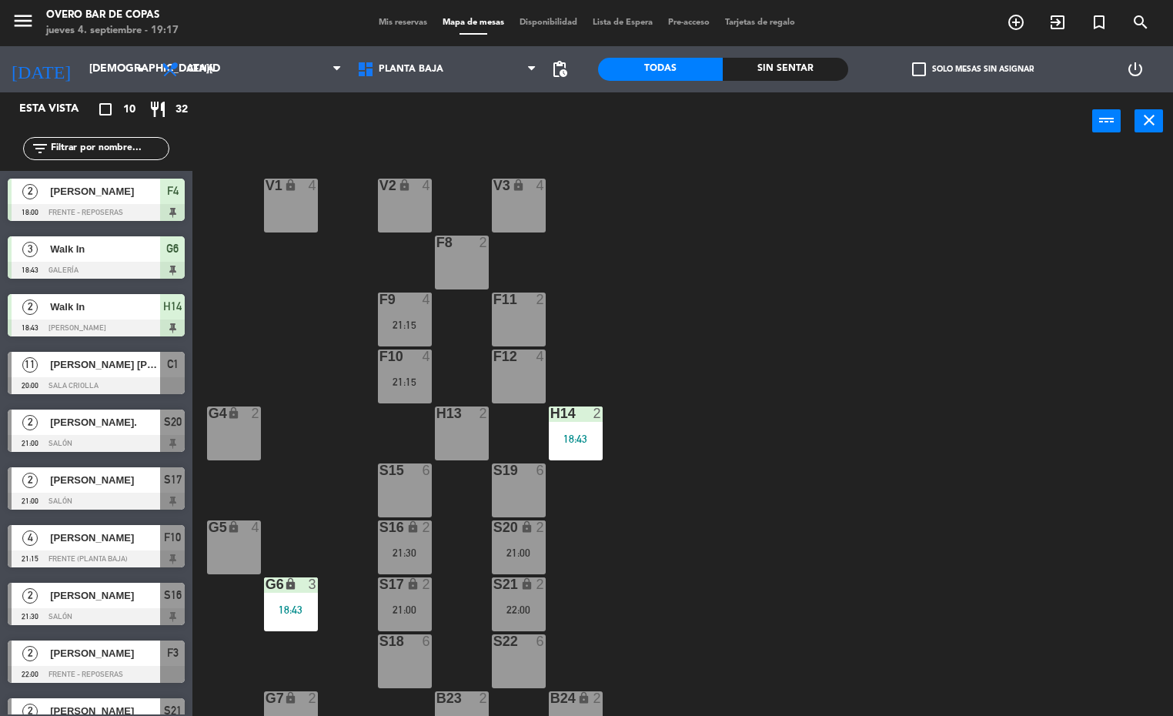
click at [413, 545] on div "S16 lock 2 21:30" at bounding box center [405, 547] width 54 height 54
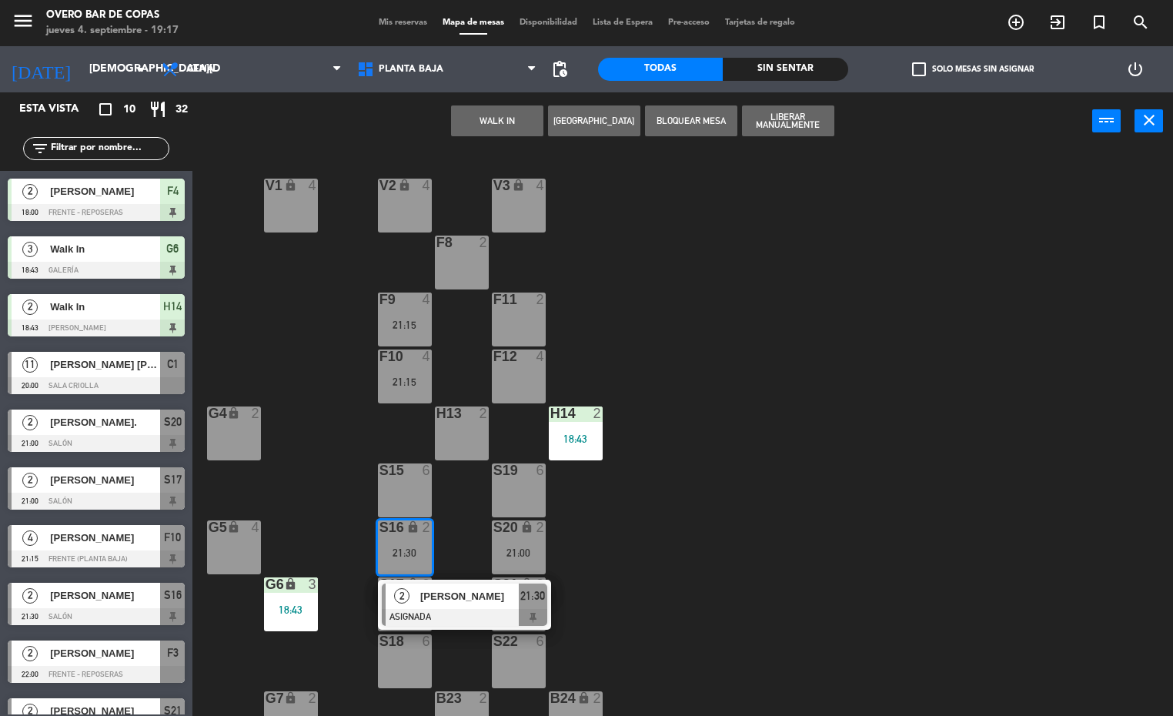
click at [758, 494] on div "V1 lock 4 V2 lock 4 V3 lock 4 F8 2 F9 4 21:15 F11 2 F10 4 21:15 F12 4 G4 lock 2…" at bounding box center [688, 434] width 969 height 566
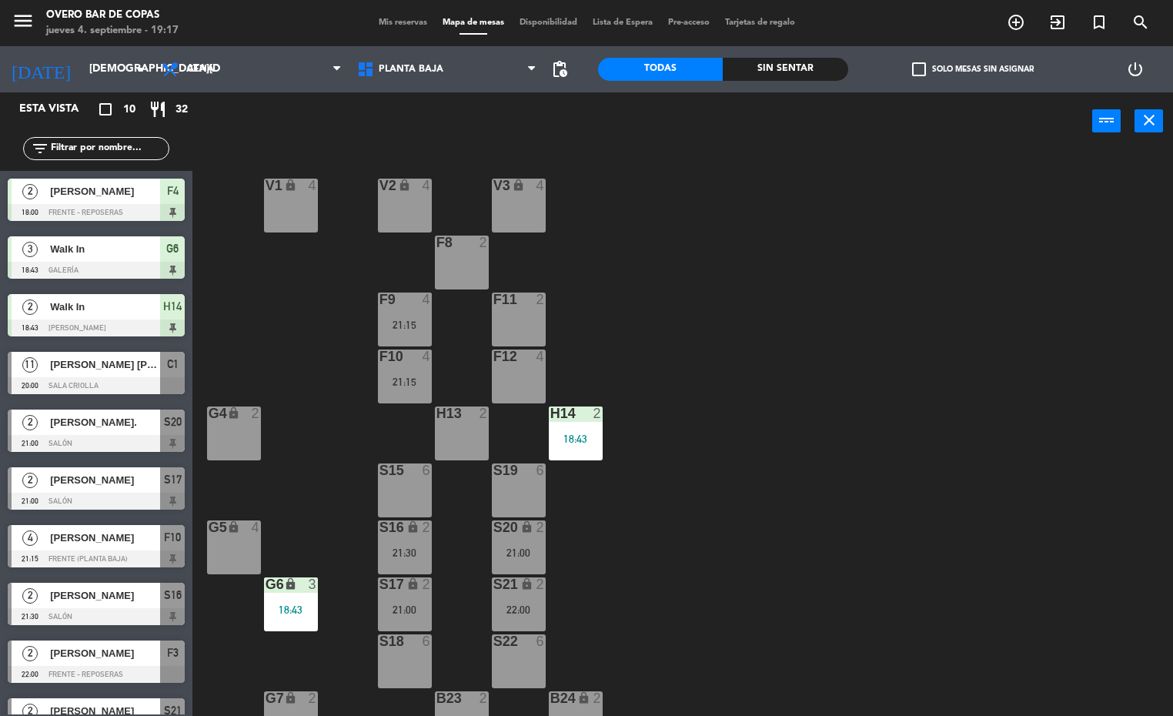
click at [406, 606] on div "21:00" at bounding box center [405, 609] width 54 height 11
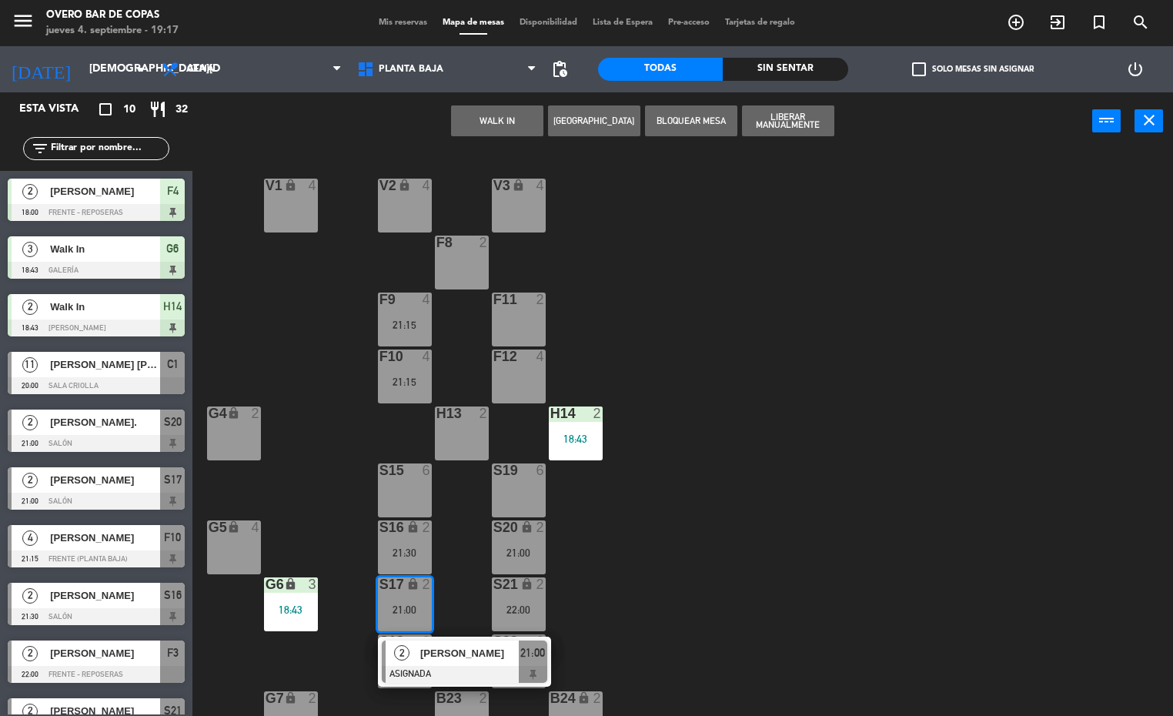
click at [466, 658] on span "[PERSON_NAME]" at bounding box center [469, 653] width 99 height 16
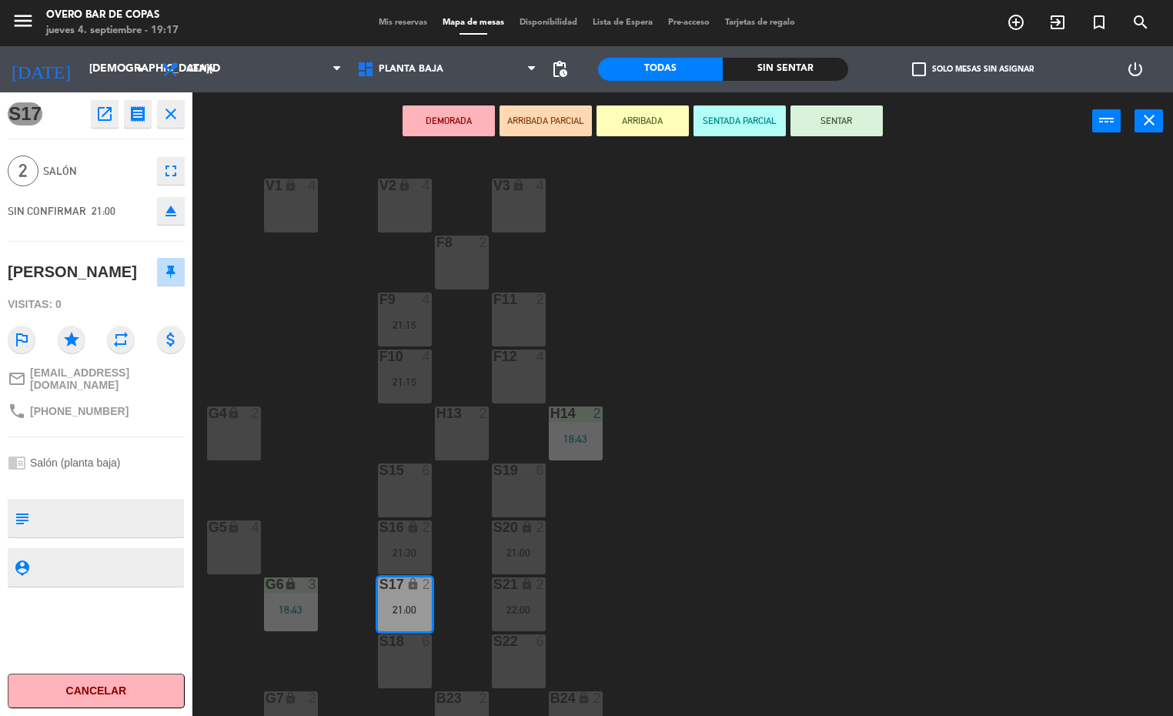
click at [791, 343] on div "V1 lock 4 V2 lock 4 V3 lock 4 F8 2 F9 4 21:15 F11 2 F10 4 21:15 F12 4 G4 lock 2…" at bounding box center [688, 434] width 969 height 566
